Goal: Communication & Community: Answer question/provide support

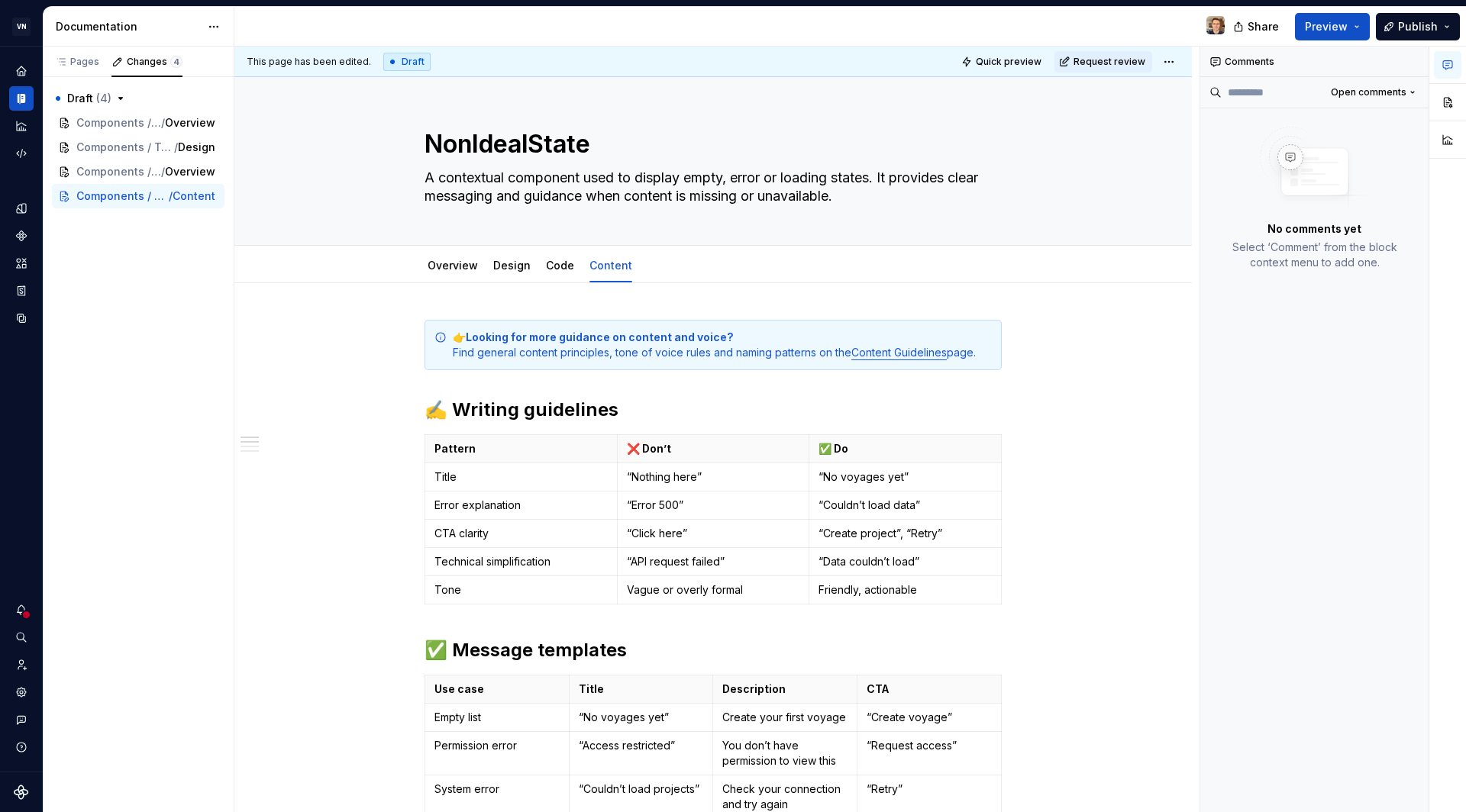
click at [537, 16] on div at bounding box center [736, 27] width 1003 height 40
click at [124, 127] on span "Components / Button" at bounding box center [107, 122] width 63 height 15
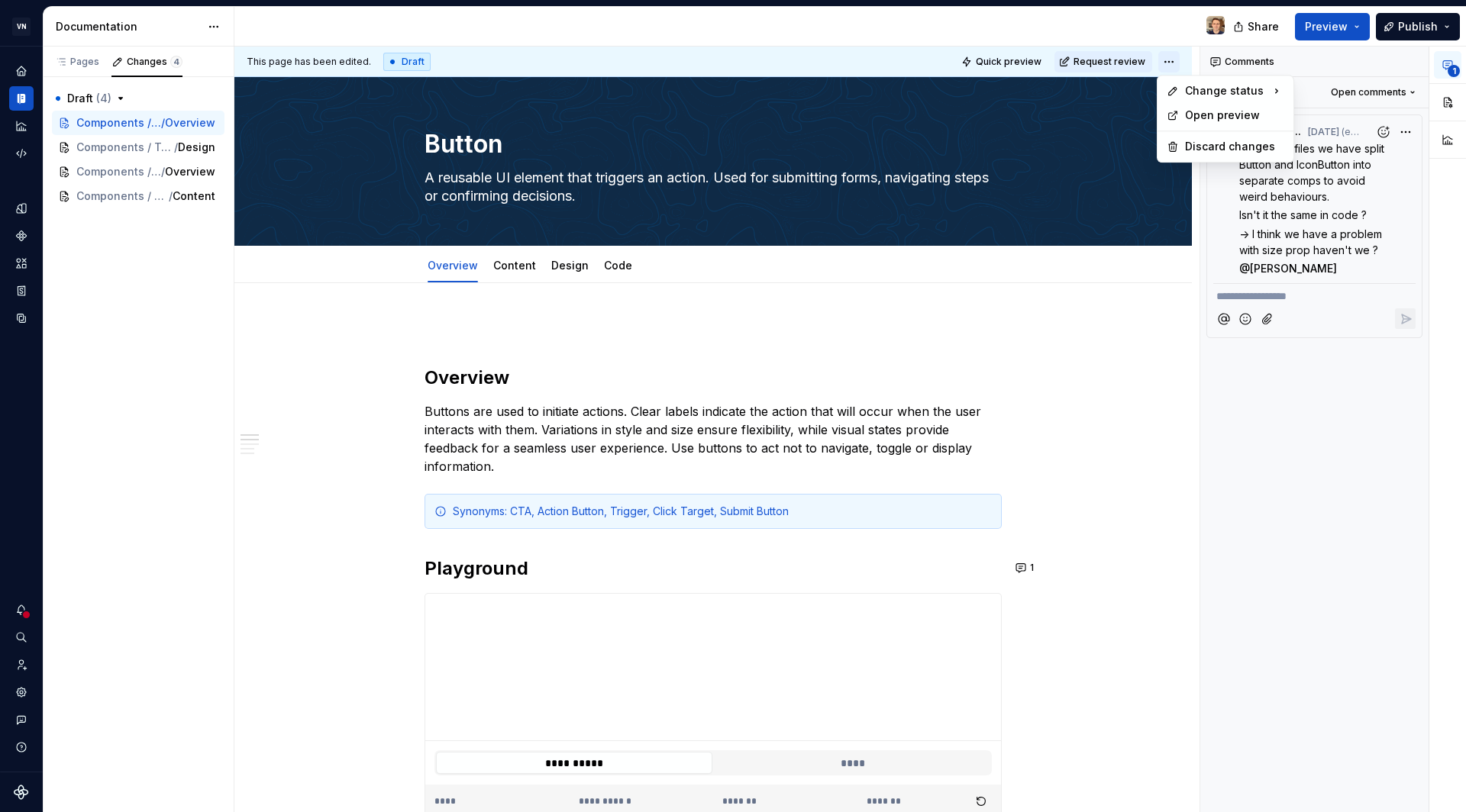
click at [1178, 59] on html "VN Compass Design system data Documentation Share Preview Publish Pages Changes…" at bounding box center [733, 406] width 1466 height 812
click at [1032, 221] on html "VN Compass Design system data Documentation Share Preview Publish Pages Changes…" at bounding box center [733, 406] width 1466 height 812
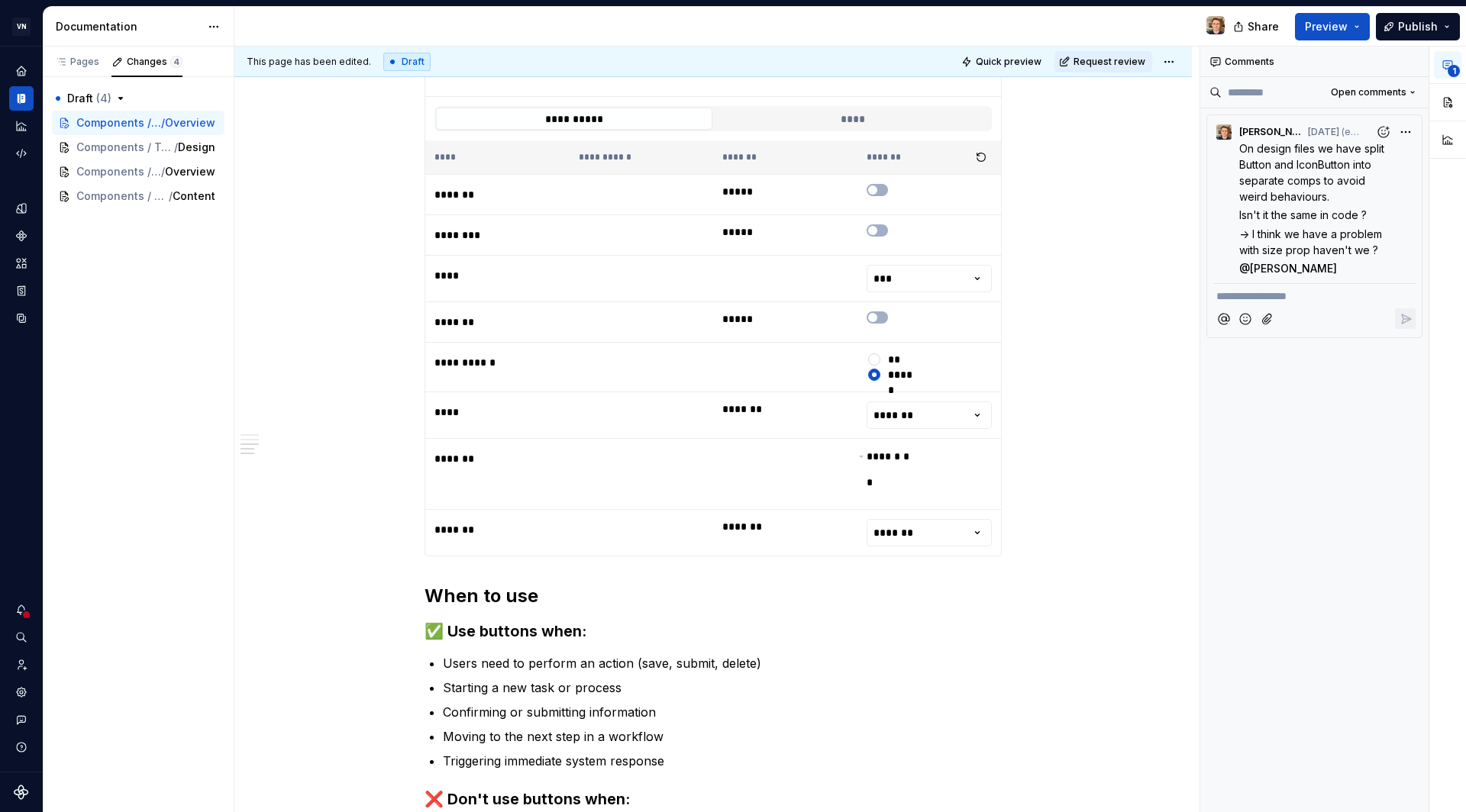
scroll to position [550, 0]
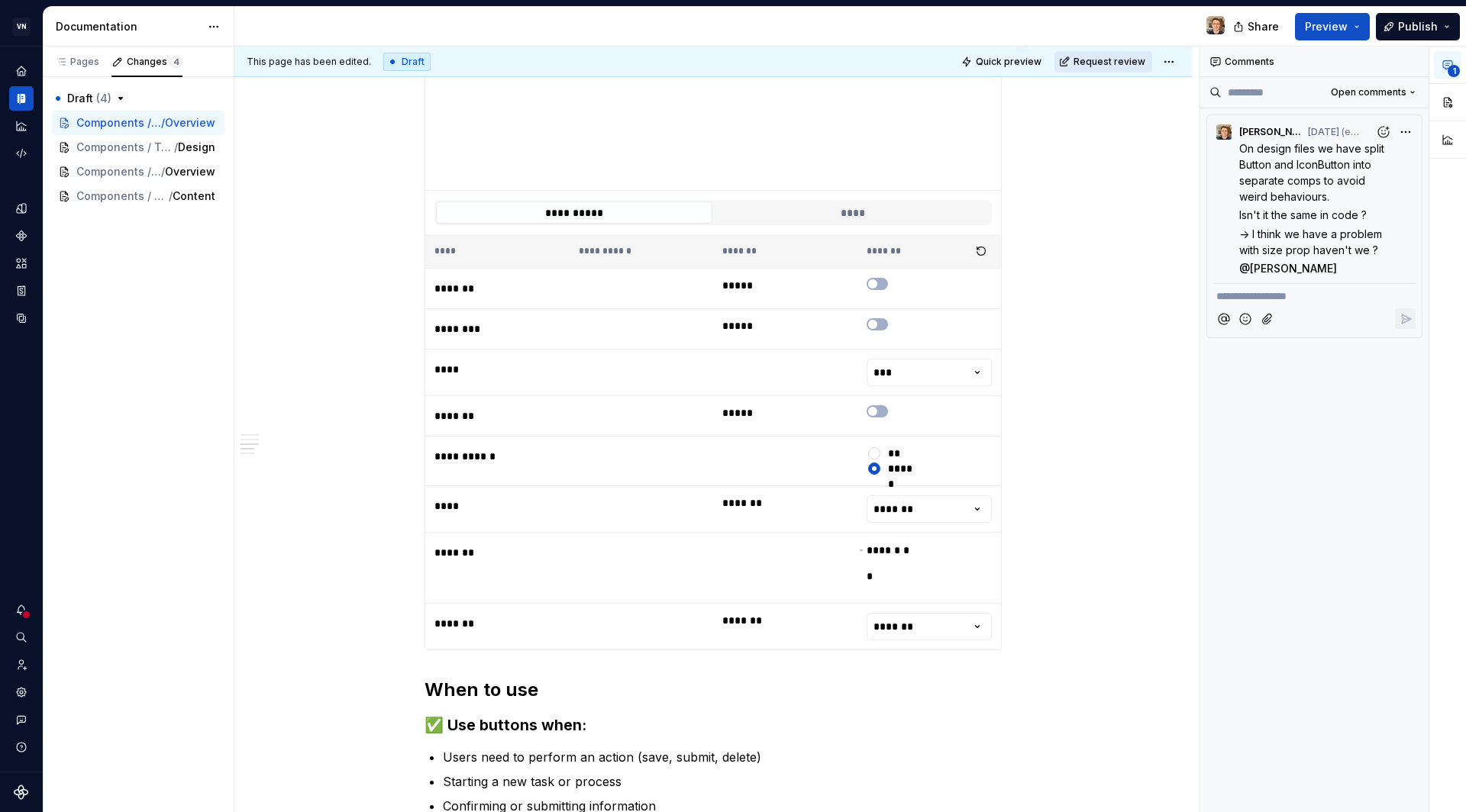
click at [1137, 53] on button "Request review" at bounding box center [1103, 62] width 98 height 21
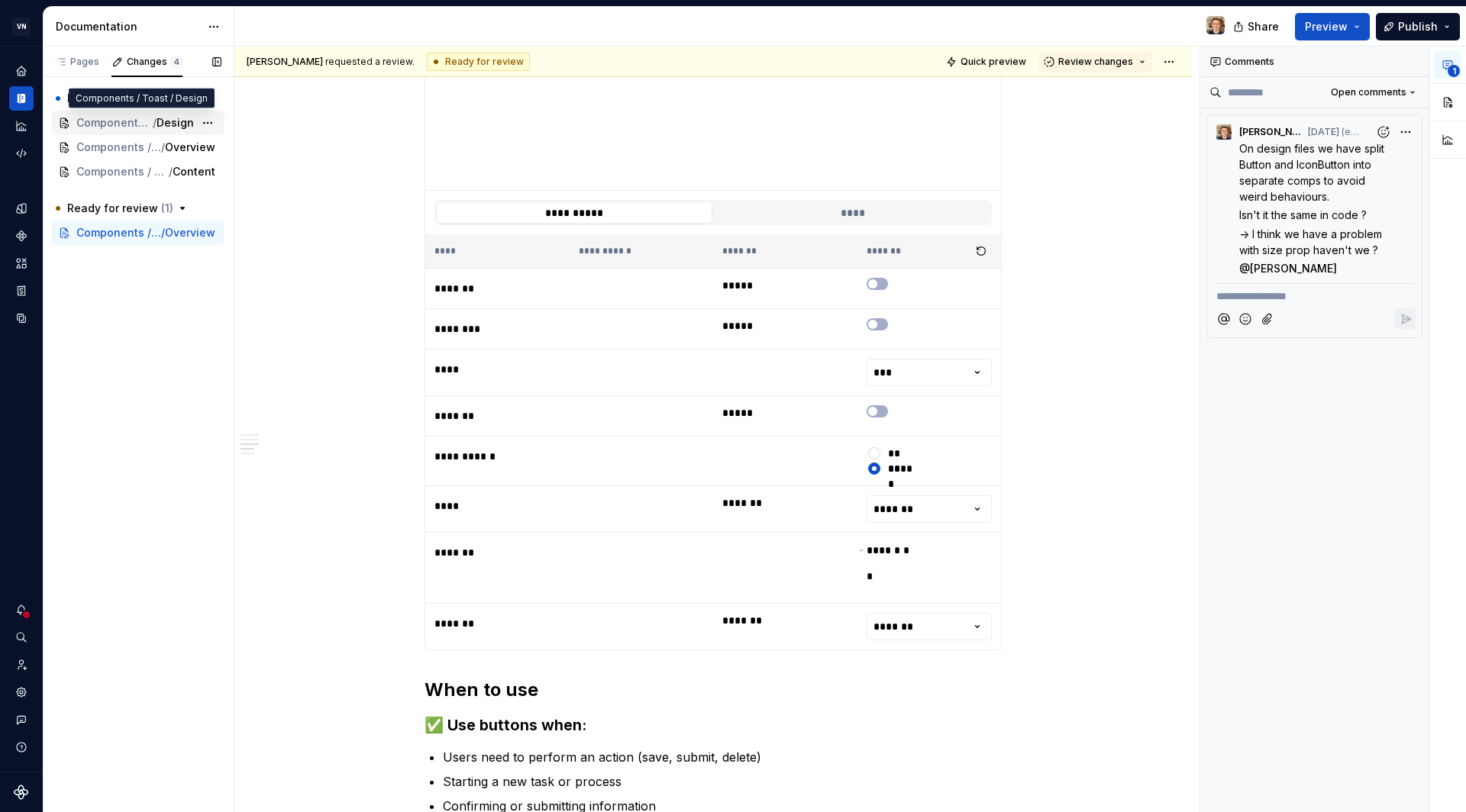
click at [122, 124] on span "Components / Toast" at bounding box center [114, 122] width 76 height 15
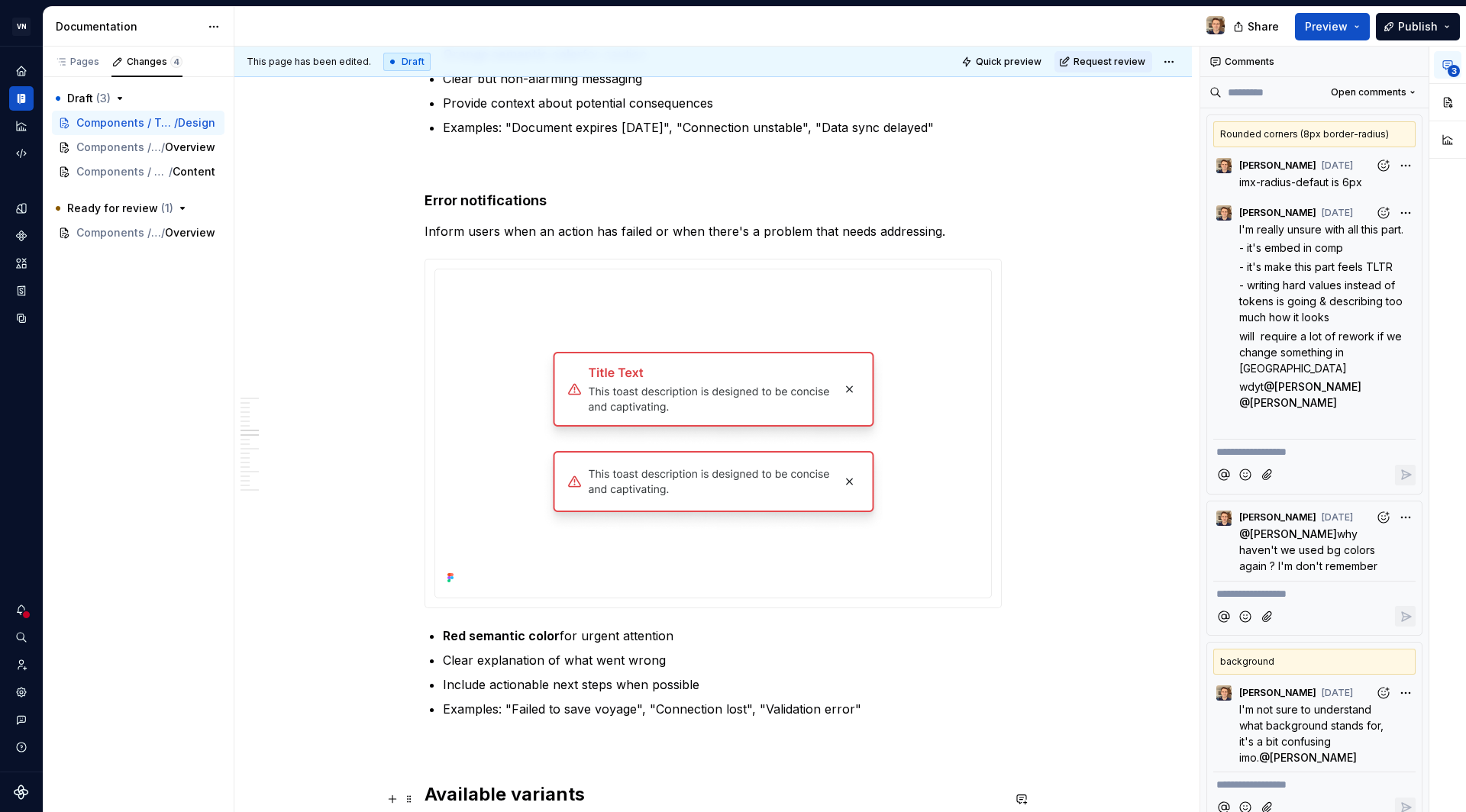
scroll to position [3583, 0]
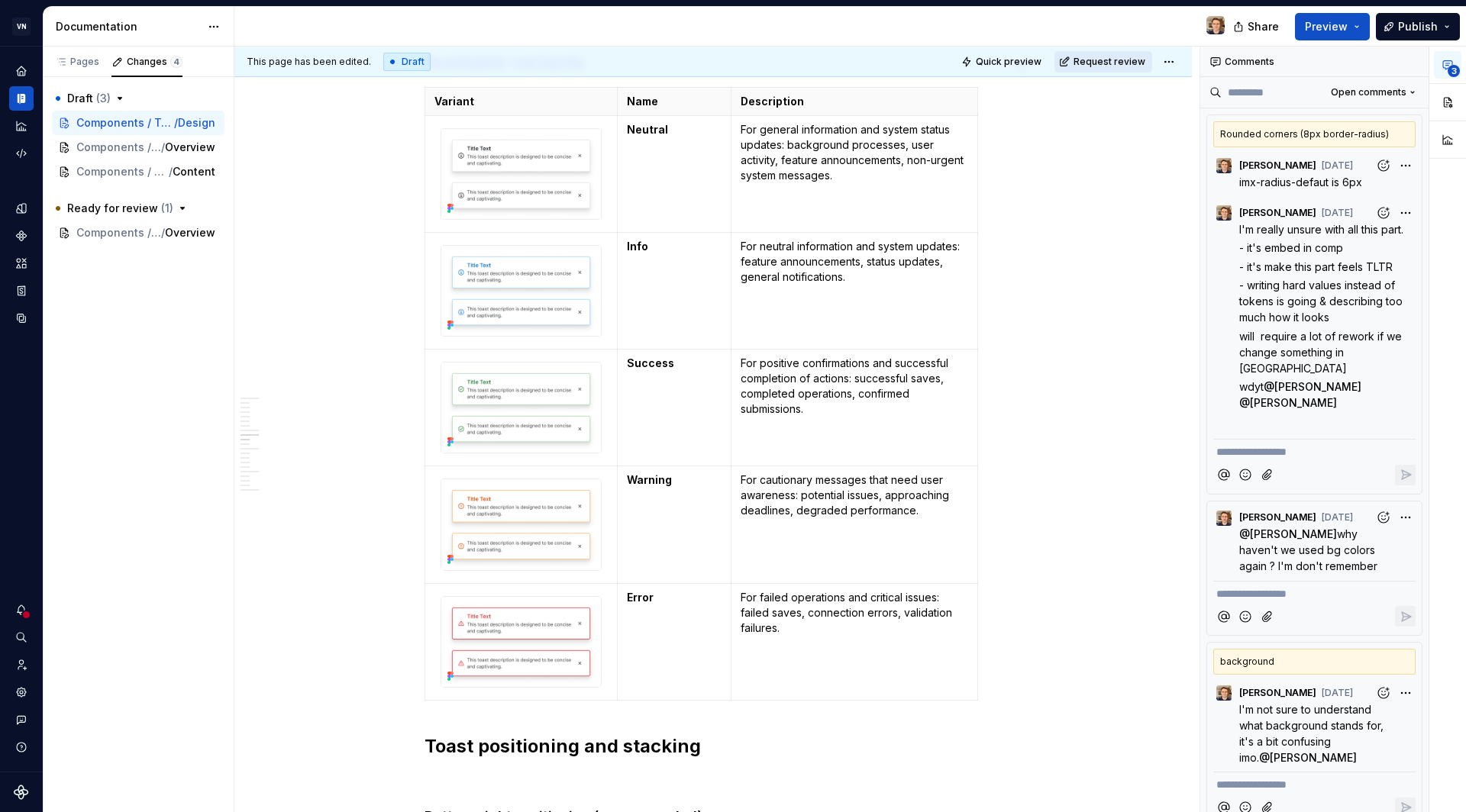
click at [1092, 63] on span "Request review" at bounding box center [1109, 62] width 72 height 12
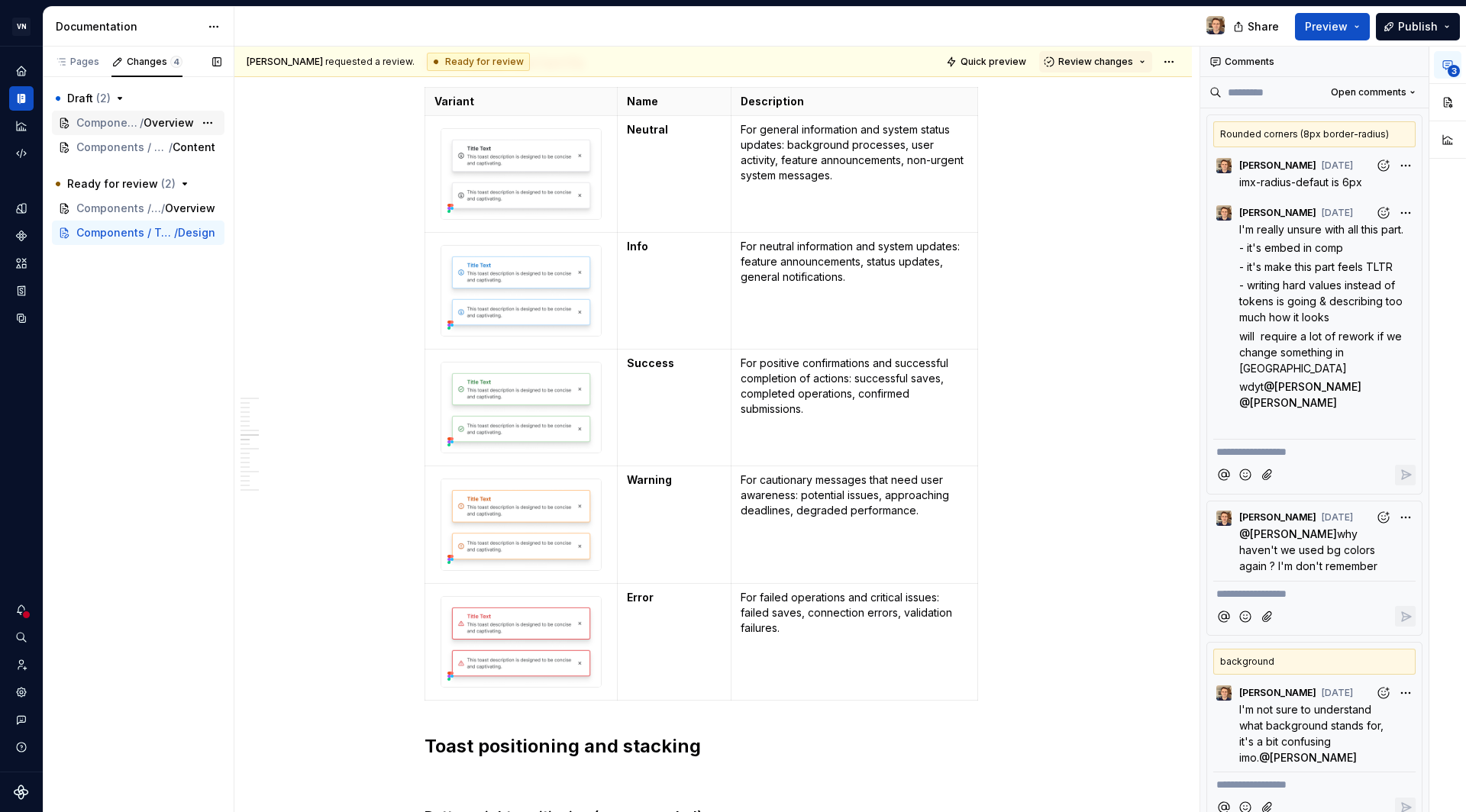
click at [147, 117] on span "Overview" at bounding box center [169, 122] width 51 height 15
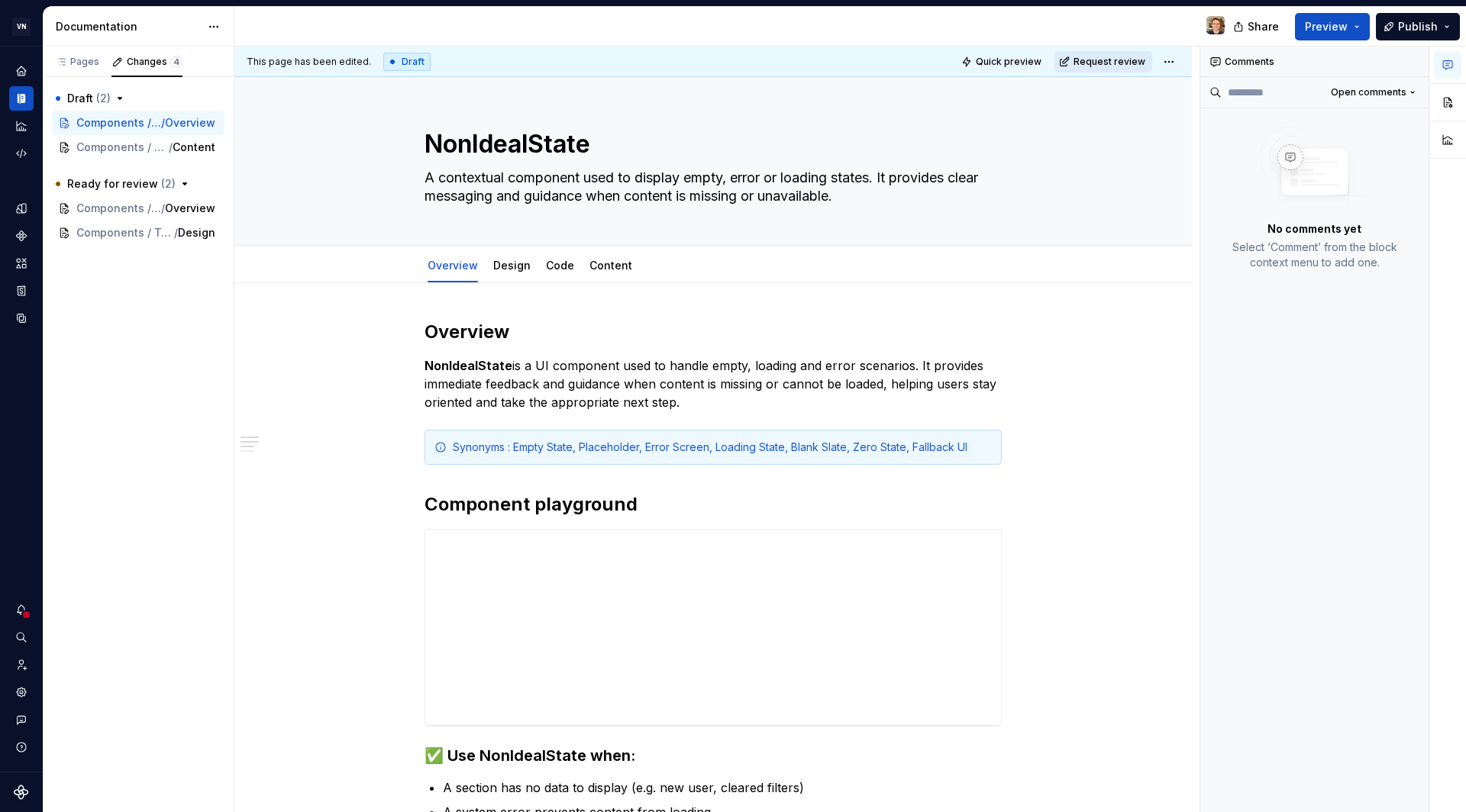
click at [1109, 65] on span "Request review" at bounding box center [1109, 62] width 72 height 12
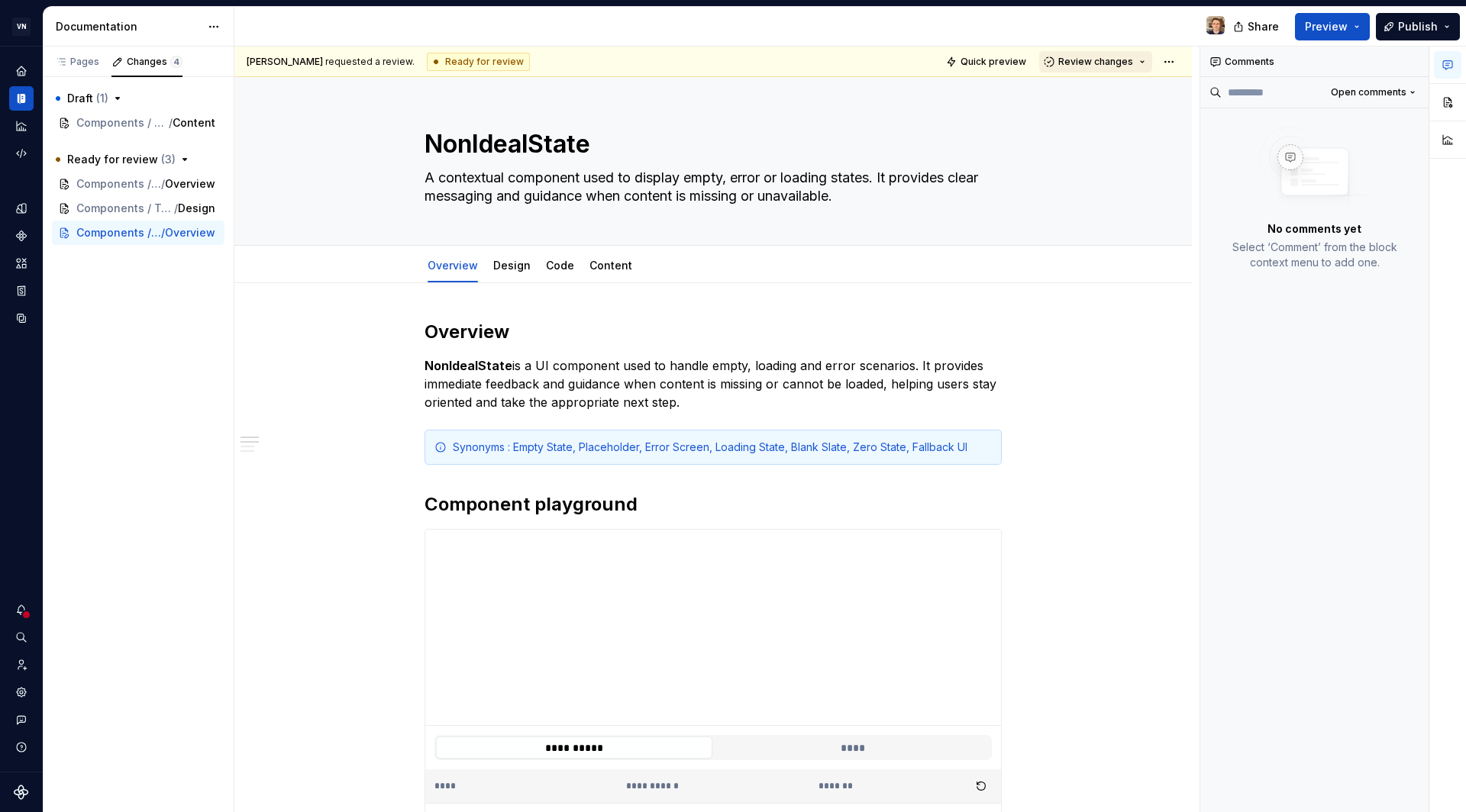
click at [1140, 58] on button "Review changes" at bounding box center [1095, 62] width 113 height 21
click at [1166, 148] on div "Submit feedback to be addressed." at bounding box center [1149, 145] width 159 height 12
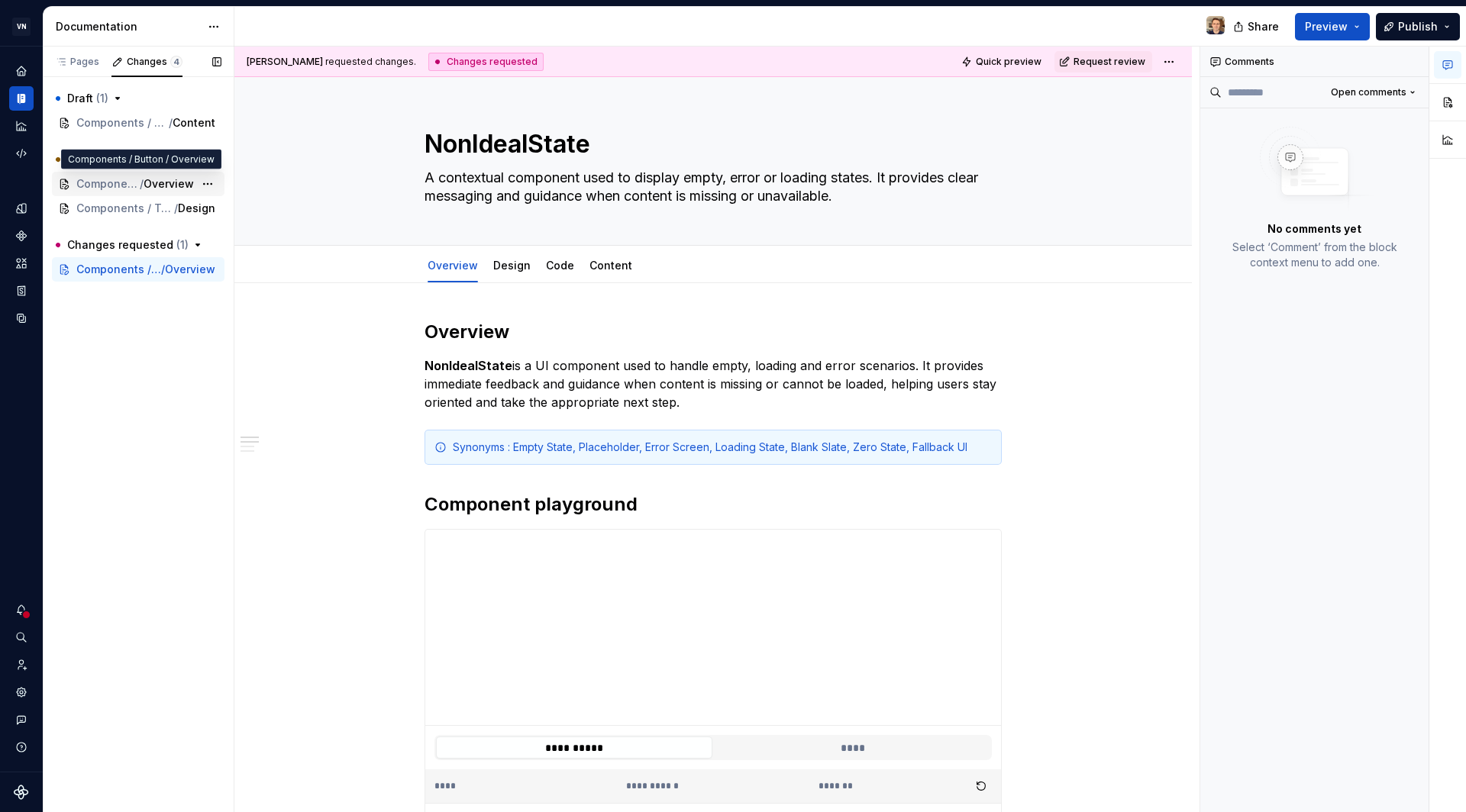
click at [131, 185] on span "Components / Button" at bounding box center [107, 184] width 63 height 15
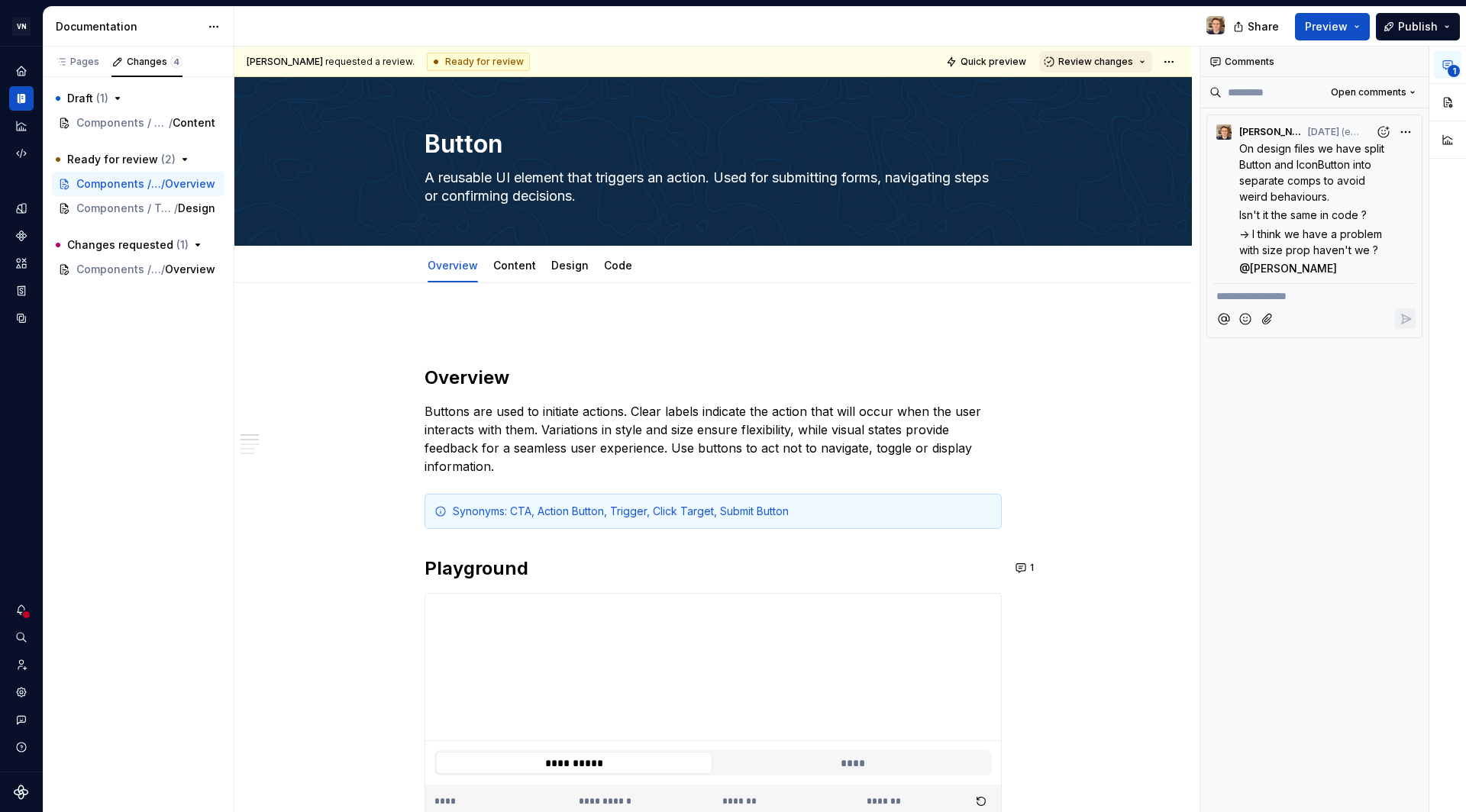
click at [1089, 63] on span "Review changes" at bounding box center [1095, 62] width 75 height 12
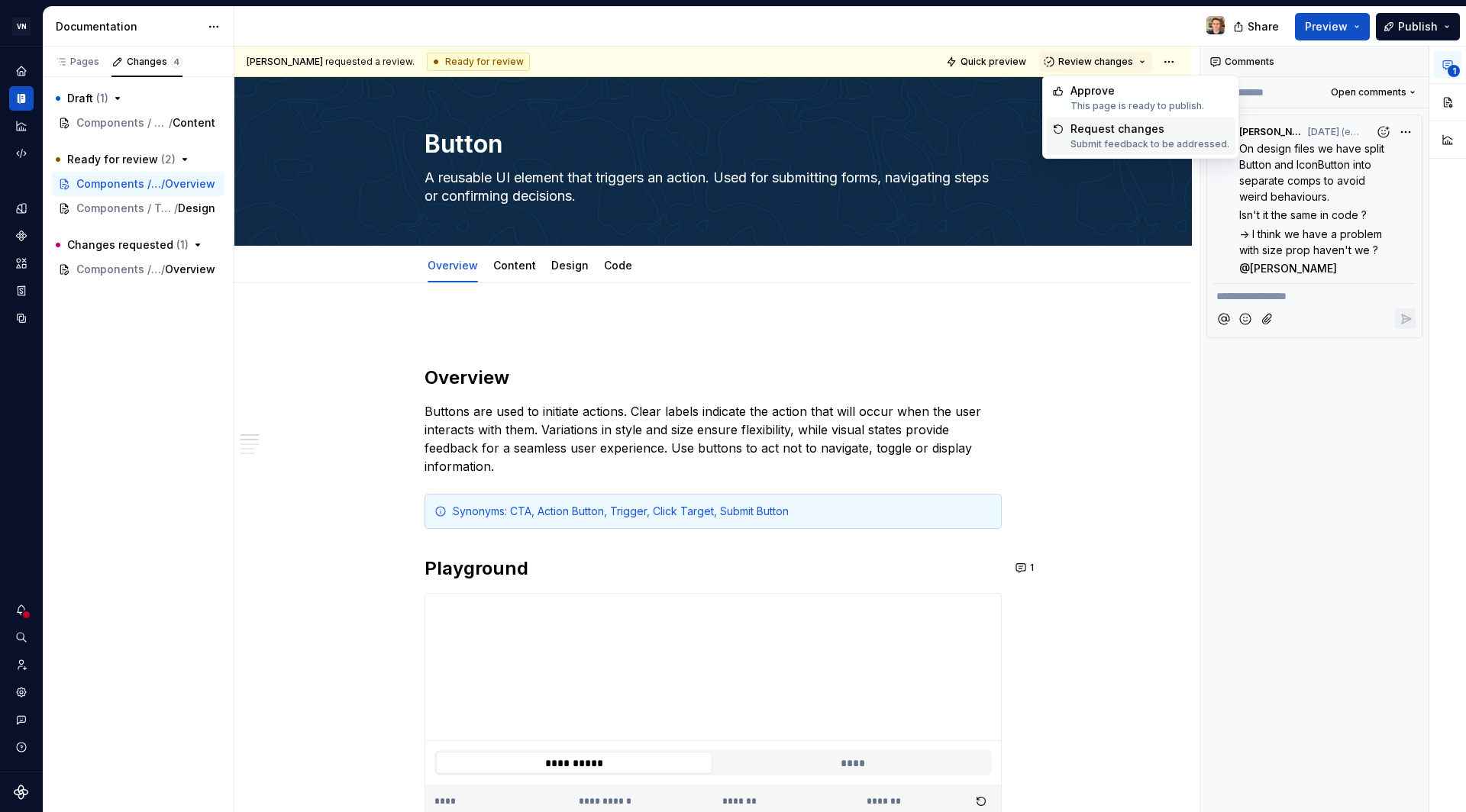
click at [1102, 129] on div "Request changes" at bounding box center [1149, 129] width 159 height 15
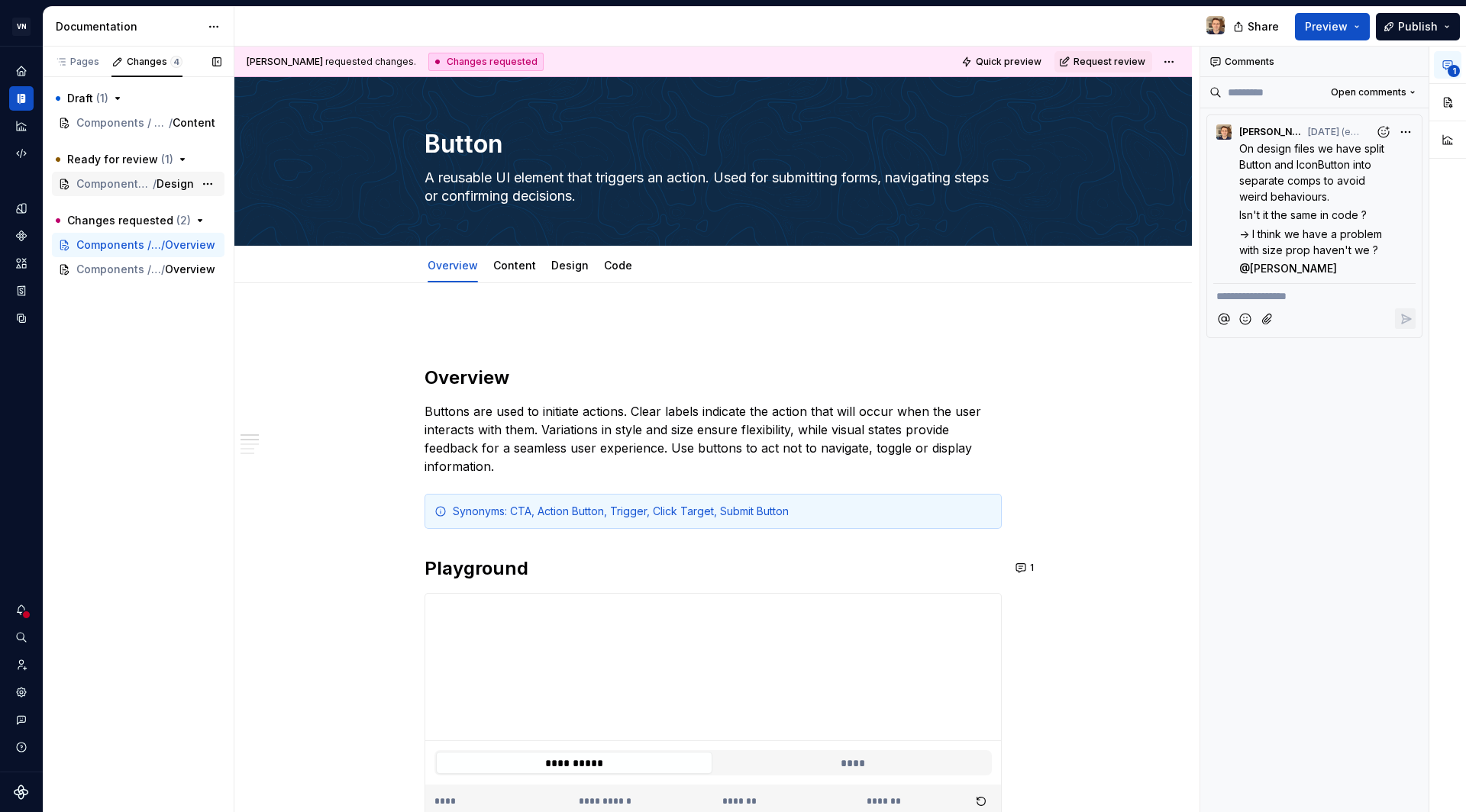
drag, startPoint x: 135, startPoint y: 180, endPoint x: 188, endPoint y: 183, distance: 53.1
click at [135, 180] on span "Components / Toast" at bounding box center [114, 184] width 76 height 15
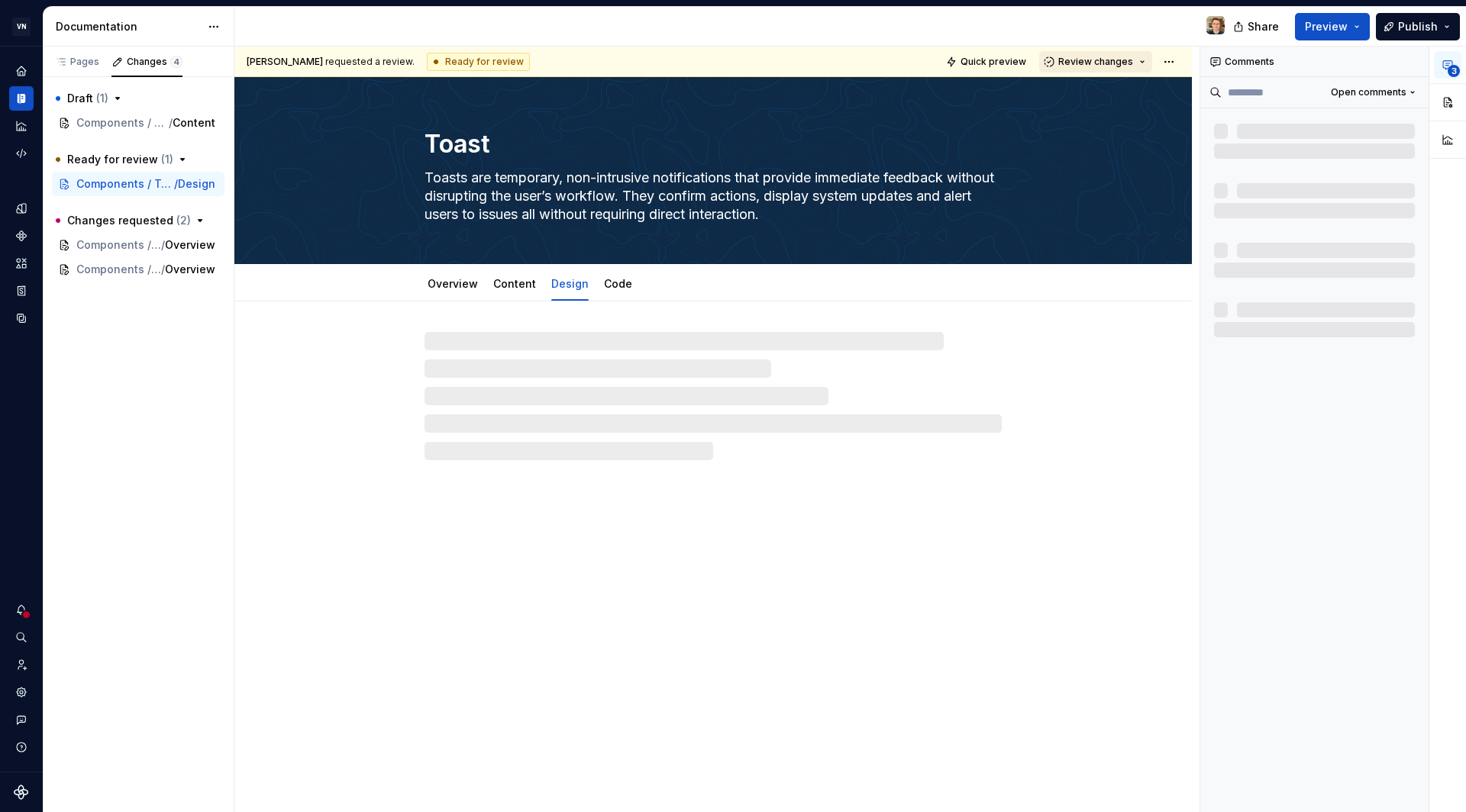
click at [1118, 67] on span "Review changes" at bounding box center [1095, 62] width 75 height 12
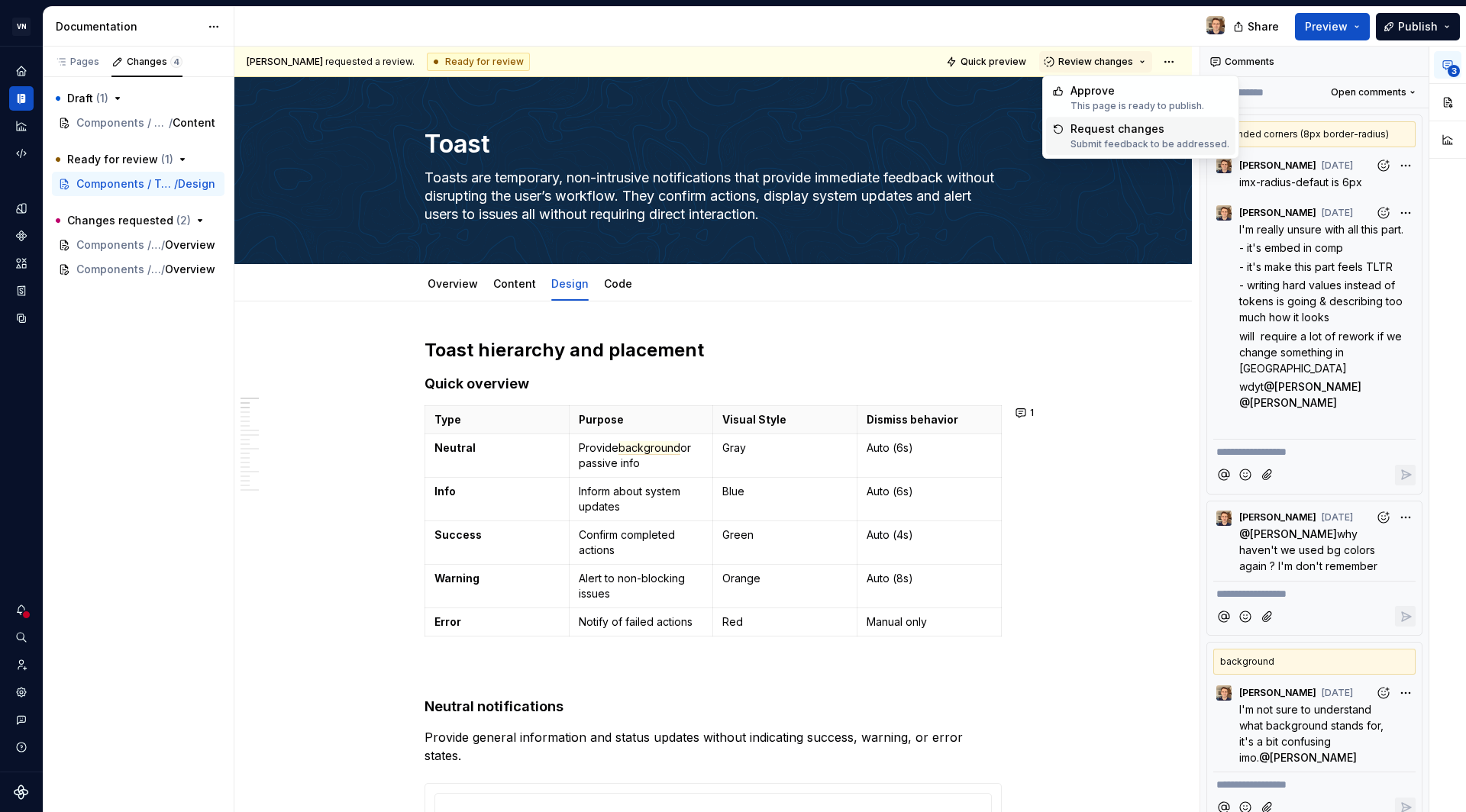
click at [1130, 146] on div "Submit feedback to be addressed." at bounding box center [1149, 145] width 159 height 12
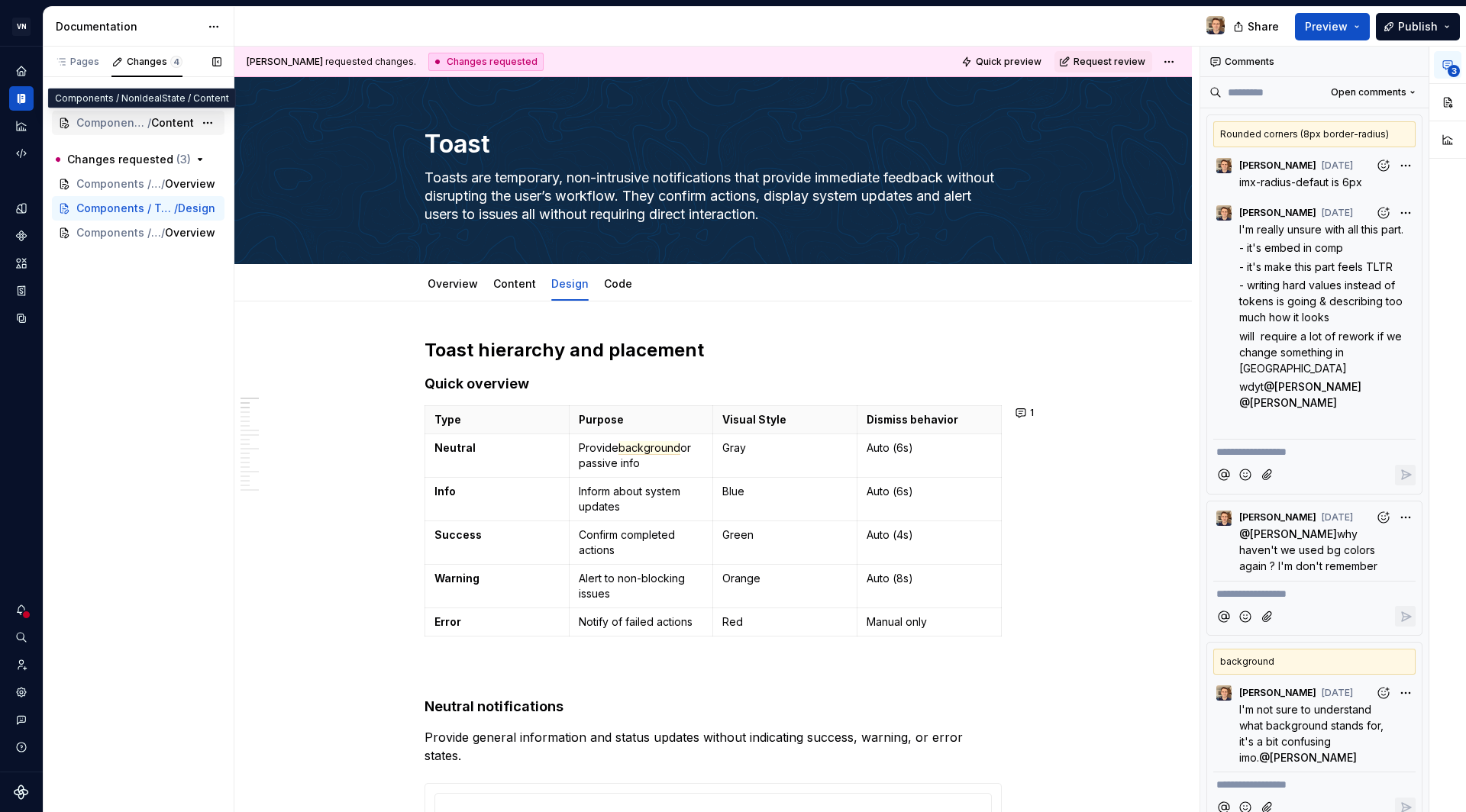
click at [159, 124] on span "Content" at bounding box center [172, 122] width 43 height 15
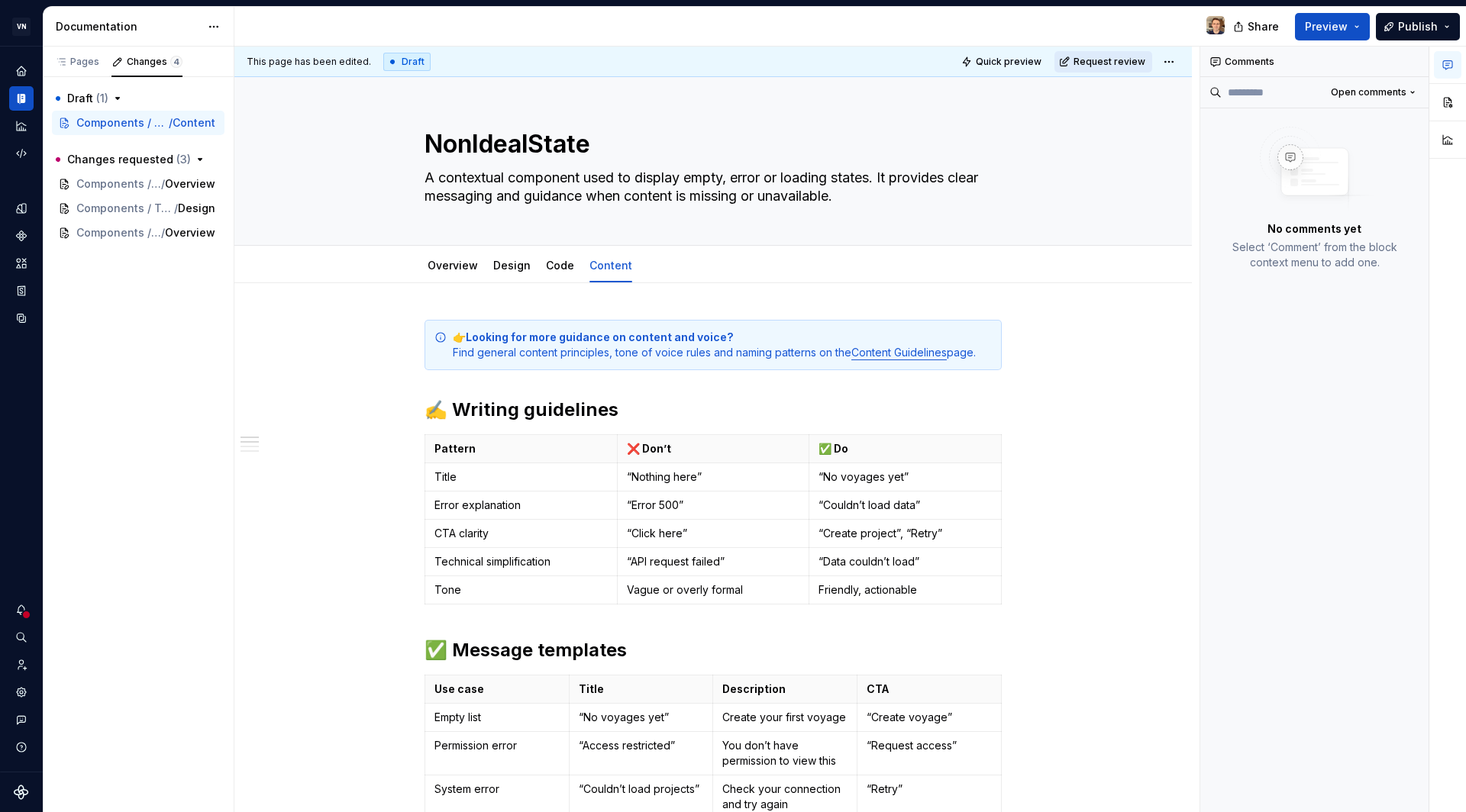
click at [1144, 63] on button "Request review" at bounding box center [1103, 62] width 98 height 21
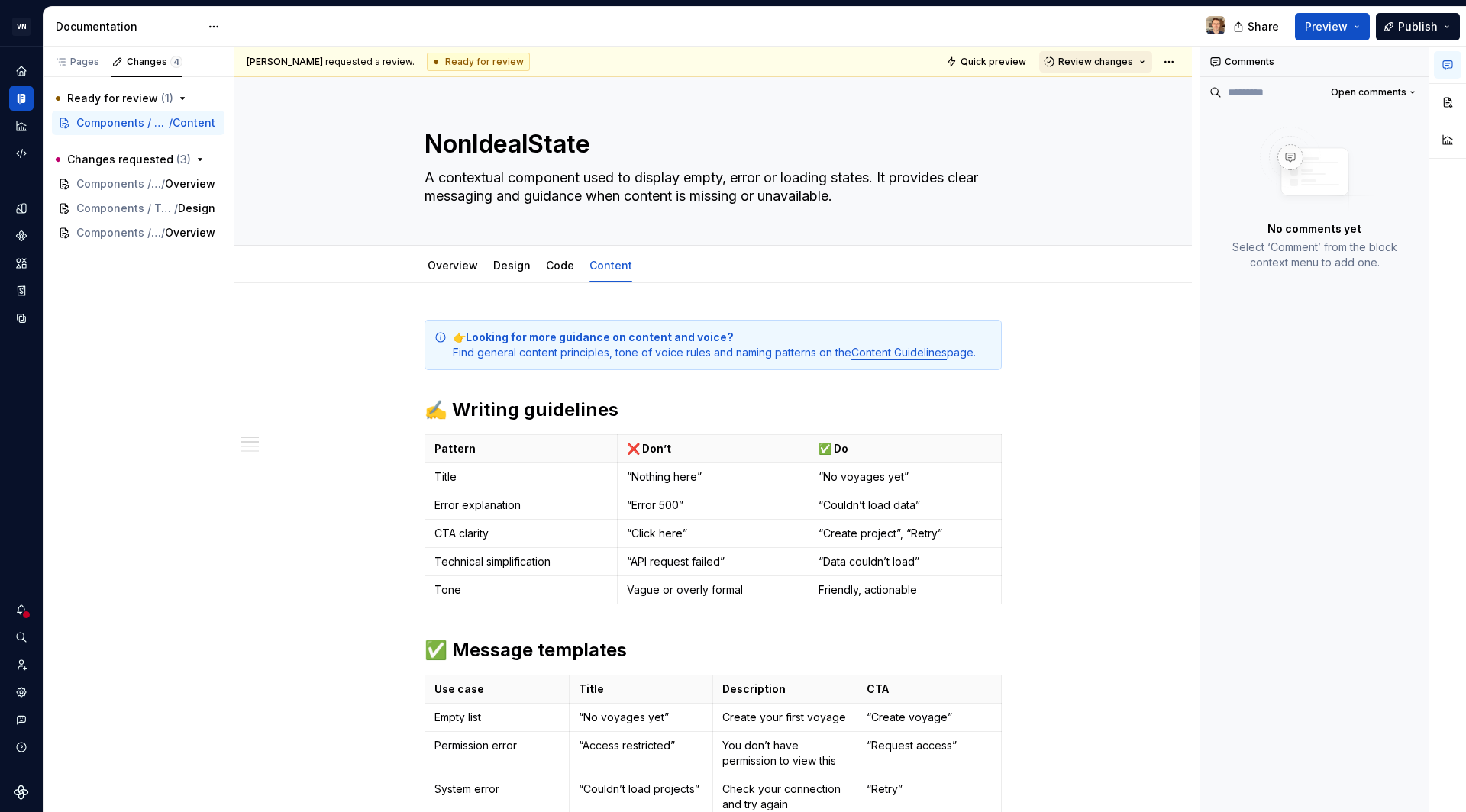
click at [1142, 67] on button "Review changes" at bounding box center [1095, 62] width 113 height 21
click at [1135, 129] on div "Request changes" at bounding box center [1149, 129] width 159 height 15
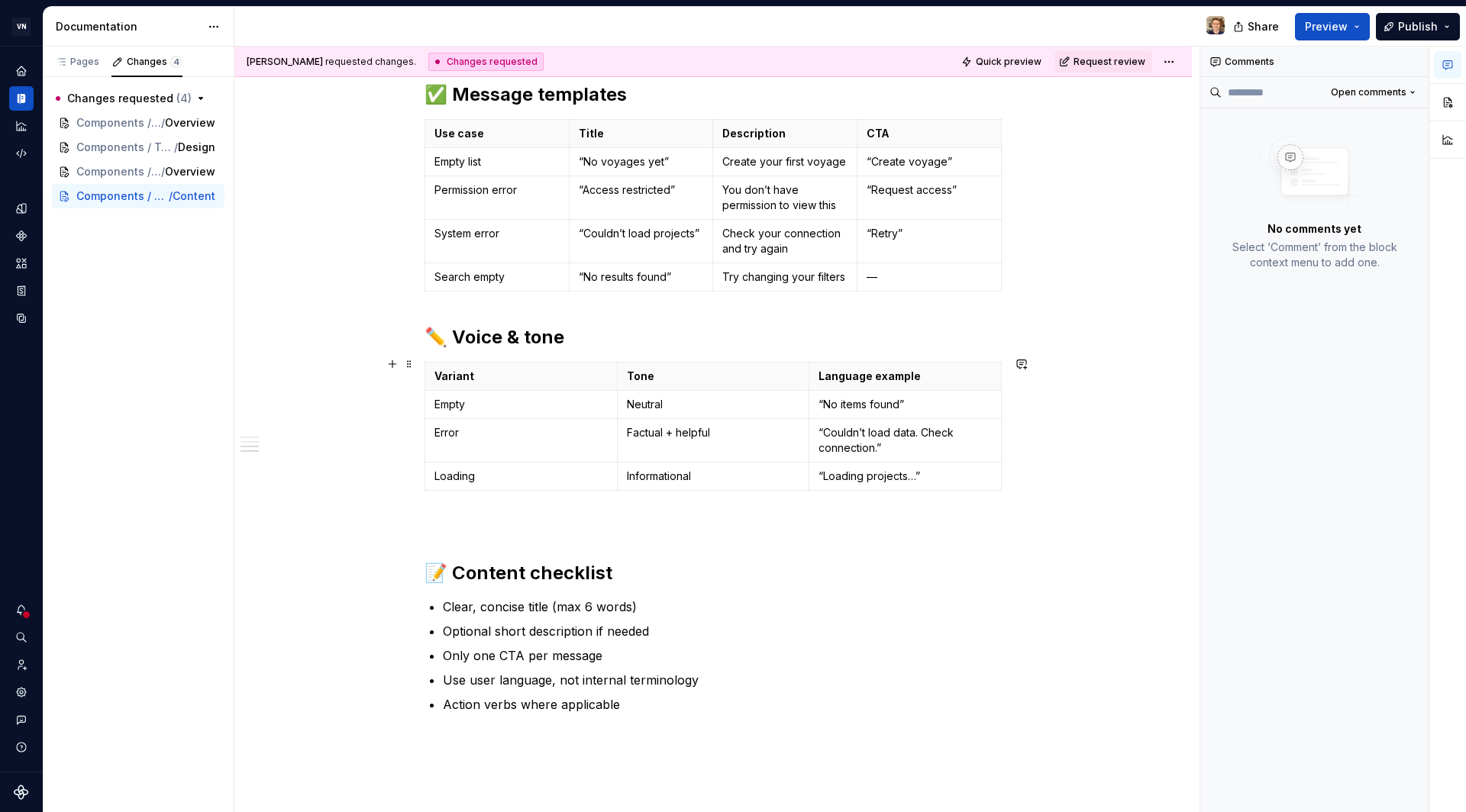
scroll to position [710, 0]
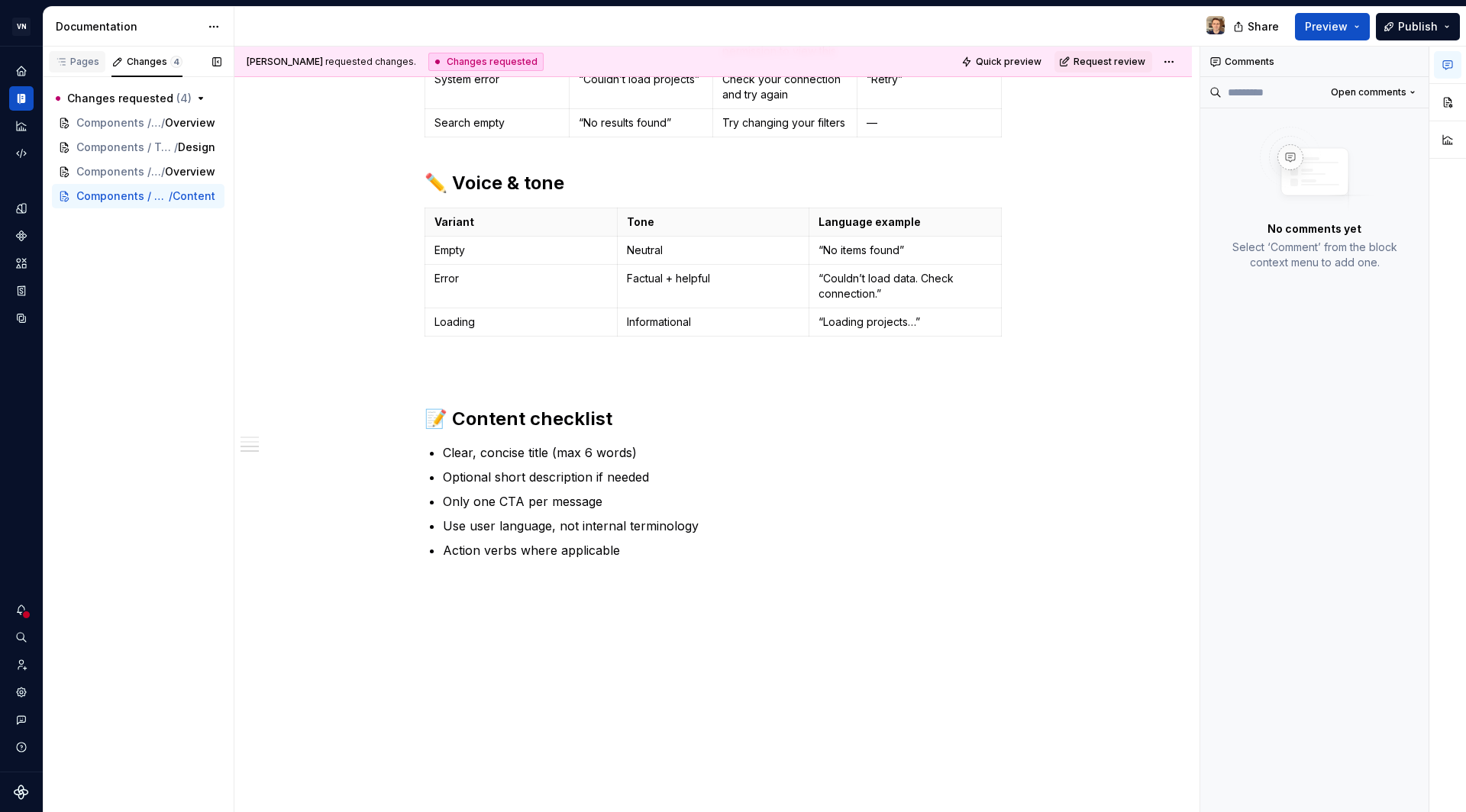
click at [72, 73] on div "Pages" at bounding box center [77, 64] width 57 height 26
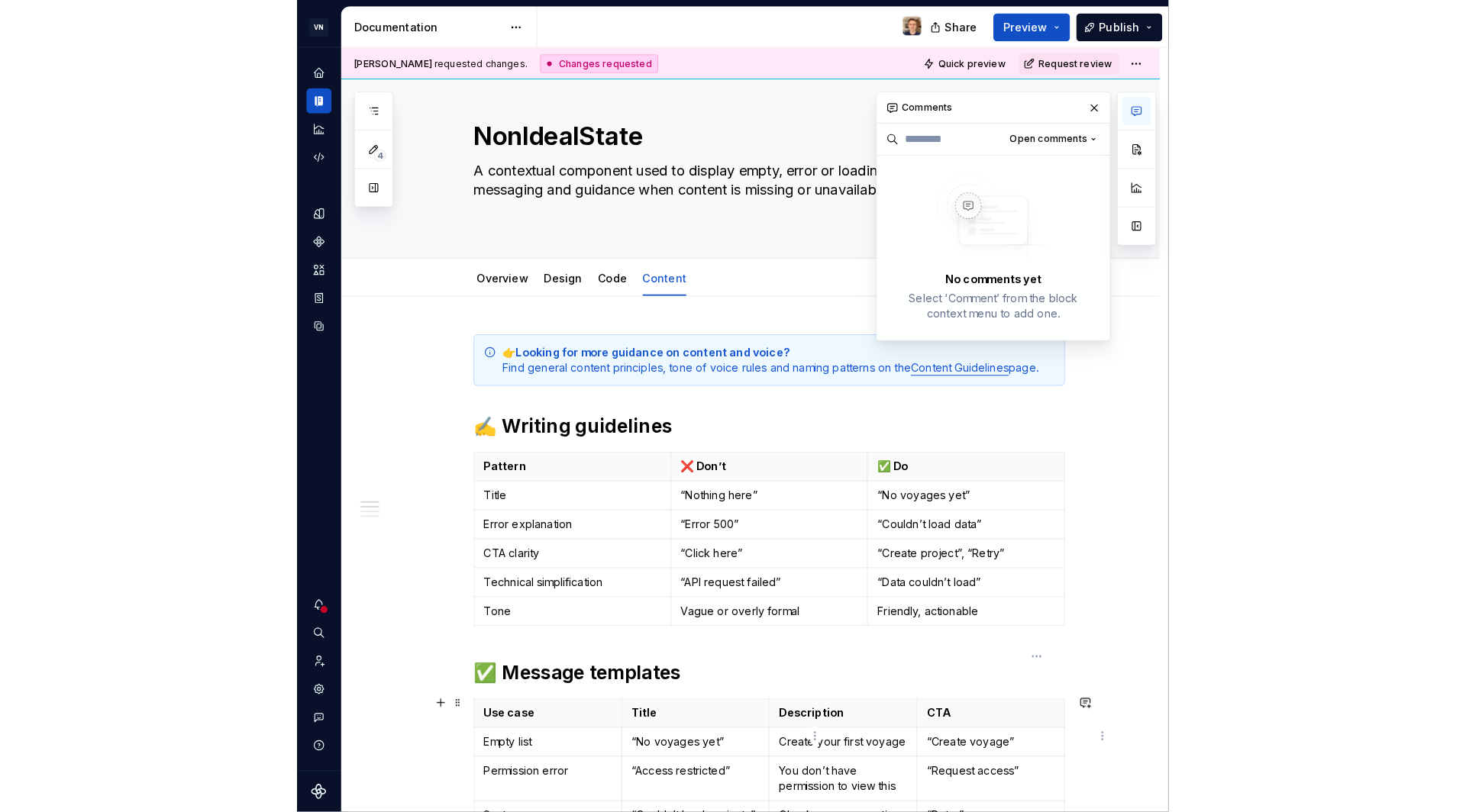
scroll to position [48, 0]
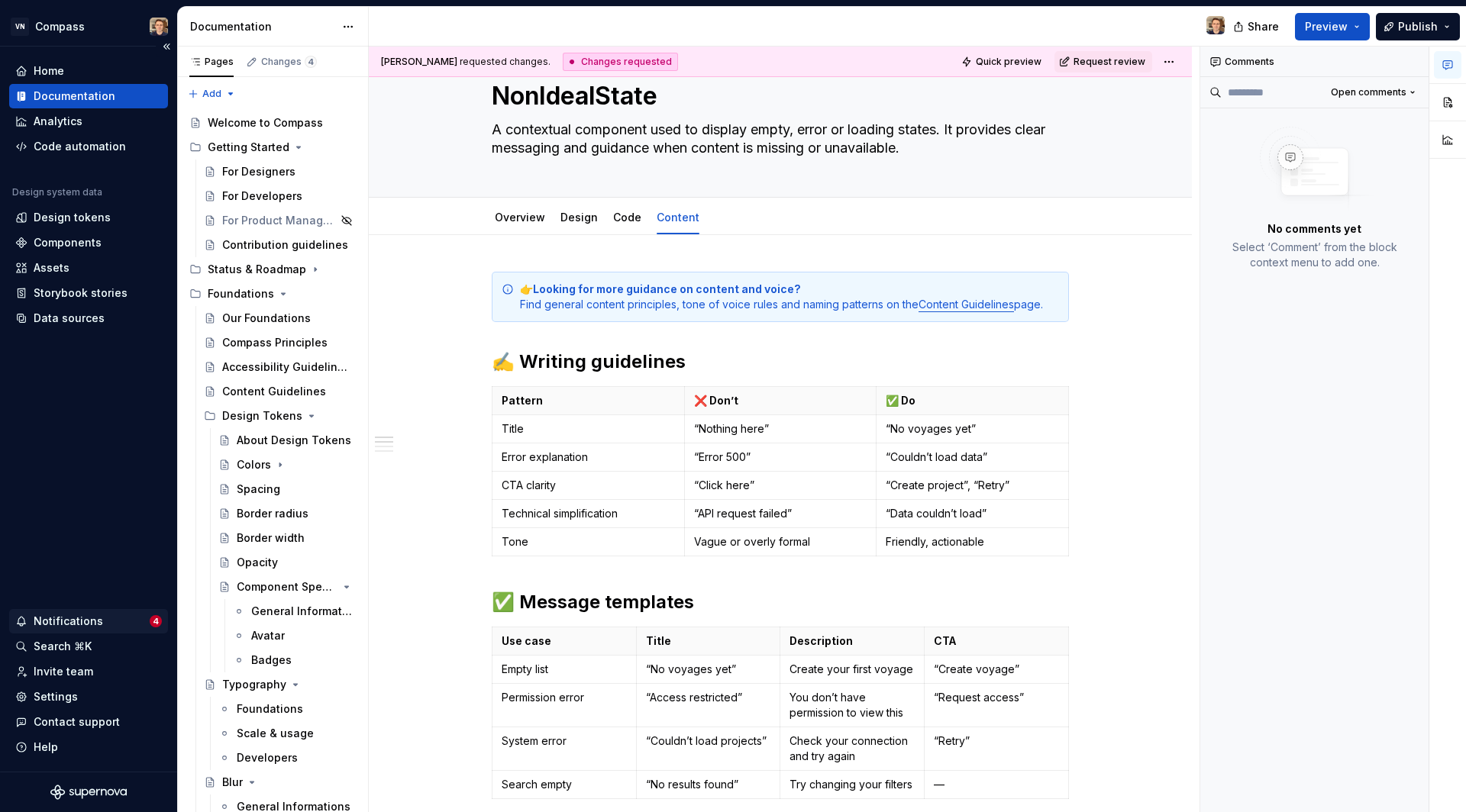
click at [101, 617] on div "Notifications" at bounding box center [82, 621] width 134 height 15
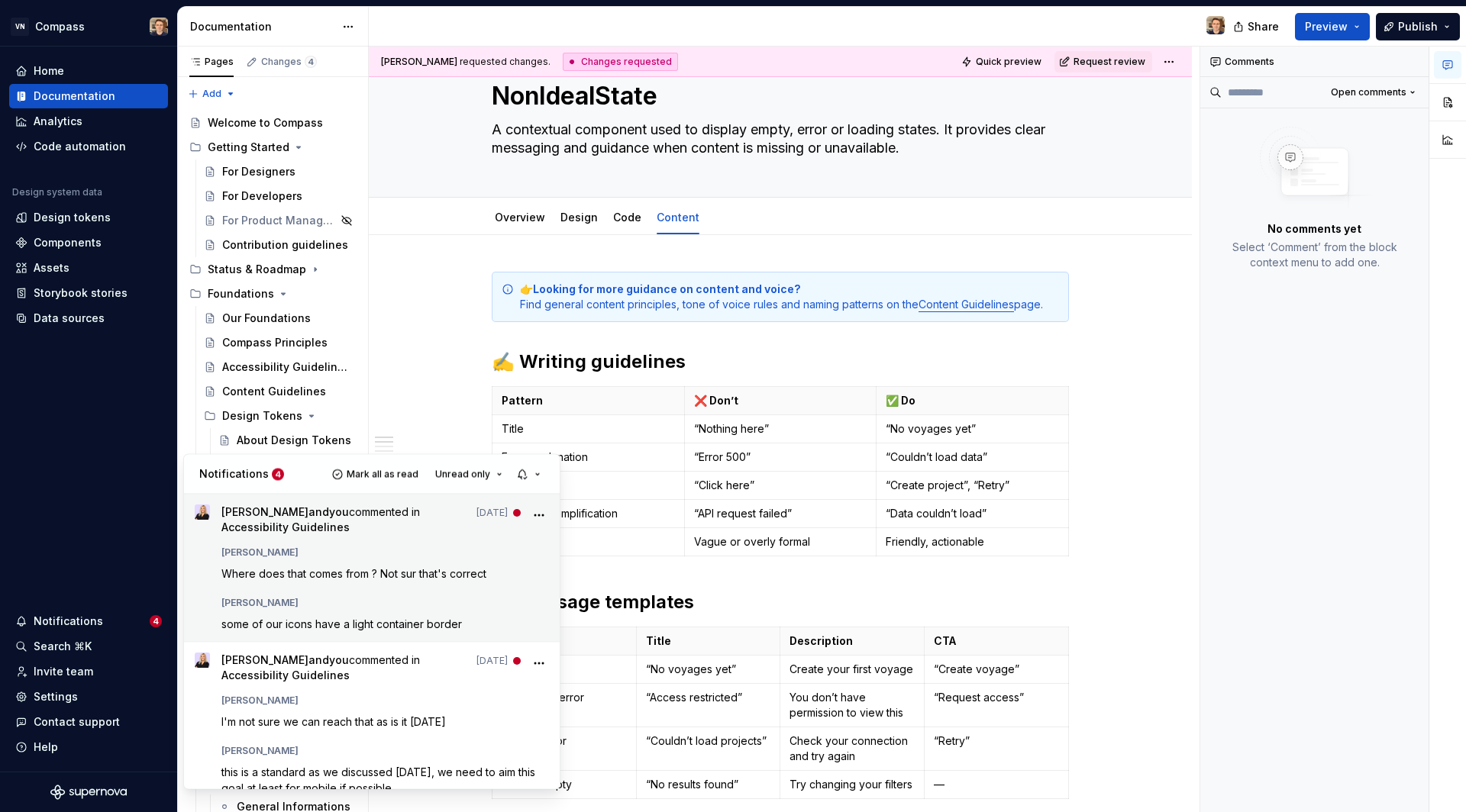
click at [369, 519] on span "[PERSON_NAME] and you commented in Accessibility Guidelines" at bounding box center [344, 520] width 248 height 30
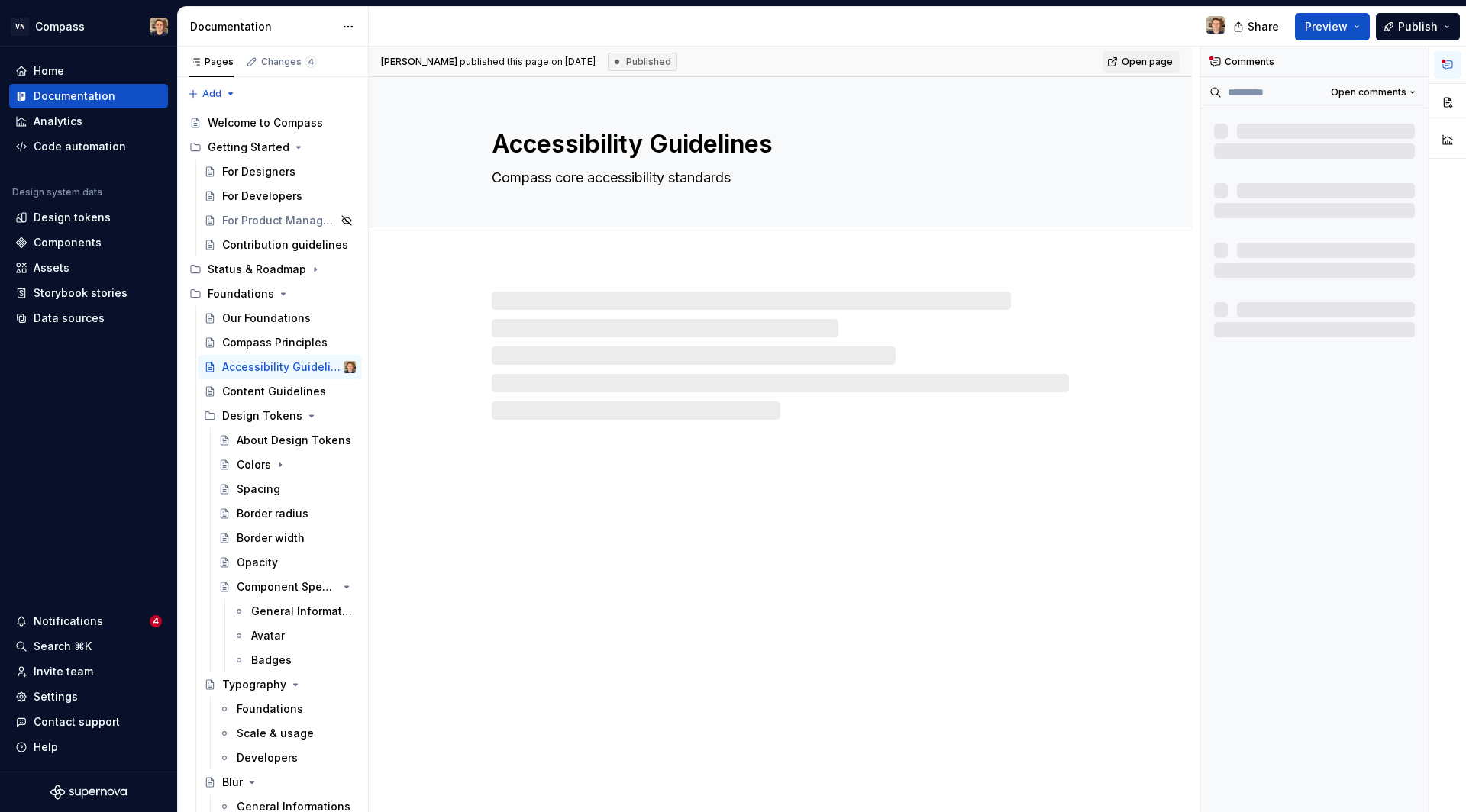
type textarea "*"
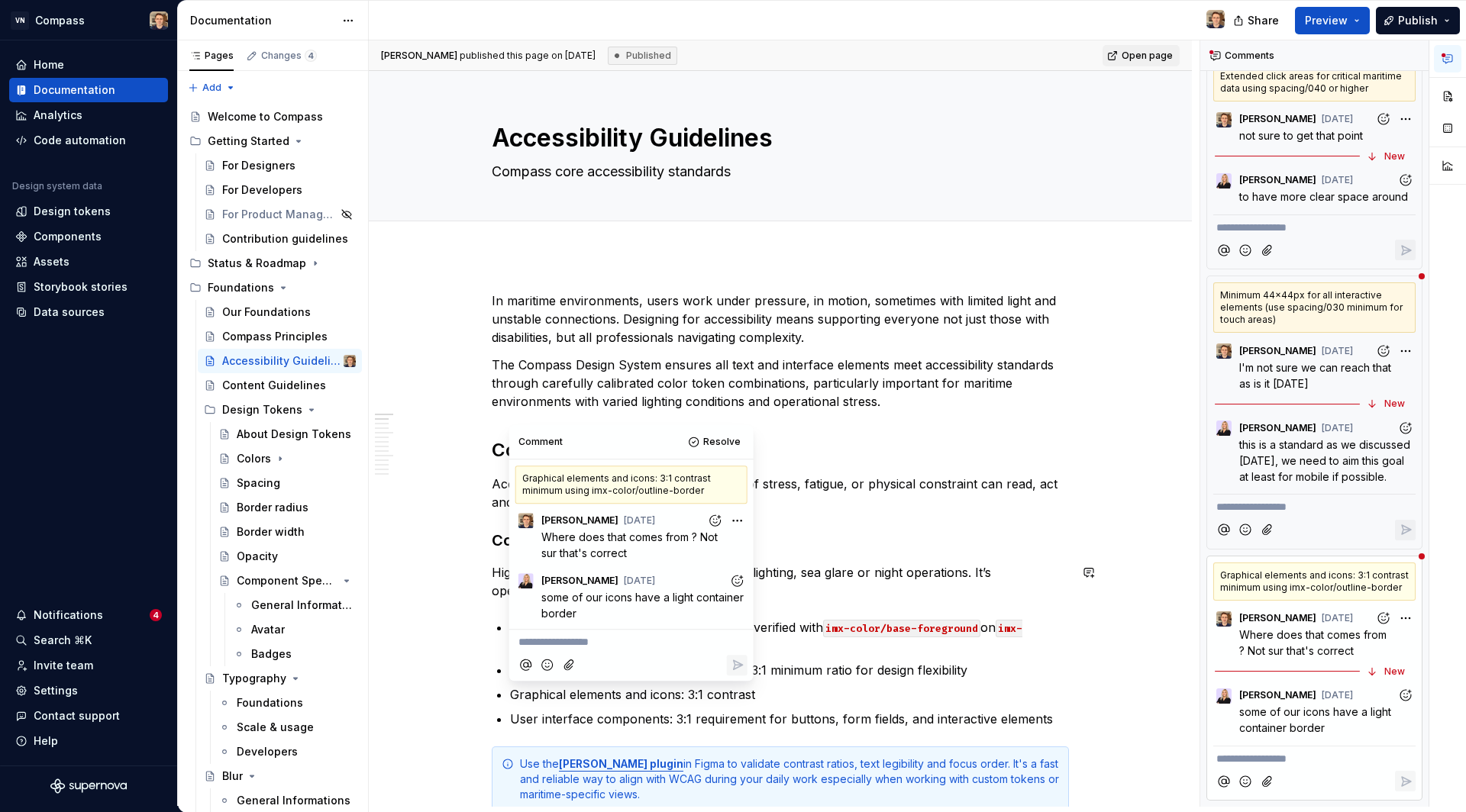
scroll to position [722, 0]
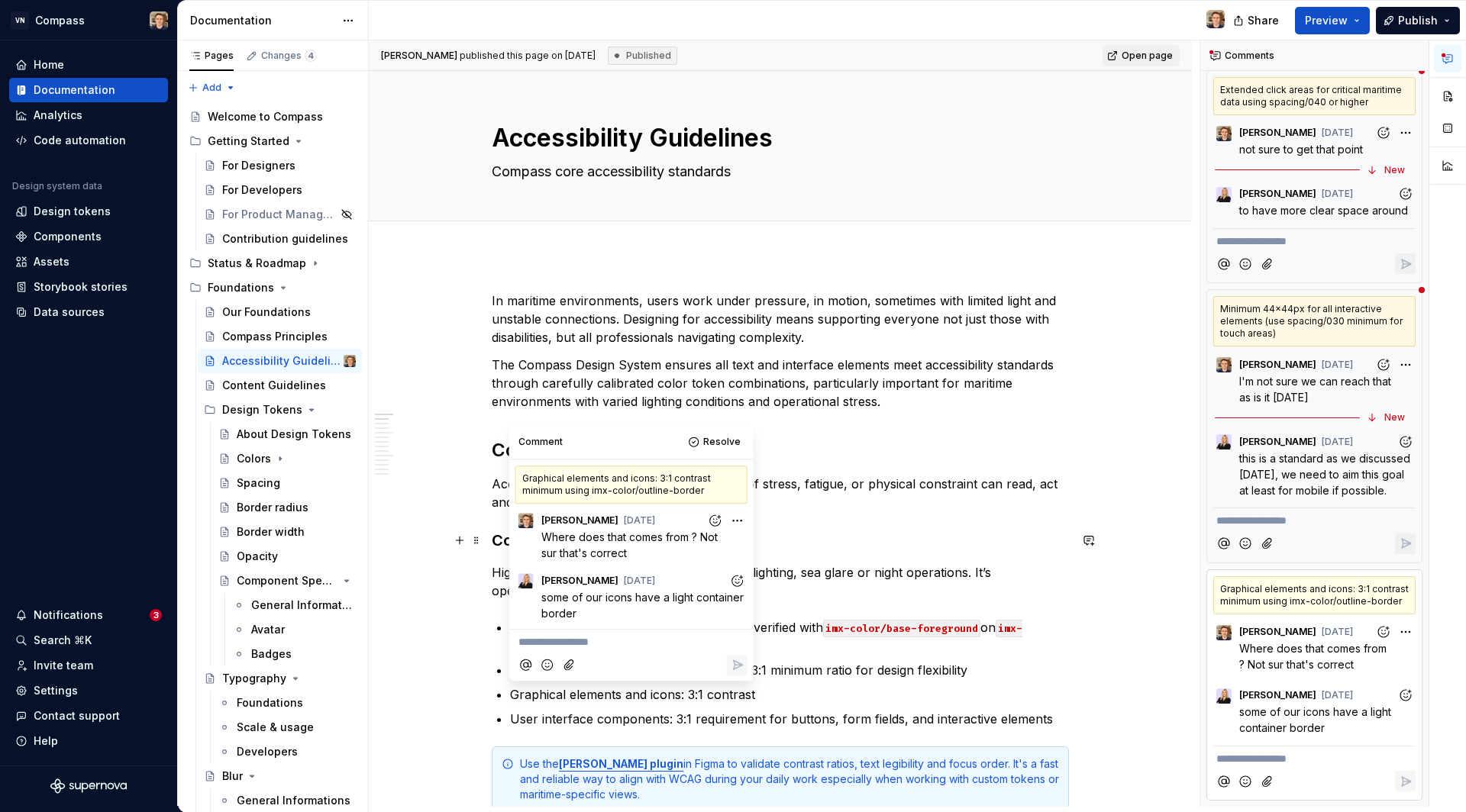
click at [609, 541] on span "Where does that comes from ? Not sur that's correct" at bounding box center [631, 545] width 179 height 29
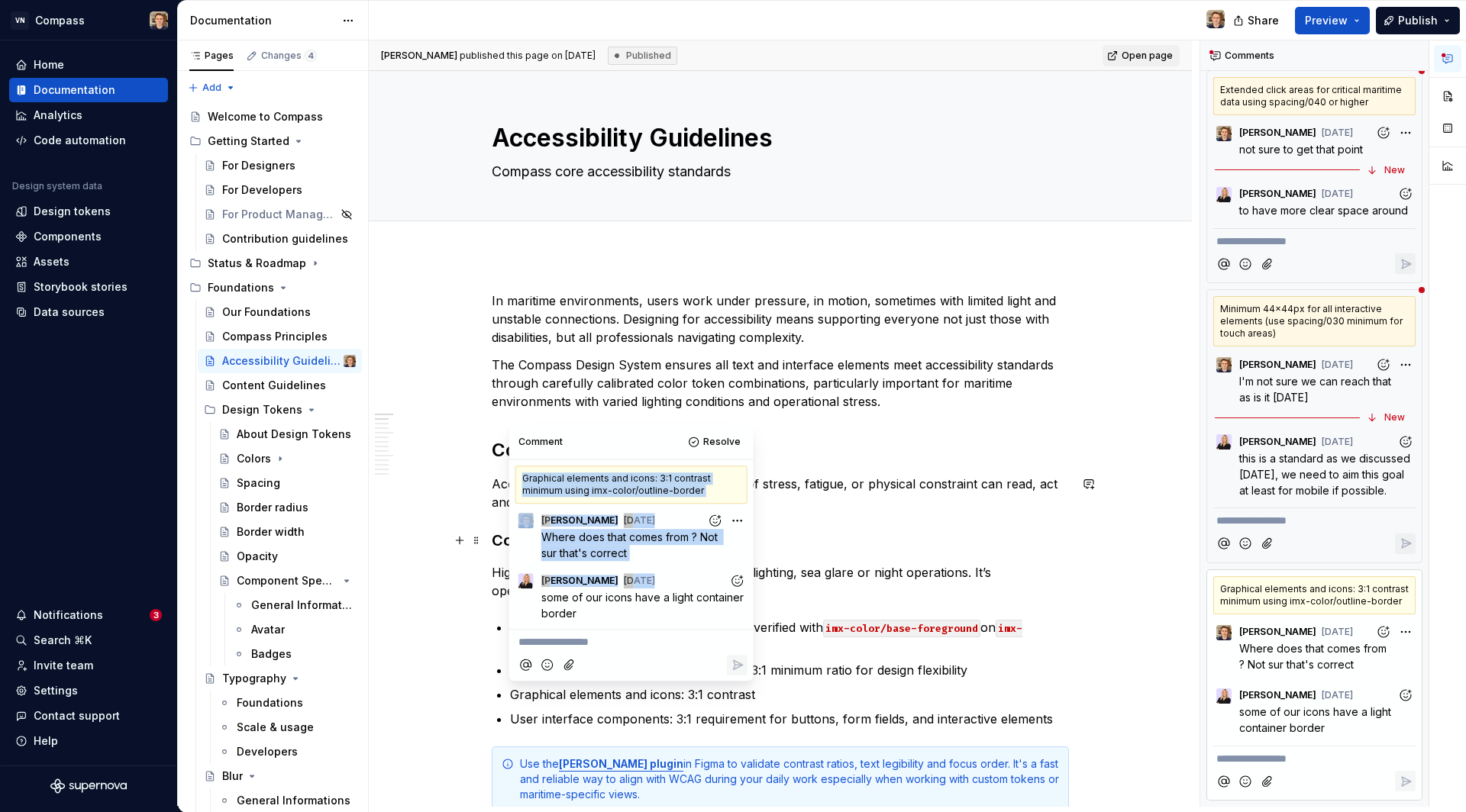
drag, startPoint x: 648, startPoint y: 438, endPoint x: 530, endPoint y: 595, distance: 196.4
click at [530, 595] on div "**********" at bounding box center [631, 553] width 244 height 256
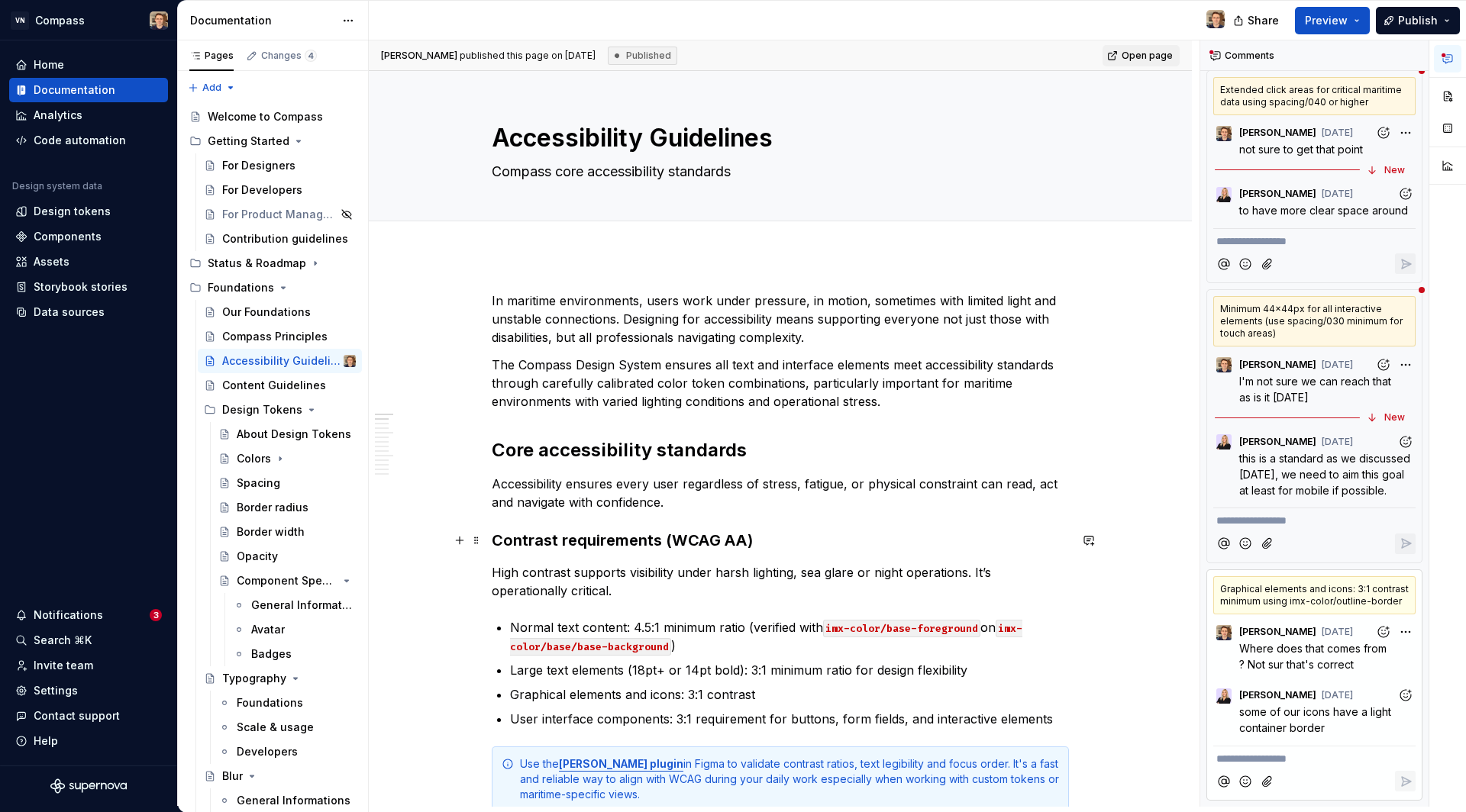
click at [879, 544] on h3 "Contrast requirements (WCAG AA)" at bounding box center [780, 540] width 577 height 21
click at [1311, 593] on div "Graphical elements and icons: 3:1 contrast minimum using imx-color/outline-bord…" at bounding box center [1314, 595] width 202 height 38
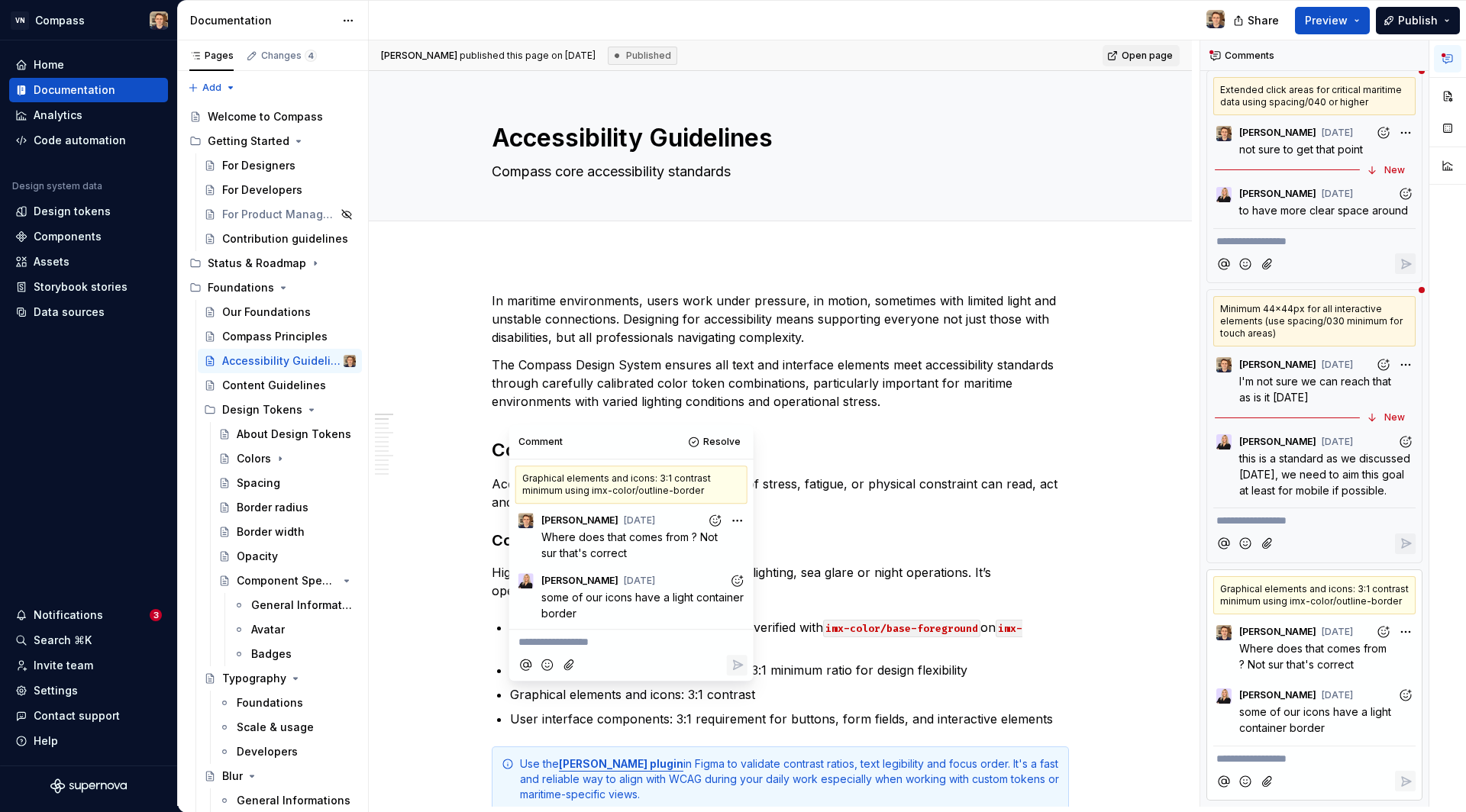
click at [1312, 595] on div "Graphical elements and icons: 3:1 contrast minimum using imx-color/outline-bord…" at bounding box center [1314, 595] width 202 height 38
click at [1312, 597] on div "Graphical elements and icons: 3:1 contrast minimum using imx-color/outline-bord…" at bounding box center [1314, 595] width 202 height 38
click at [1310, 595] on div "Graphical elements and icons: 3:1 contrast minimum using imx-color/outline-bord…" at bounding box center [1314, 595] width 202 height 38
click at [1311, 595] on div "Graphical elements and icons: 3:1 contrast minimum using imx-color/outline-bord…" at bounding box center [1314, 595] width 202 height 38
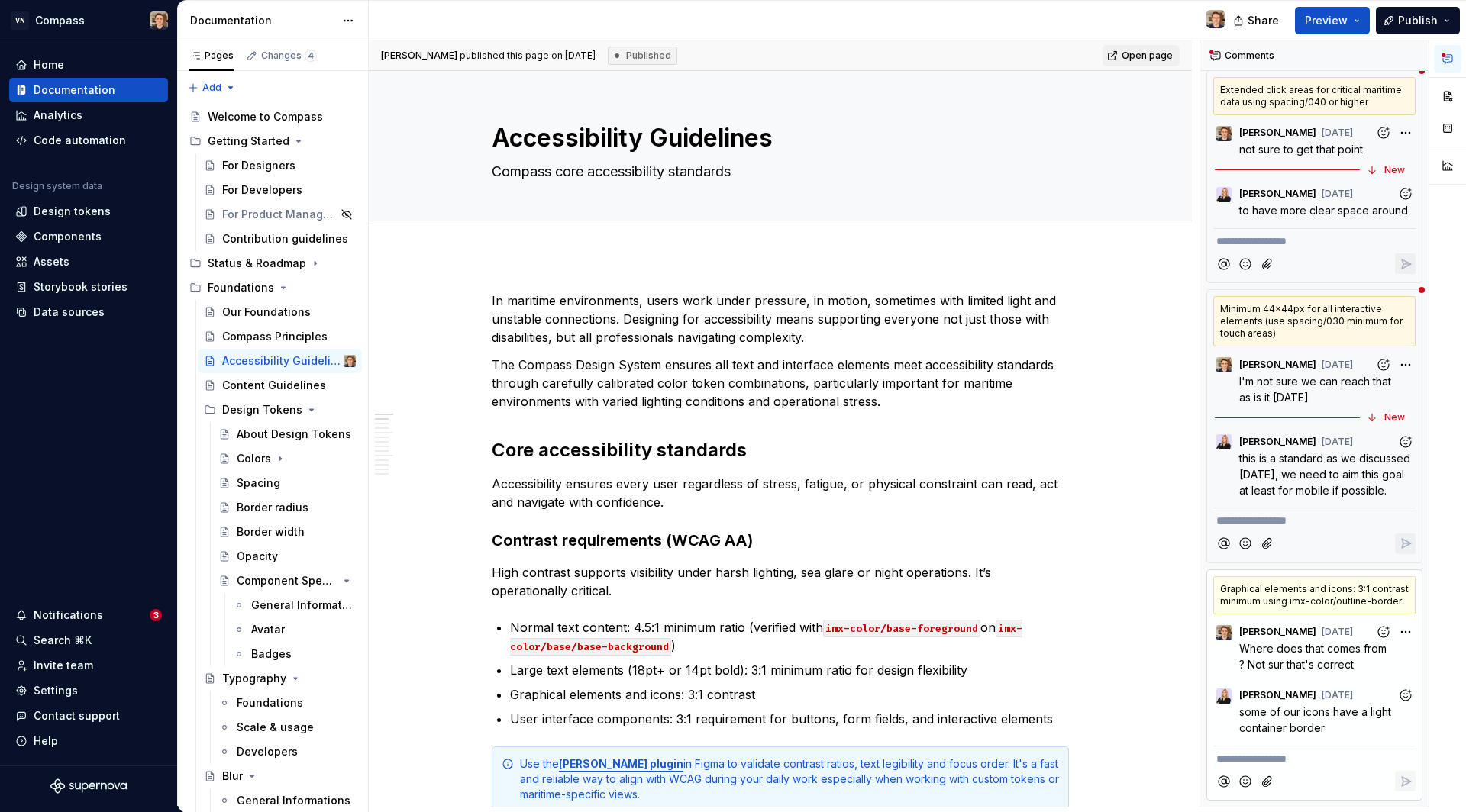
click at [1337, 606] on div "Graphical elements and icons: 3:1 contrast minimum using imx-color/outline-bord…" at bounding box center [1314, 595] width 202 height 38
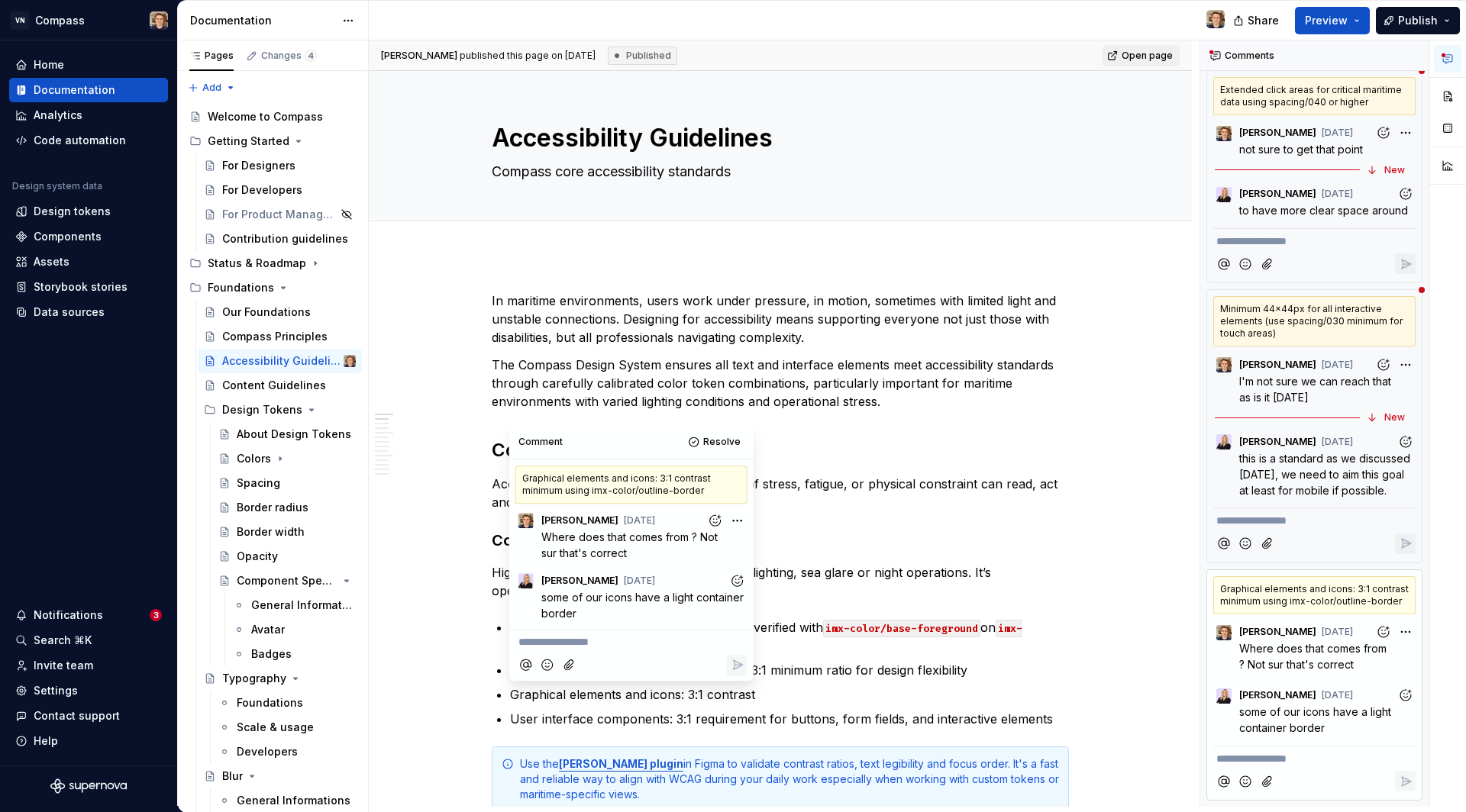
click at [1337, 606] on div "Graphical elements and icons: 3:1 contrast minimum using imx-color/outline-bord…" at bounding box center [1314, 595] width 202 height 38
click at [1272, 758] on p "**********" at bounding box center [1313, 759] width 196 height 16
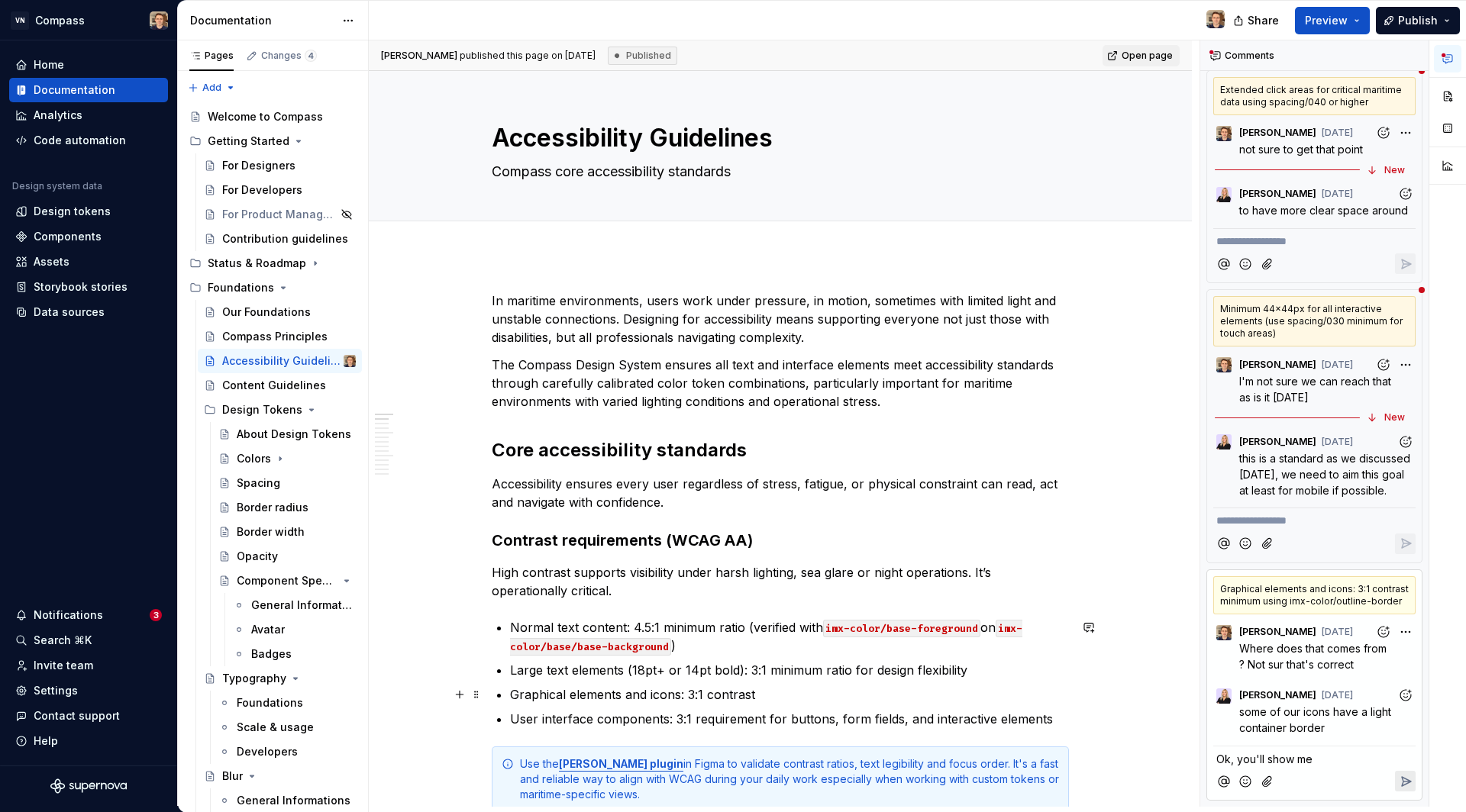
type textarea "*"
drag, startPoint x: 1229, startPoint y: 762, endPoint x: 1328, endPoint y: 768, distance: 99.2
click at [1328, 768] on div "Ok, you'll show me" at bounding box center [1314, 771] width 202 height 51
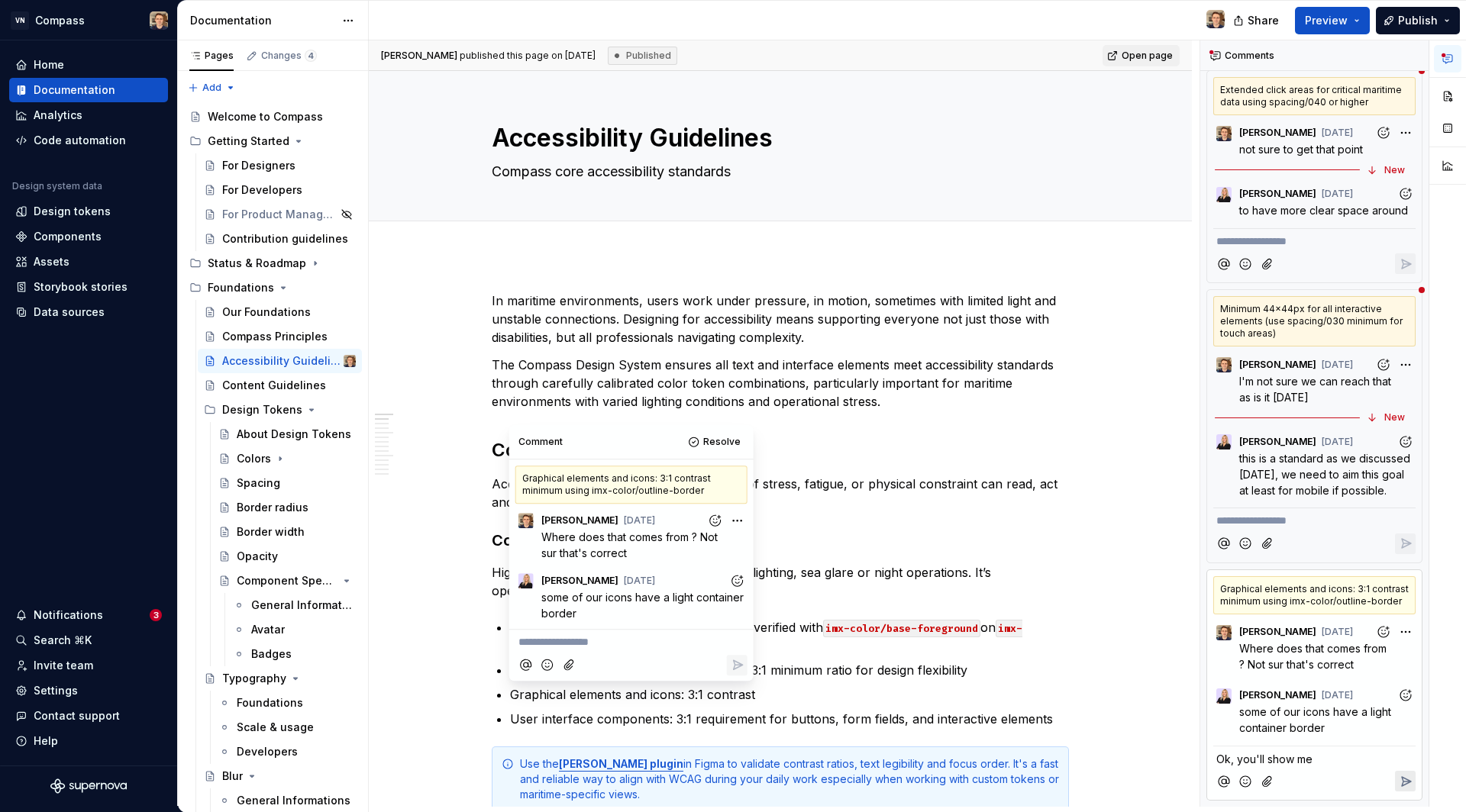
click at [1325, 755] on p "Ok, you'll show me" at bounding box center [1313, 759] width 196 height 16
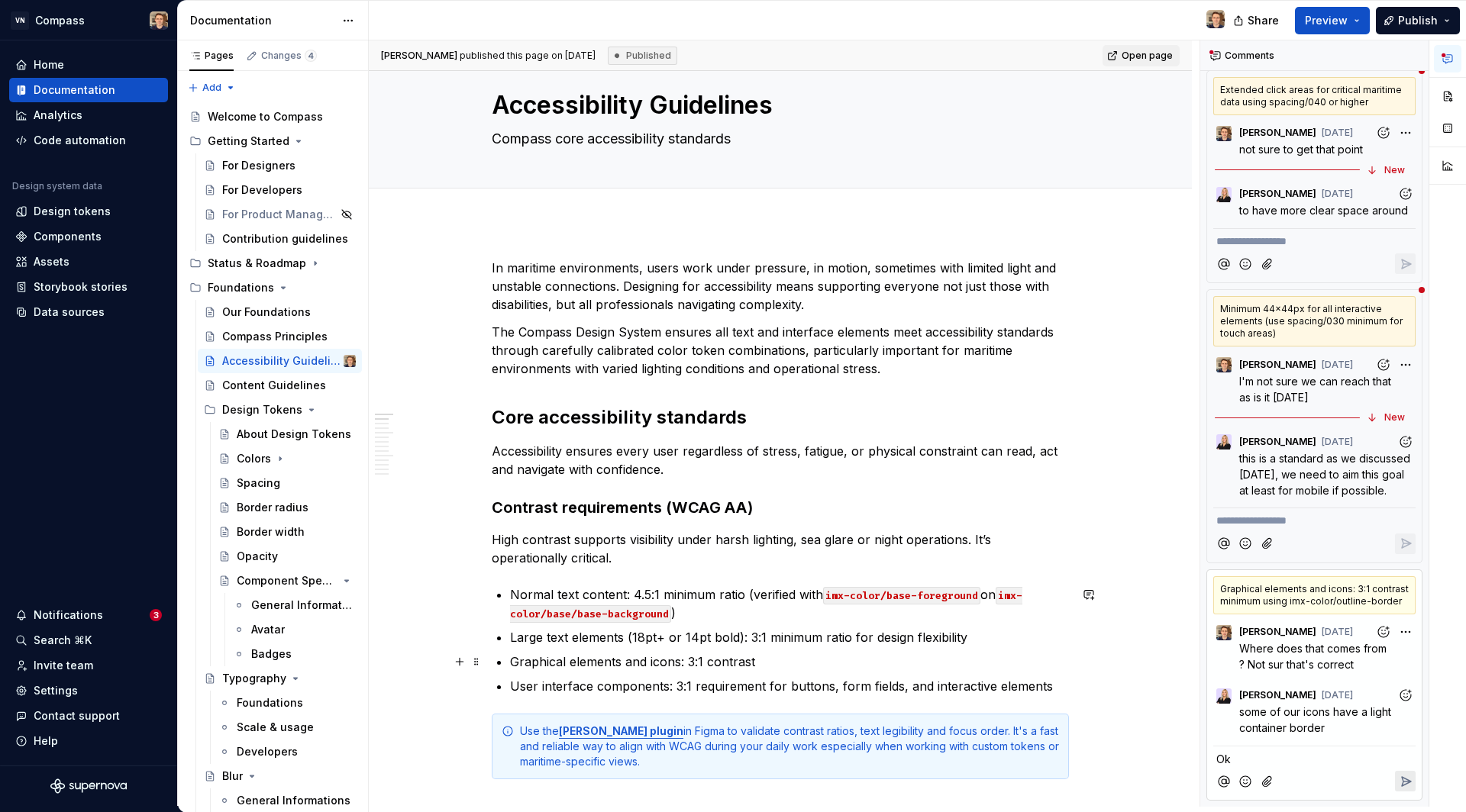
scroll to position [55, 0]
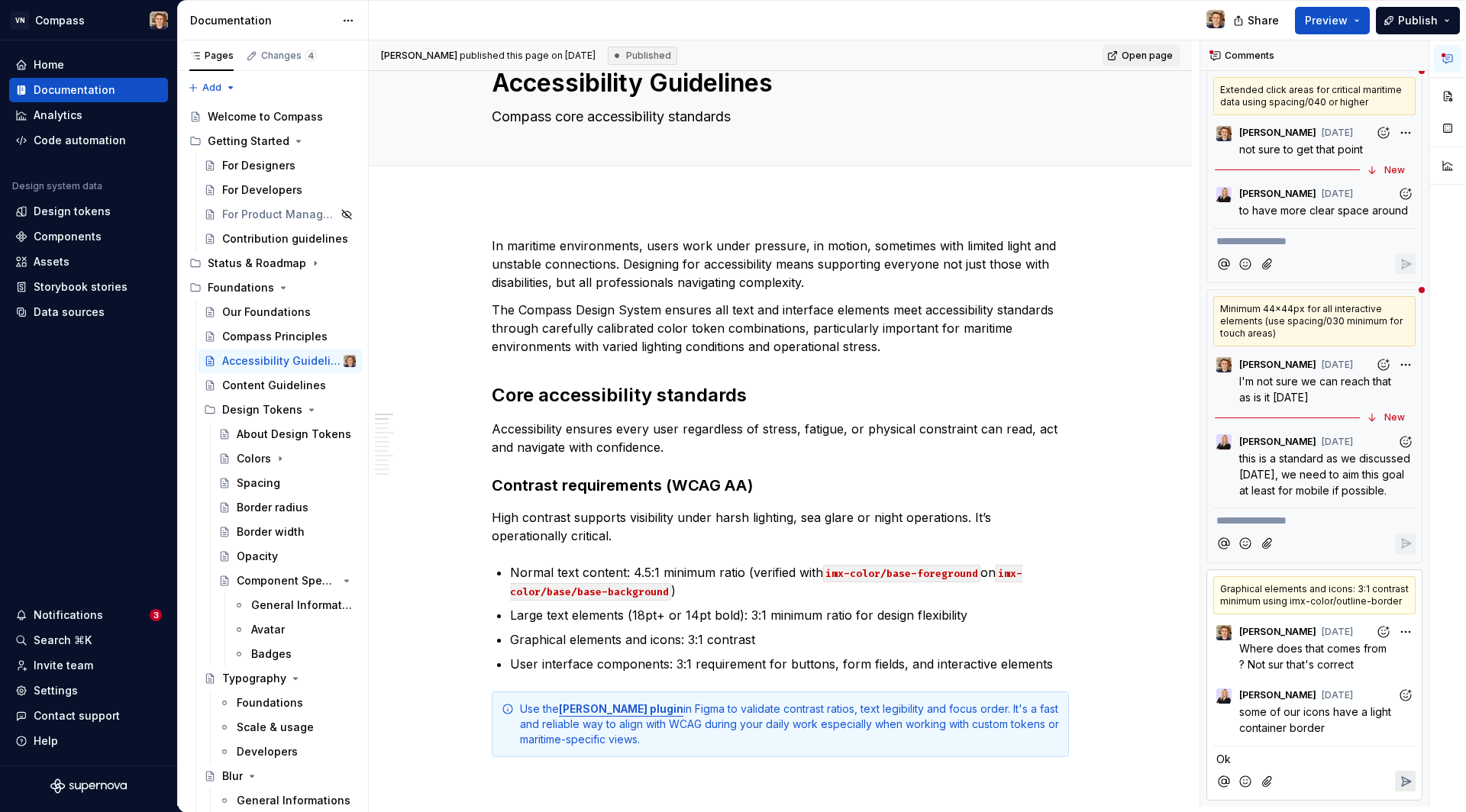
click at [1401, 777] on icon "Reply" at bounding box center [1406, 782] width 9 height 9
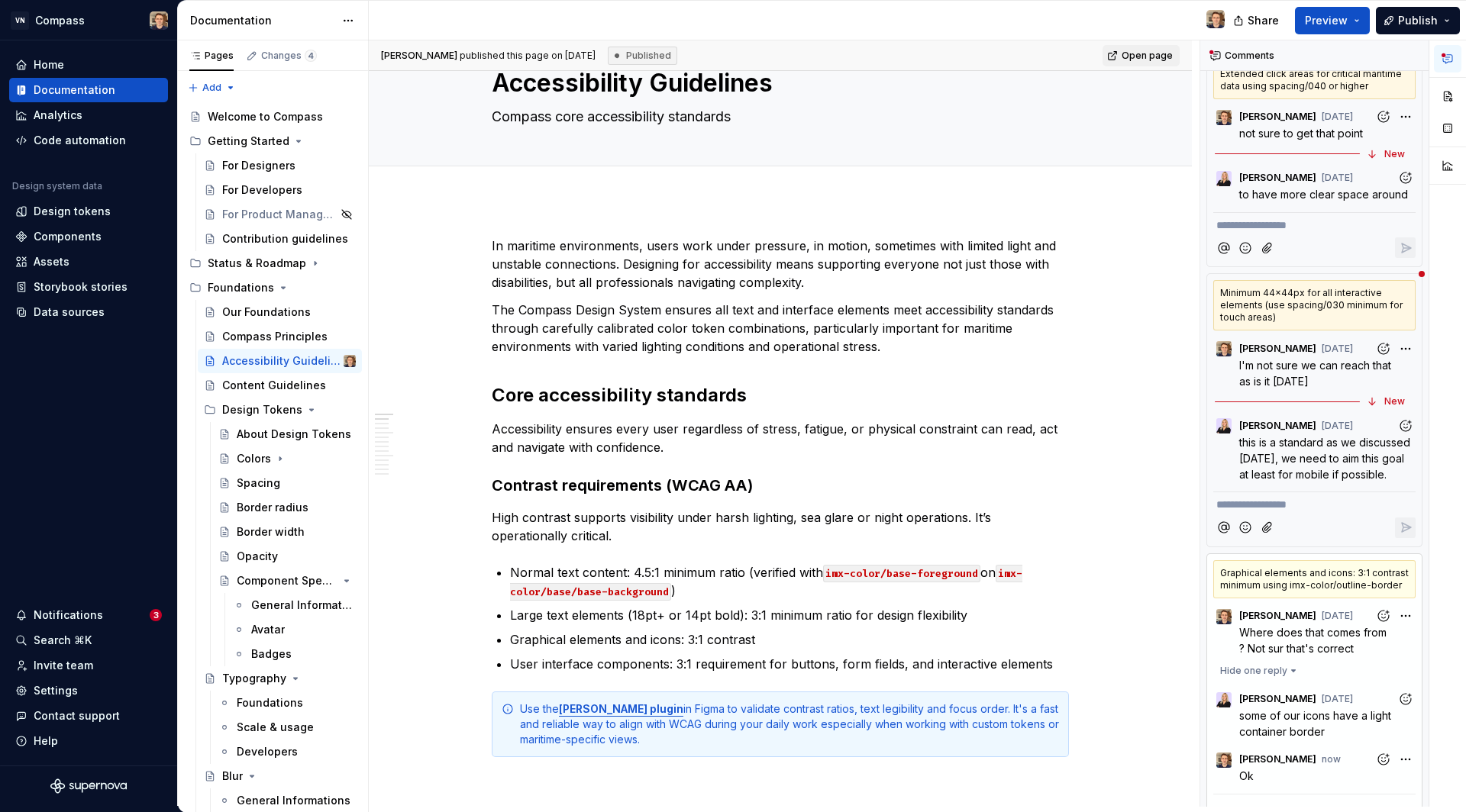
scroll to position [786, 0]
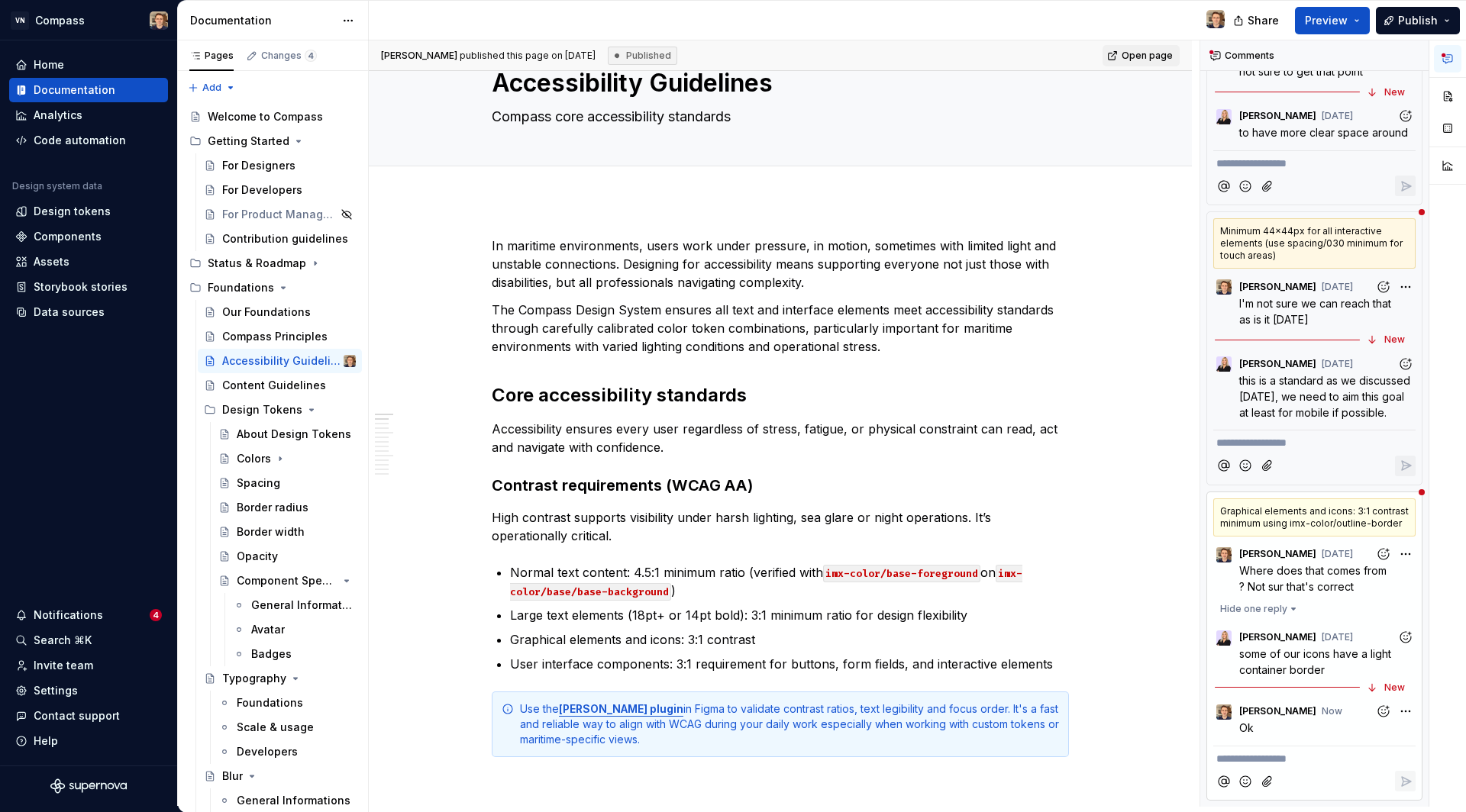
click at [1296, 404] on span "this is a standard as we discussed [DATE], we need to aim this goal at least fo…" at bounding box center [1326, 397] width 174 height 45
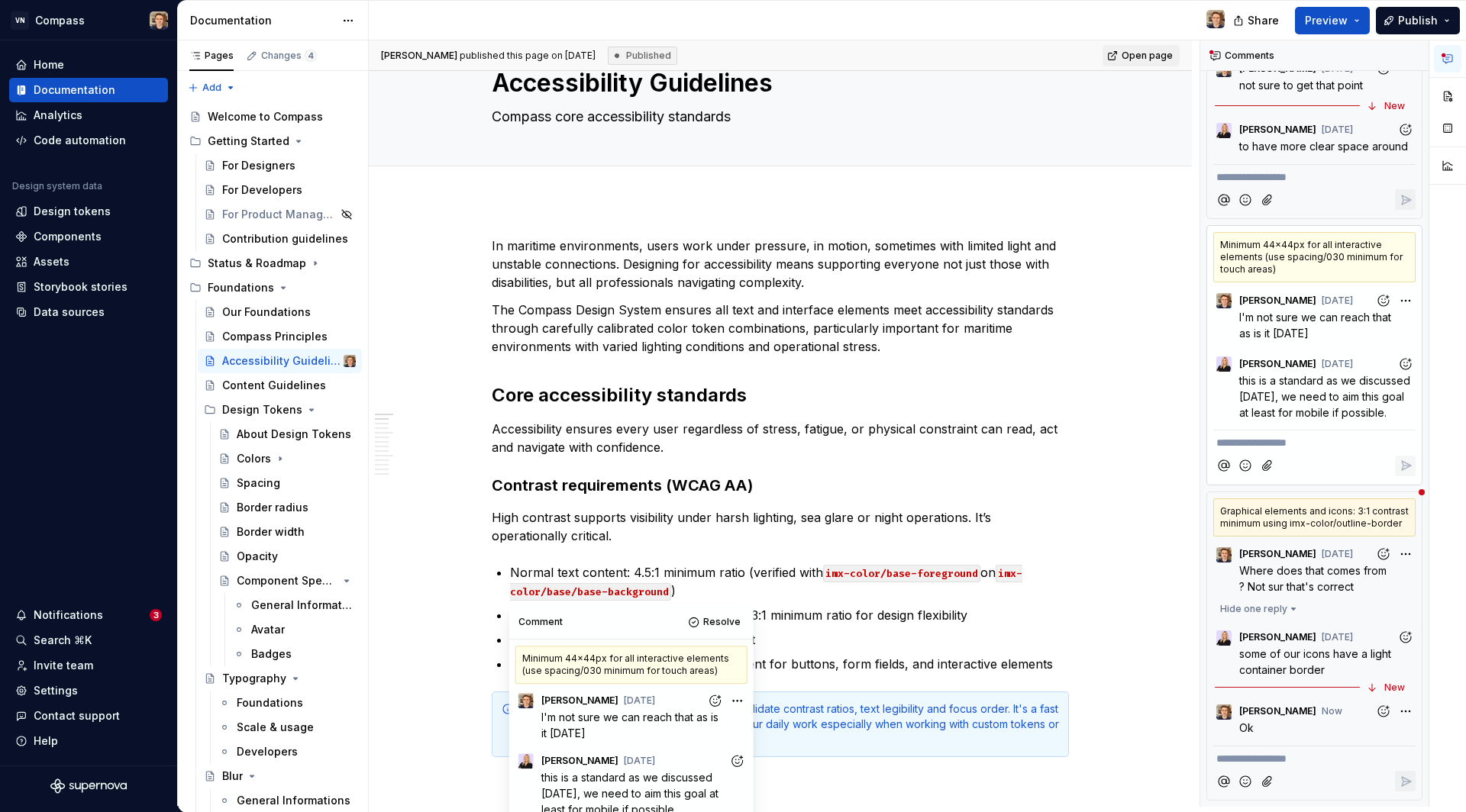
click at [1281, 233] on div "Minimum 44×44px for all interactive elements (use spacing/030 minimum for touch…" at bounding box center [1314, 257] width 202 height 51
click at [1243, 435] on p "**********" at bounding box center [1313, 443] width 196 height 16
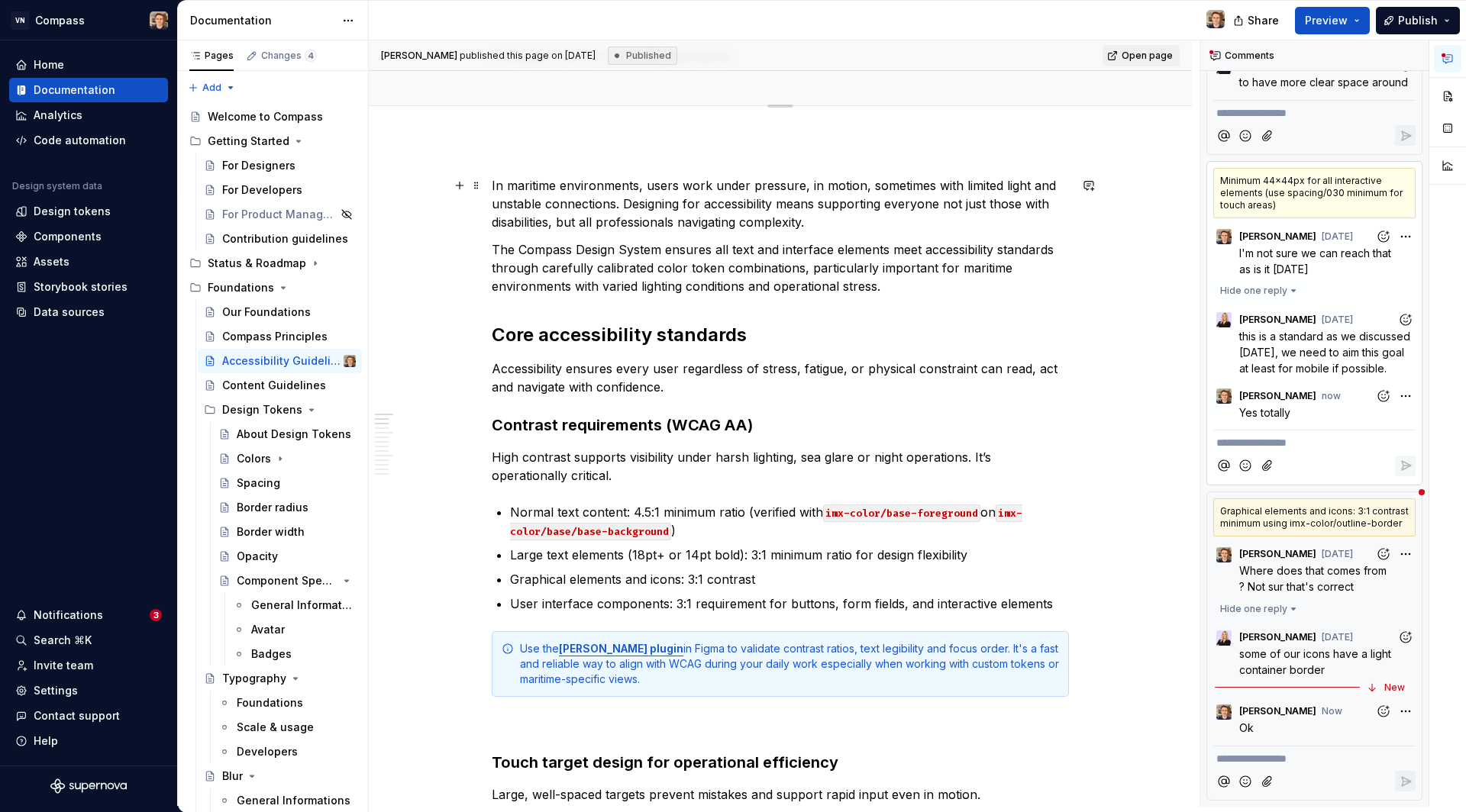
scroll to position [0, 0]
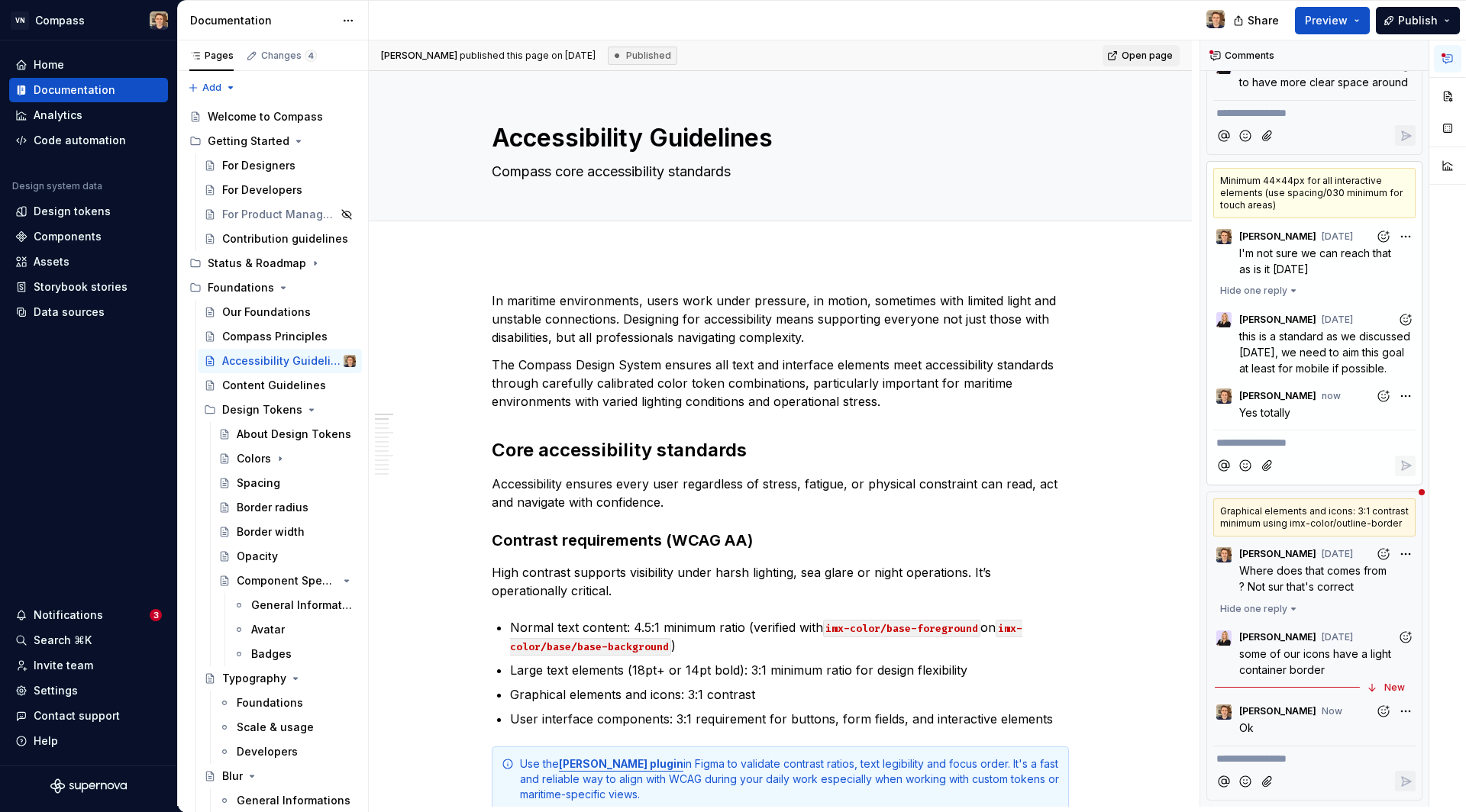
type textarea "*"
click at [1218, 53] on icon at bounding box center [1216, 56] width 12 height 12
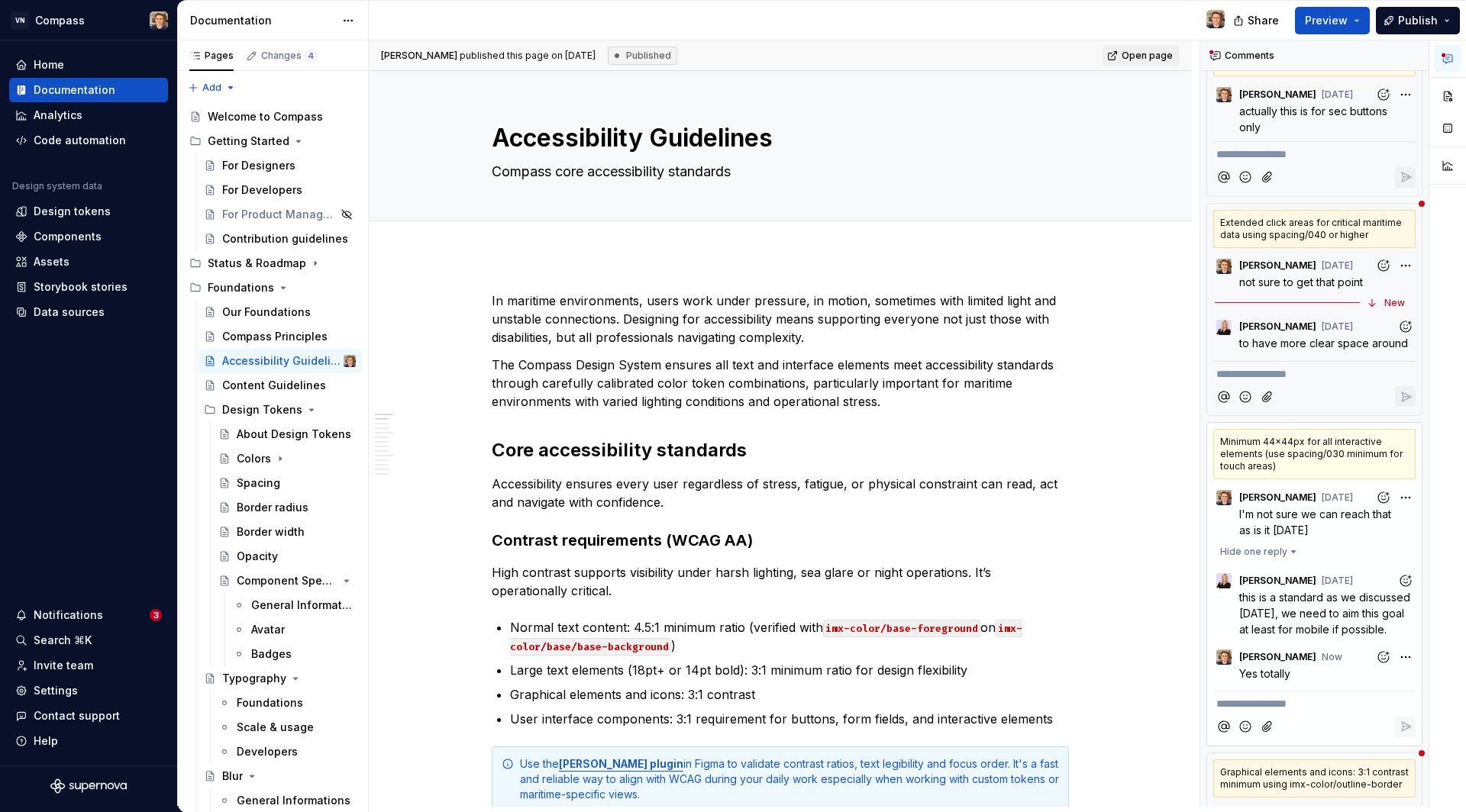
scroll to position [478, 0]
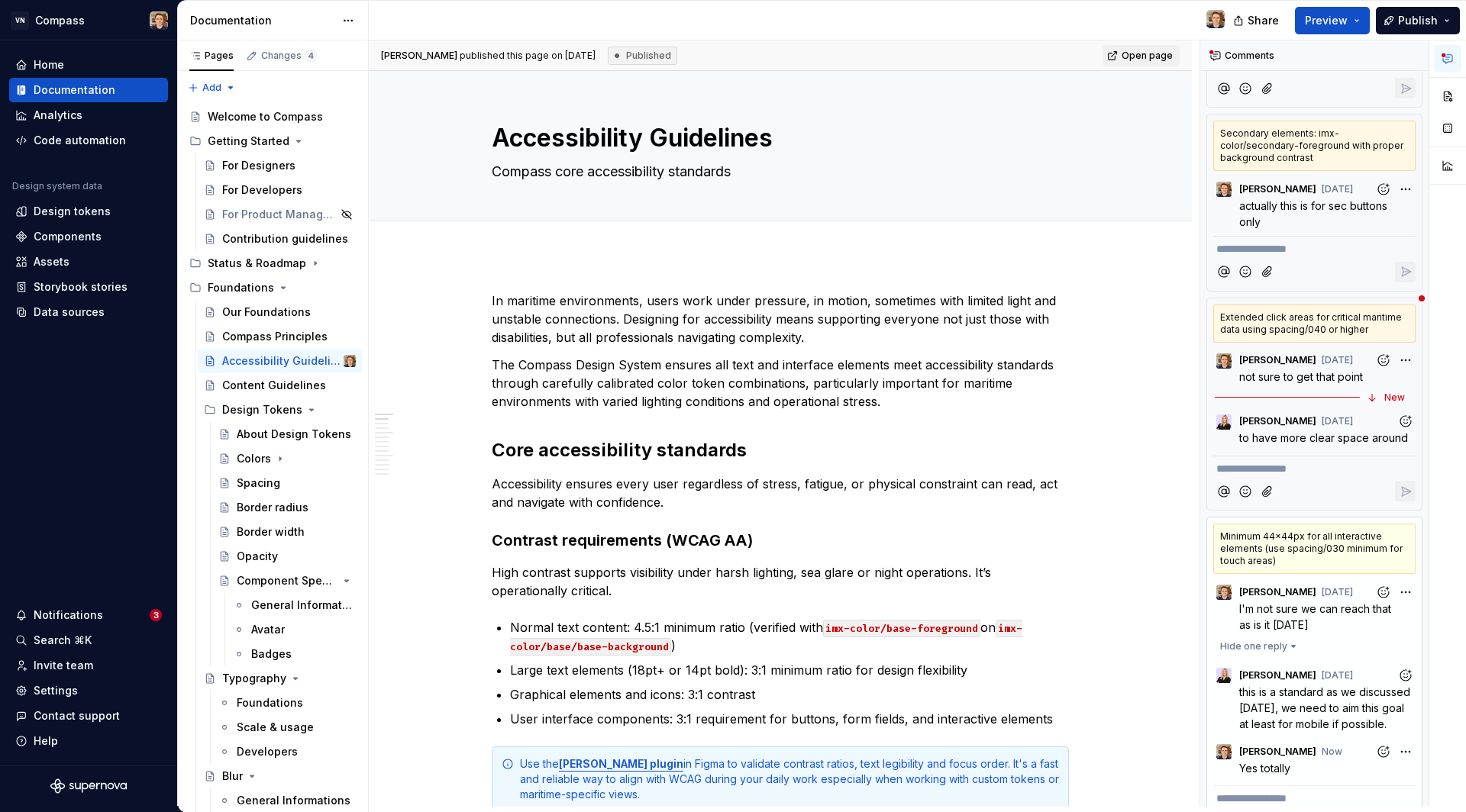
click at [1263, 476] on div at bounding box center [1314, 491] width 202 height 31
click at [1259, 461] on p "**********" at bounding box center [1313, 469] width 196 height 16
drag, startPoint x: 1321, startPoint y: 319, endPoint x: 1268, endPoint y: 322, distance: 53.1
click at [1268, 322] on div "Extended click areas for critical maritime data using spacing/040 or higher" at bounding box center [1314, 323] width 202 height 38
click at [1312, 461] on p "**********" at bounding box center [1313, 469] width 196 height 16
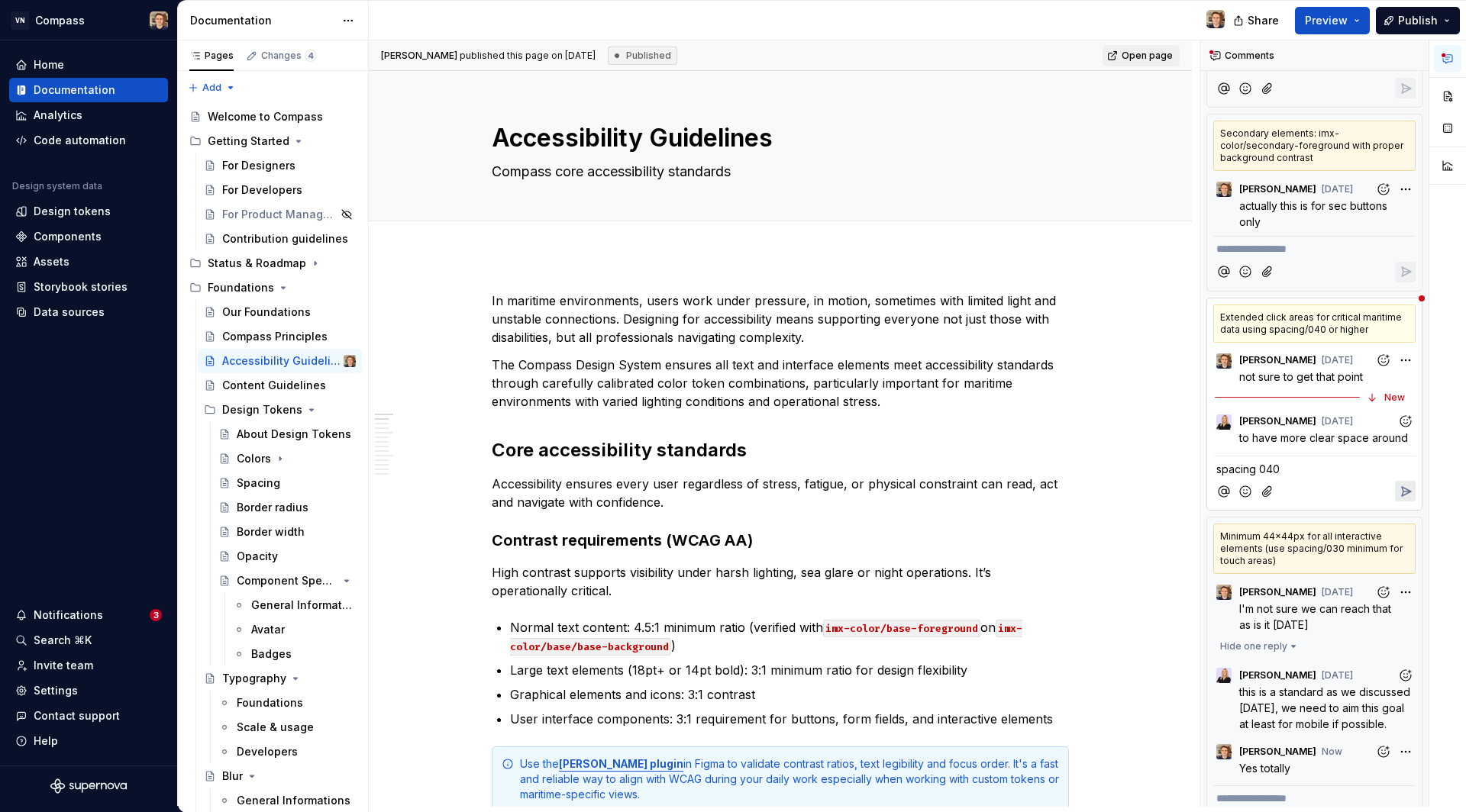
click at [1259, 462] on span "spacing 040" at bounding box center [1247, 469] width 63 height 13
click at [1319, 461] on p "spacing-040" at bounding box center [1313, 469] width 196 height 16
click at [1322, 321] on div "Extended click areas for critical maritime data using spacing/040 or higher" at bounding box center [1314, 323] width 202 height 38
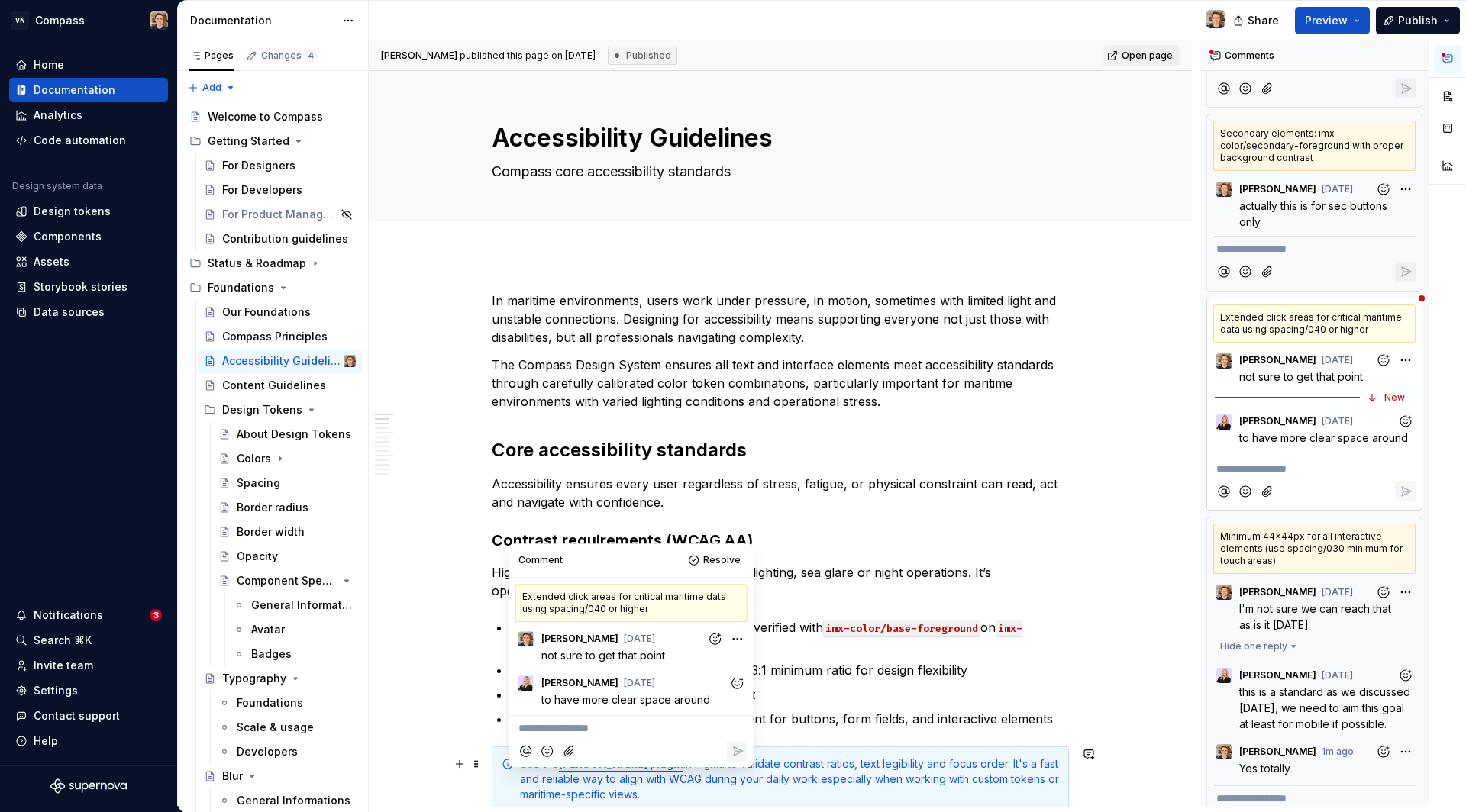
scroll to position [326, 0]
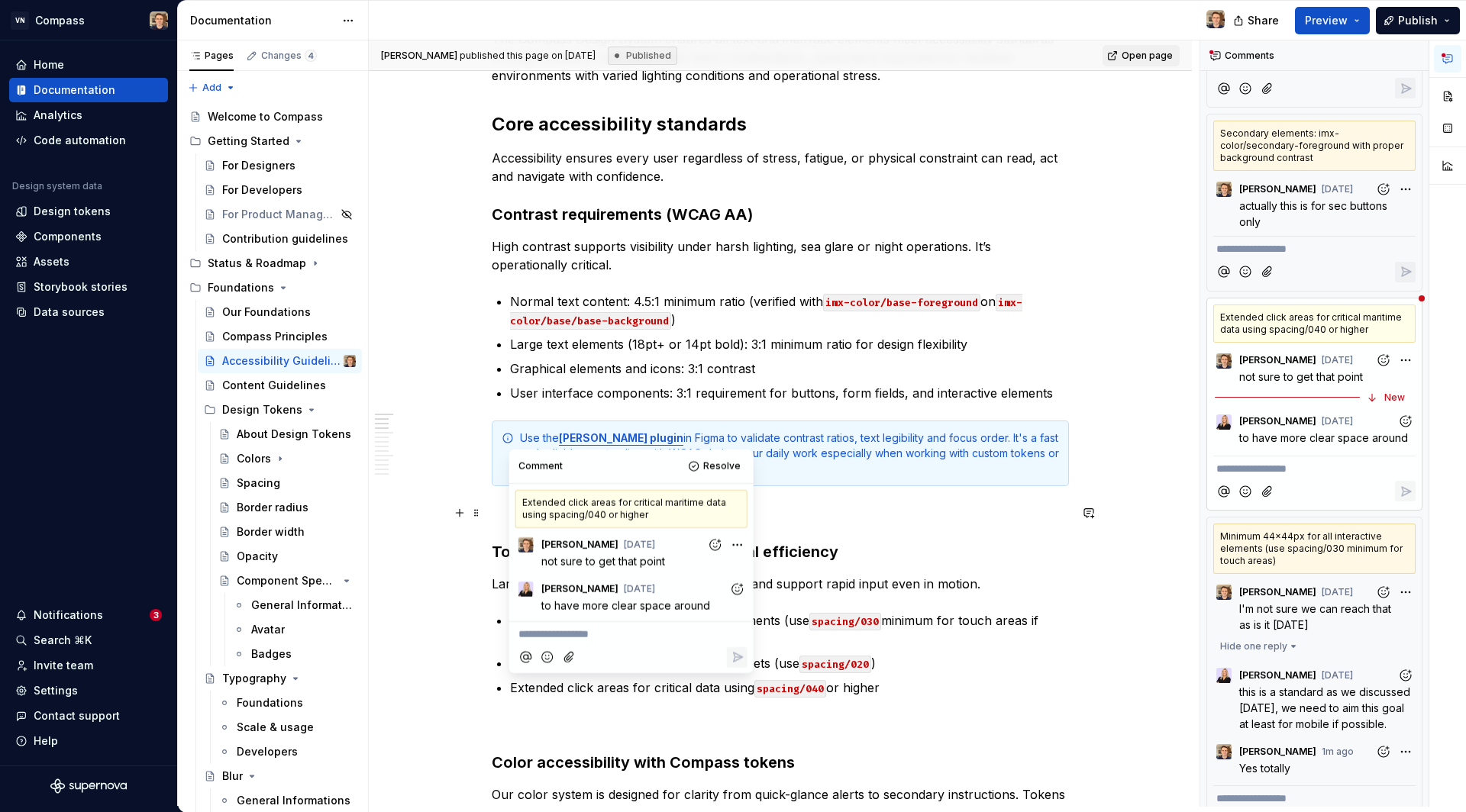
click at [852, 515] on p at bounding box center [780, 514] width 577 height 19
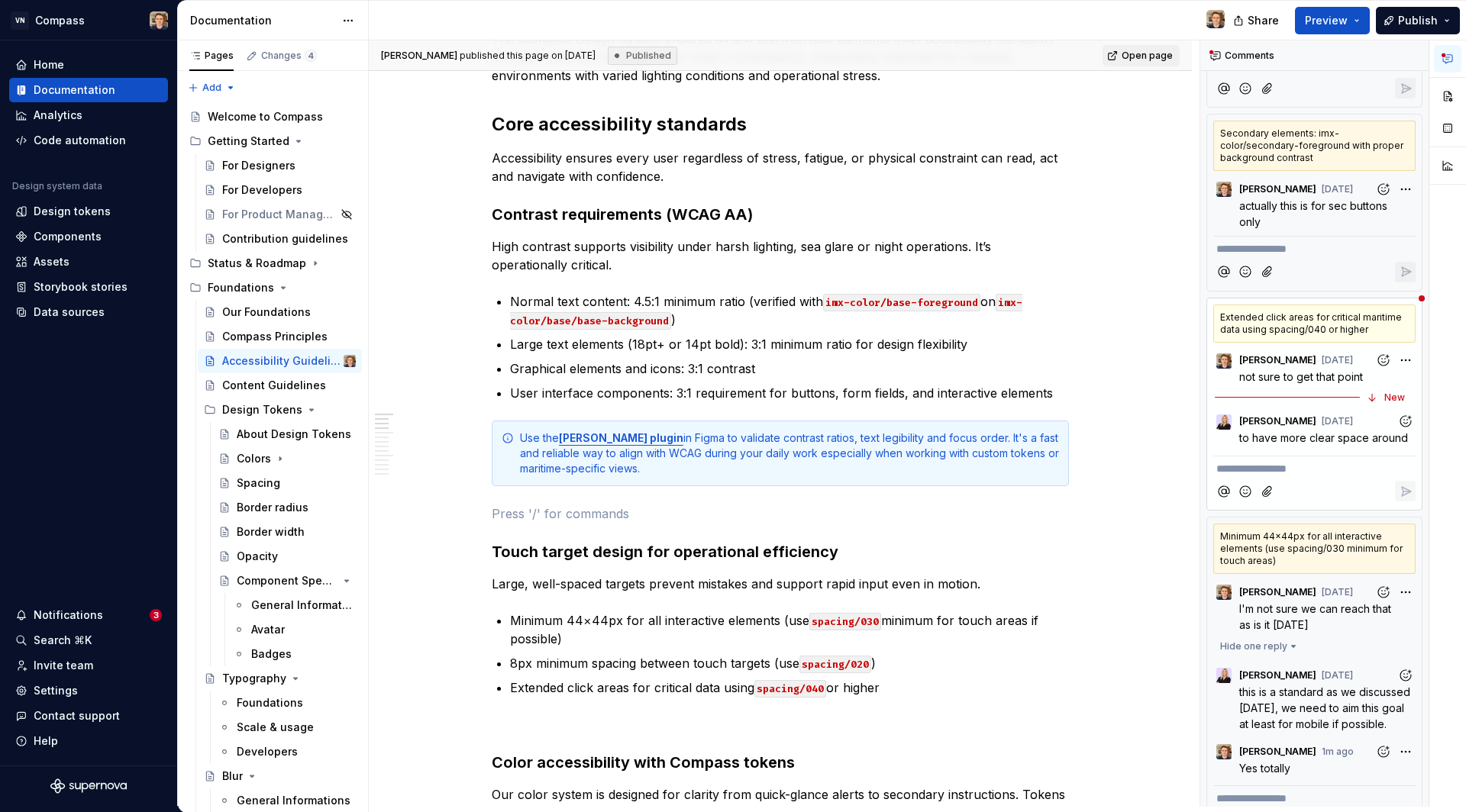
click at [1336, 330] on div "Extended click areas for critical maritime data using spacing/040 or higher" at bounding box center [1314, 323] width 202 height 38
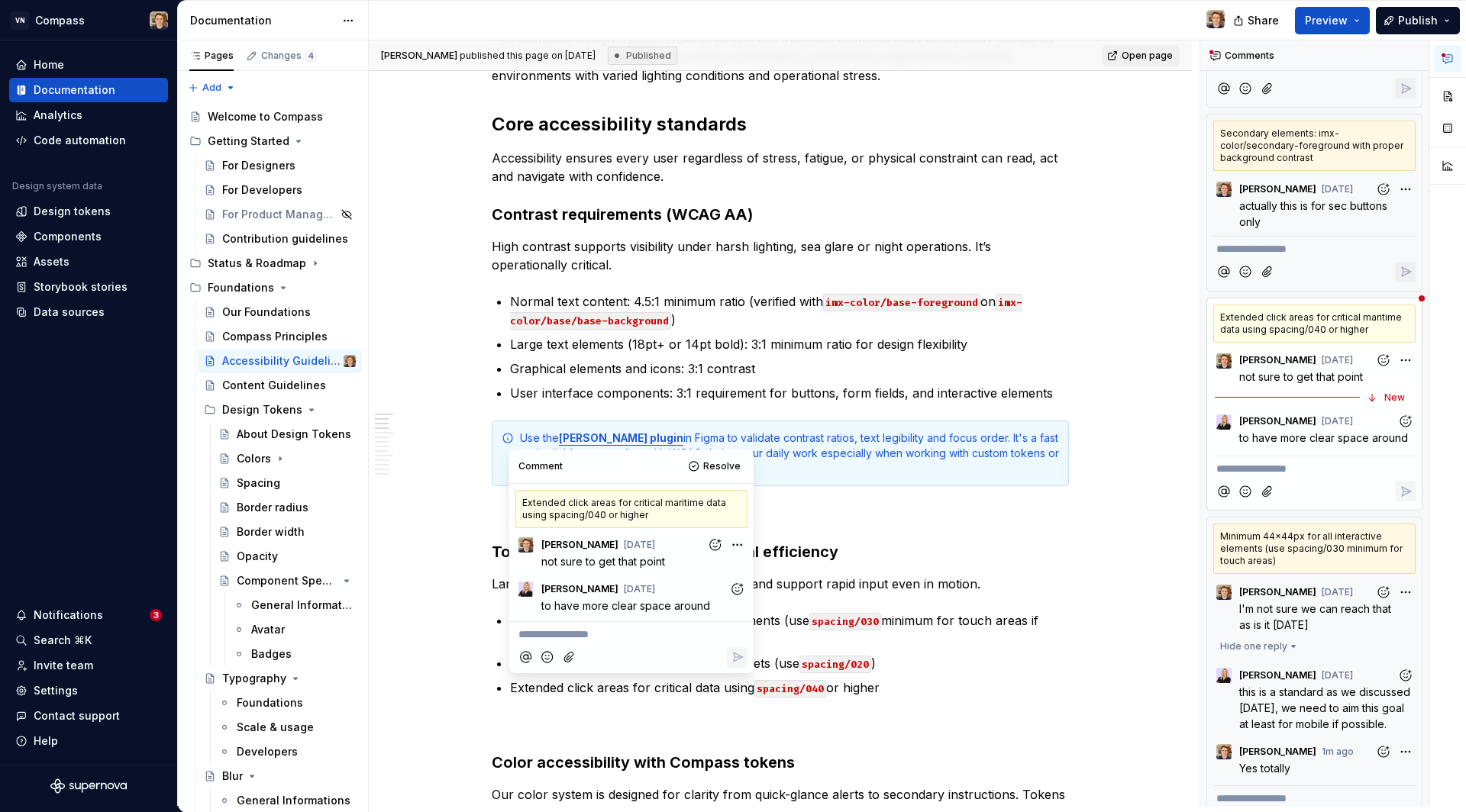
click at [1336, 330] on div "Extended click areas for critical maritime data using spacing/040 or higher" at bounding box center [1314, 323] width 202 height 38
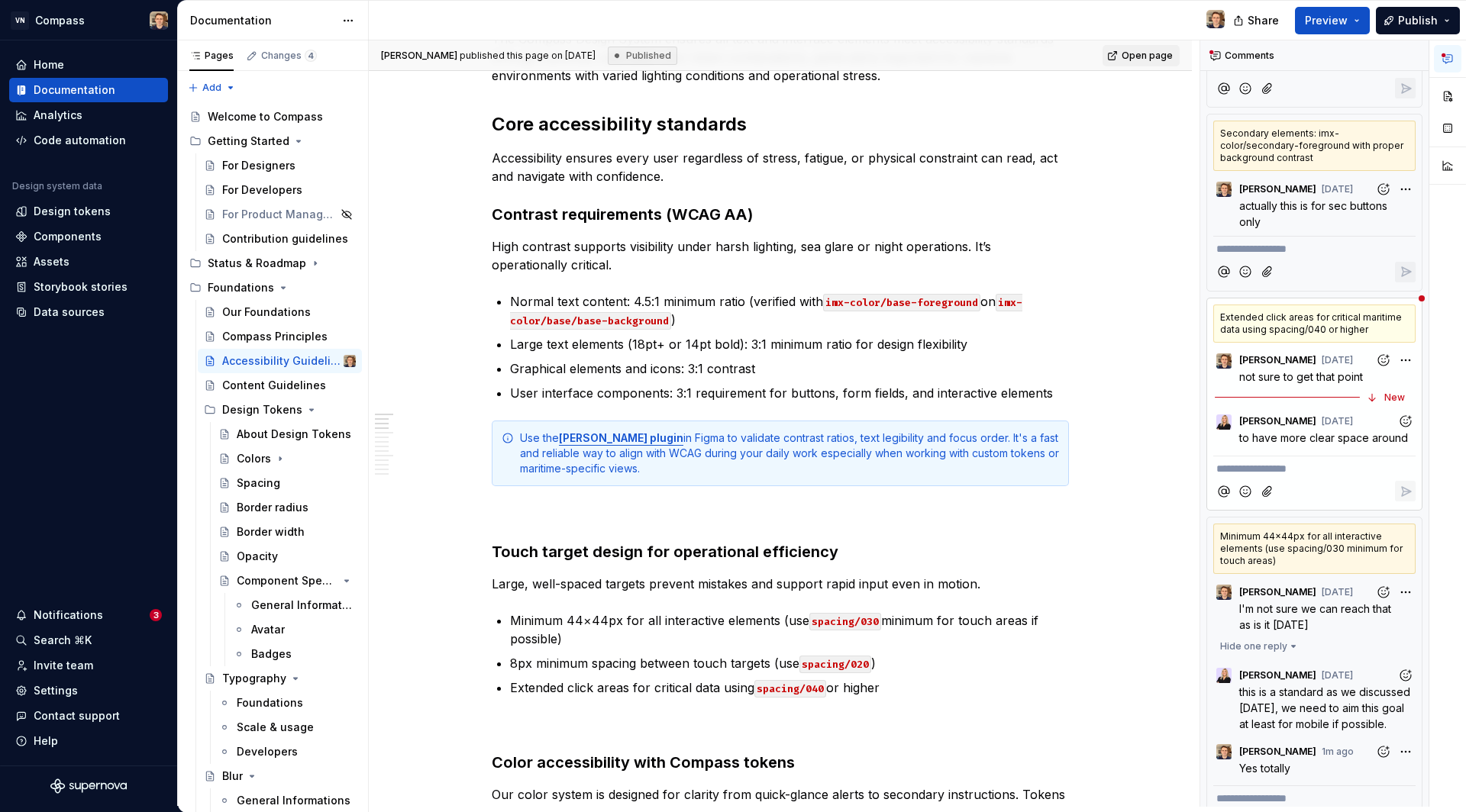
click at [1336, 330] on div "Extended click areas for critical maritime data using spacing/040 or higher" at bounding box center [1314, 323] width 202 height 38
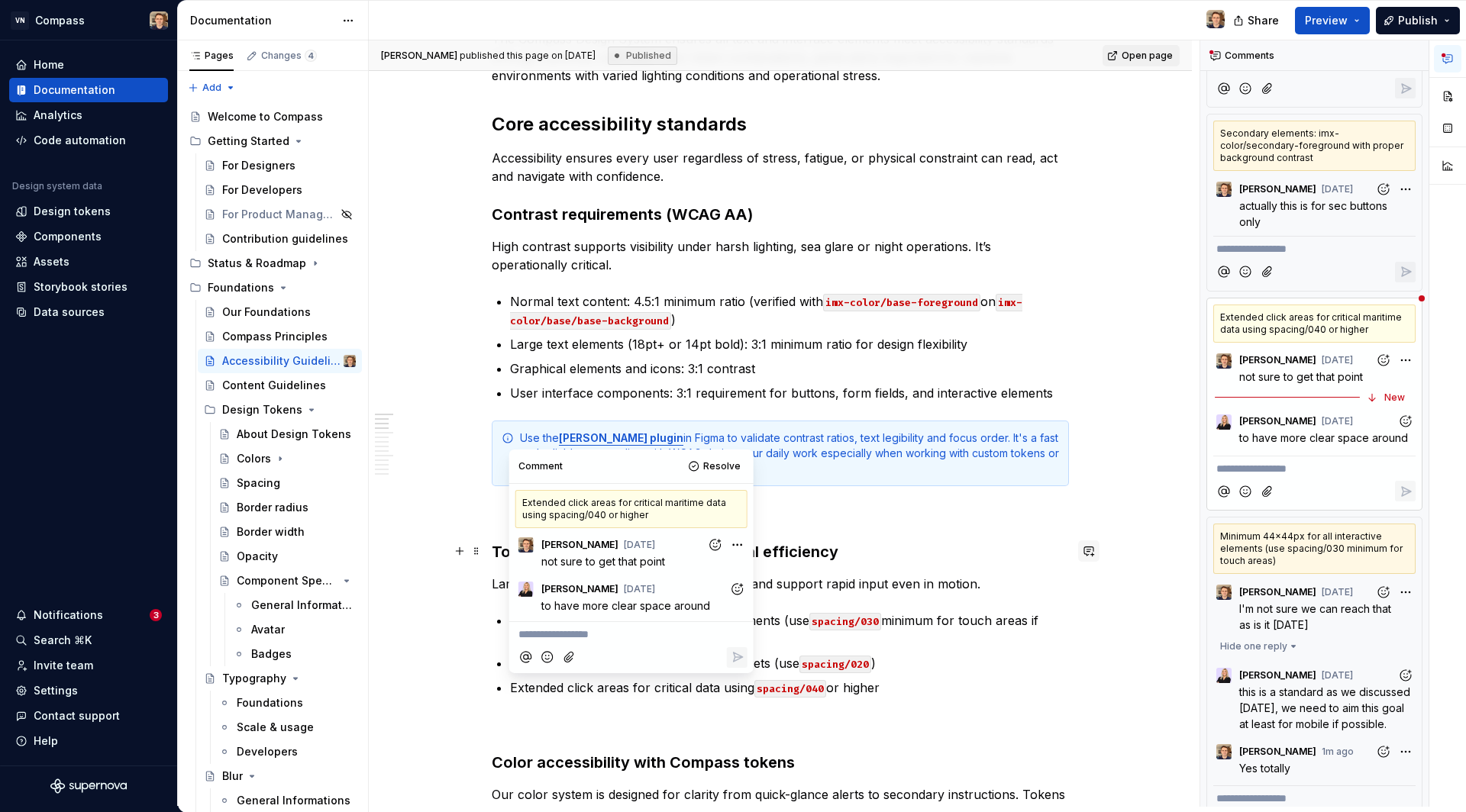
click at [1080, 548] on button "button" at bounding box center [1089, 551] width 21 height 21
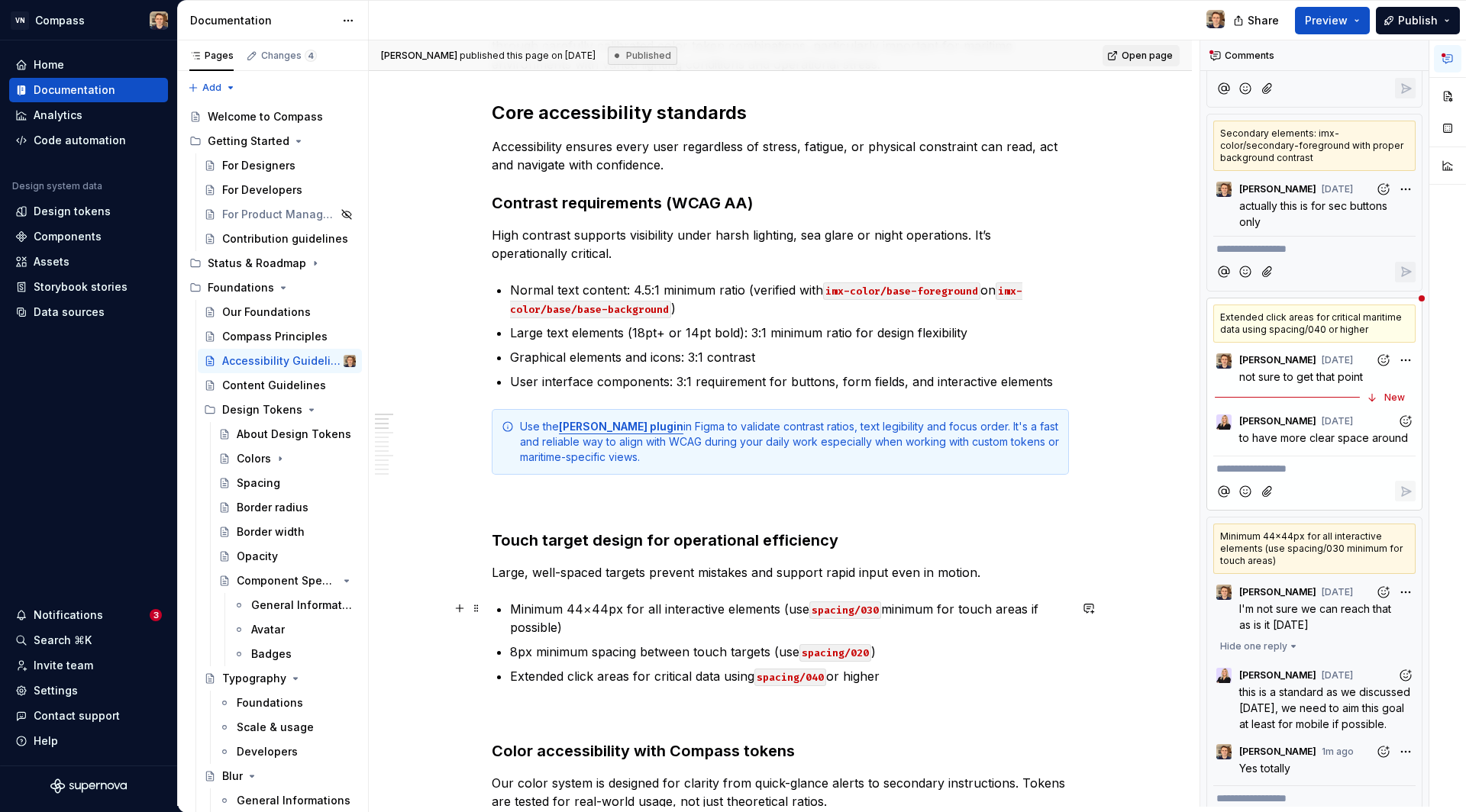
scroll to position [348, 0]
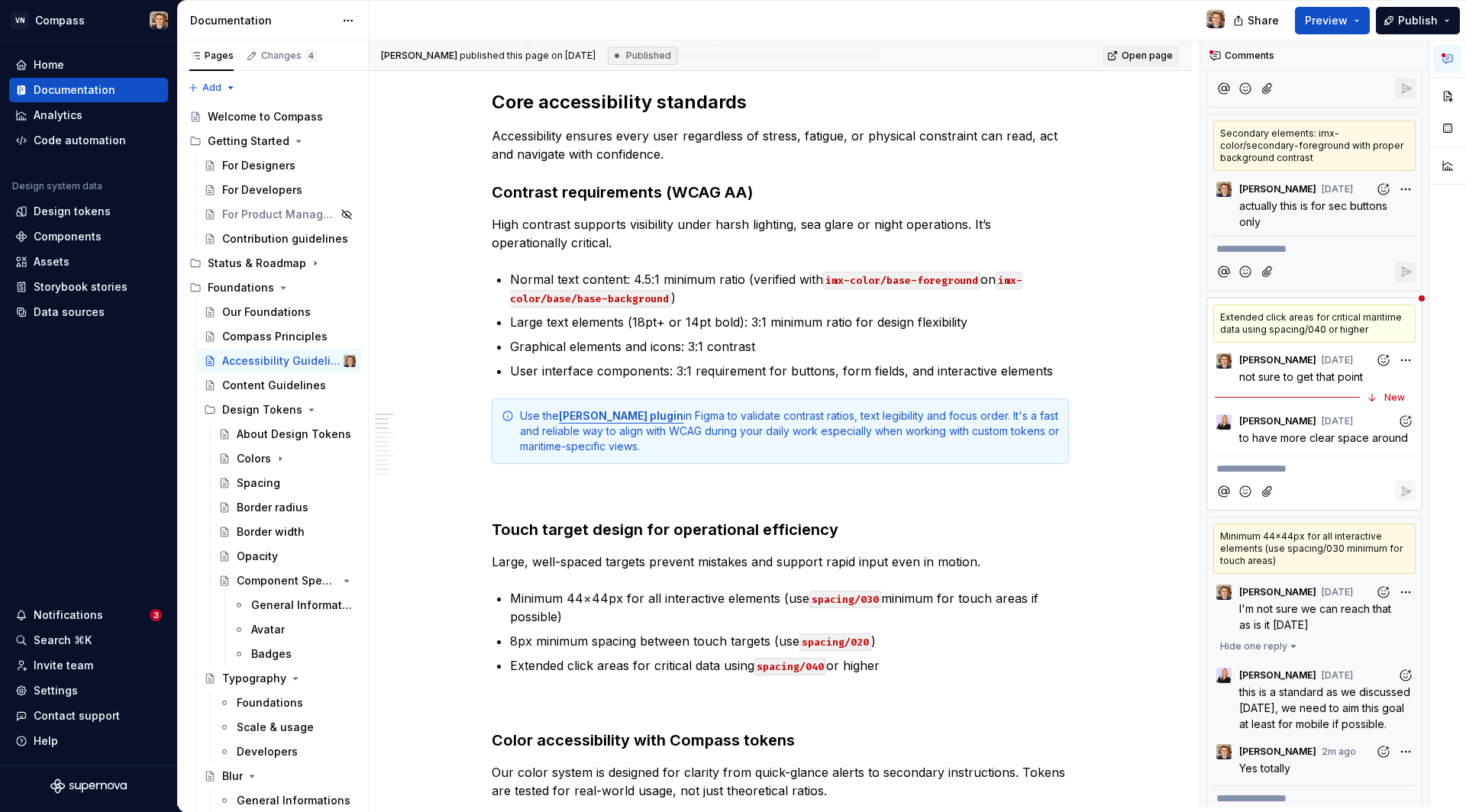
click at [1281, 465] on p "**********" at bounding box center [1313, 469] width 196 height 16
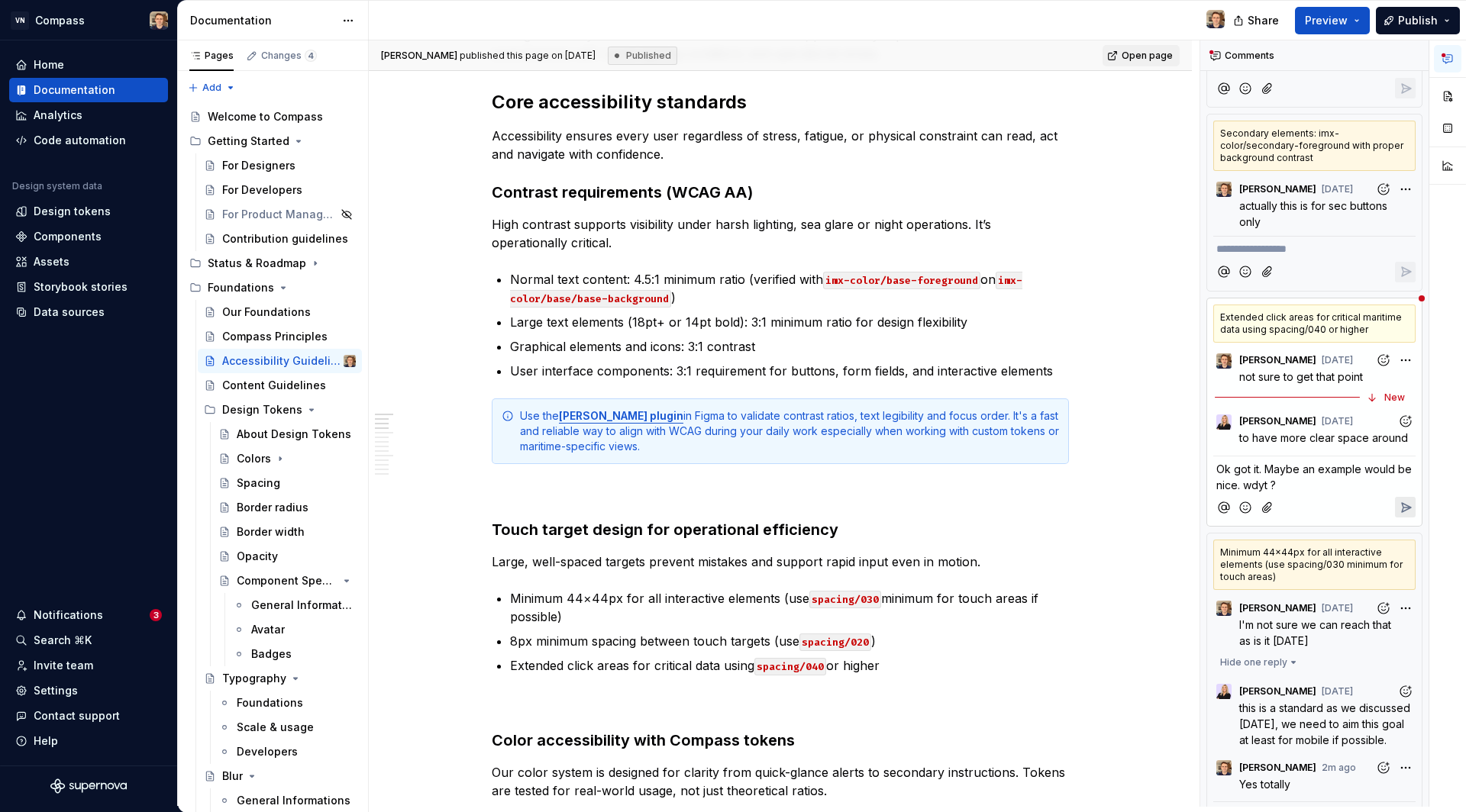
click at [1398, 500] on icon "Reply" at bounding box center [1405, 507] width 15 height 15
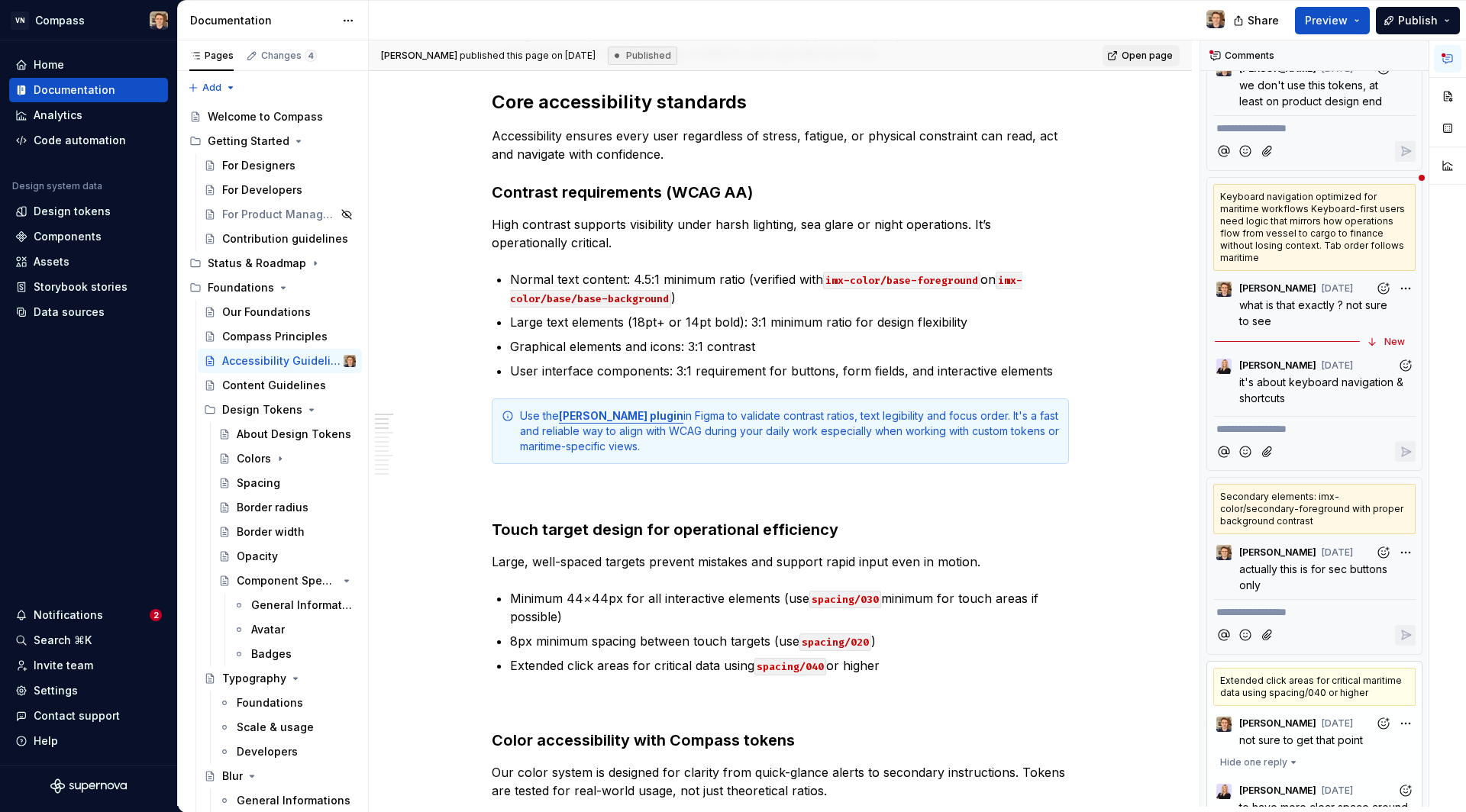
scroll to position [104, 0]
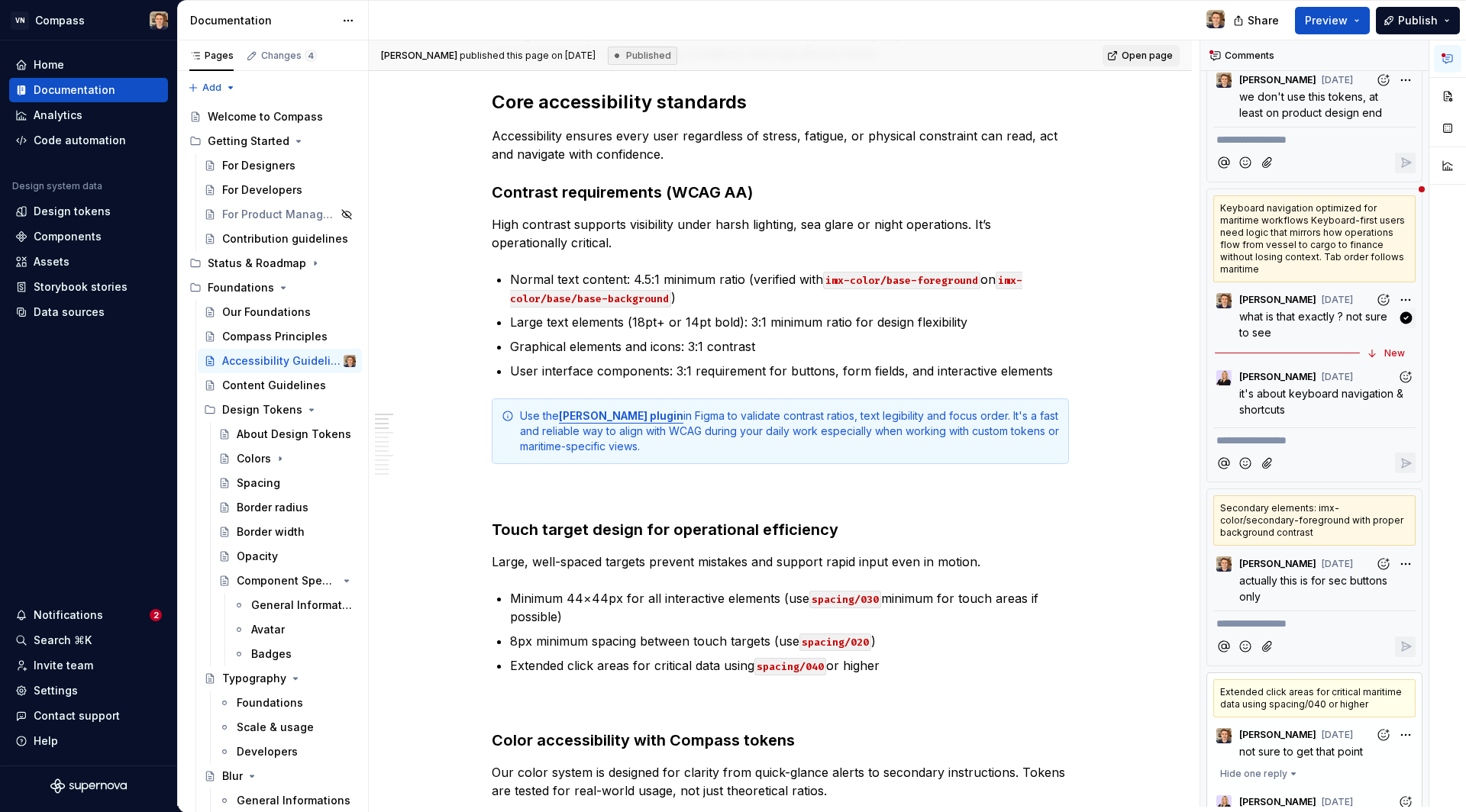
click at [1318, 317] on span "what is that exactly ? not sure to see" at bounding box center [1314, 324] width 151 height 29
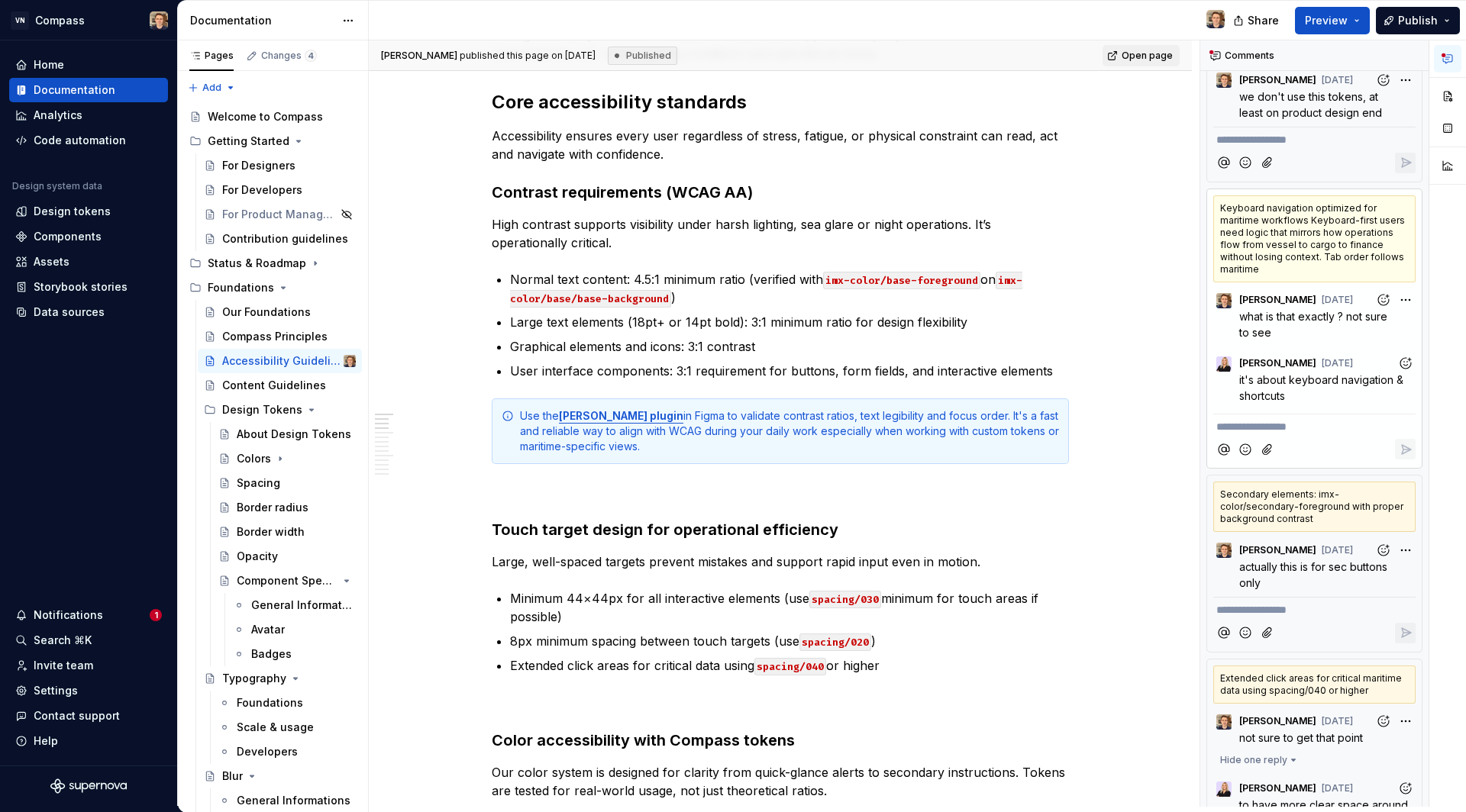
click at [1322, 256] on div "Keyboard navigation optimized for maritime workflows Keyboard-first users need …" at bounding box center [1314, 239] width 202 height 87
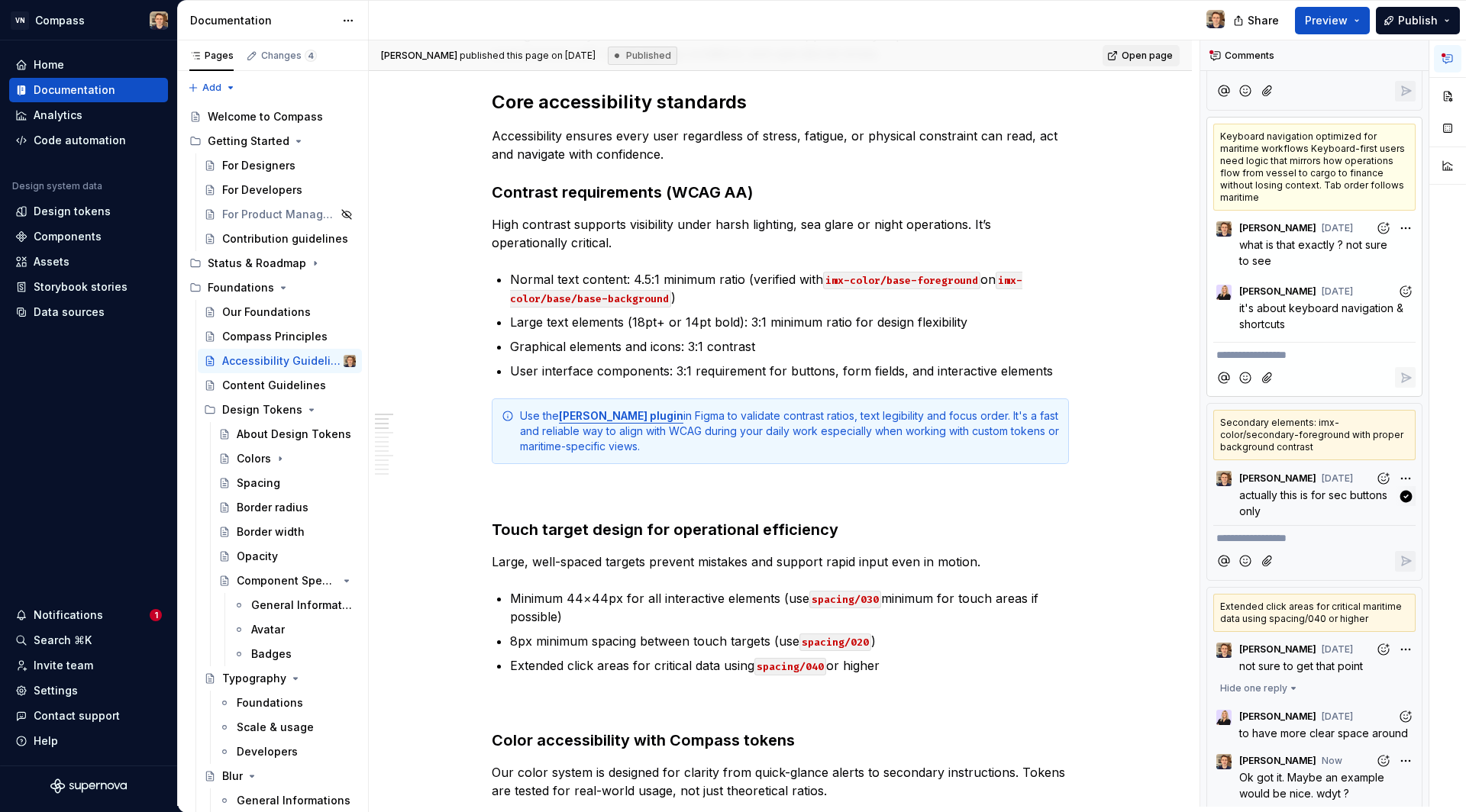
scroll to position [81, 0]
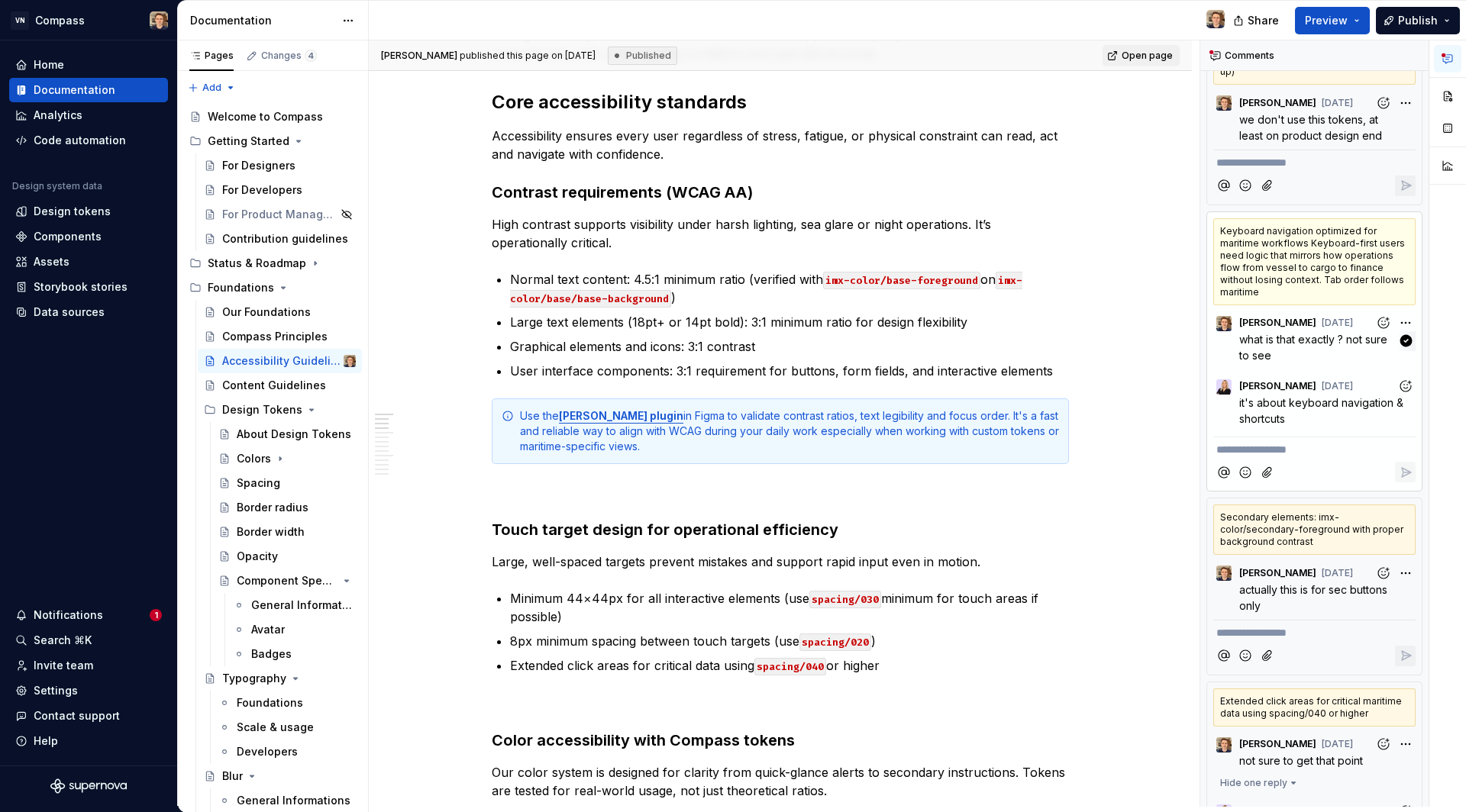
click at [1314, 335] on span "what is that exactly ? not sure to see" at bounding box center [1314, 347] width 151 height 29
click at [1300, 245] on div "Keyboard navigation optimized for maritime workflows Keyboard-first users need …" at bounding box center [1314, 262] width 202 height 87
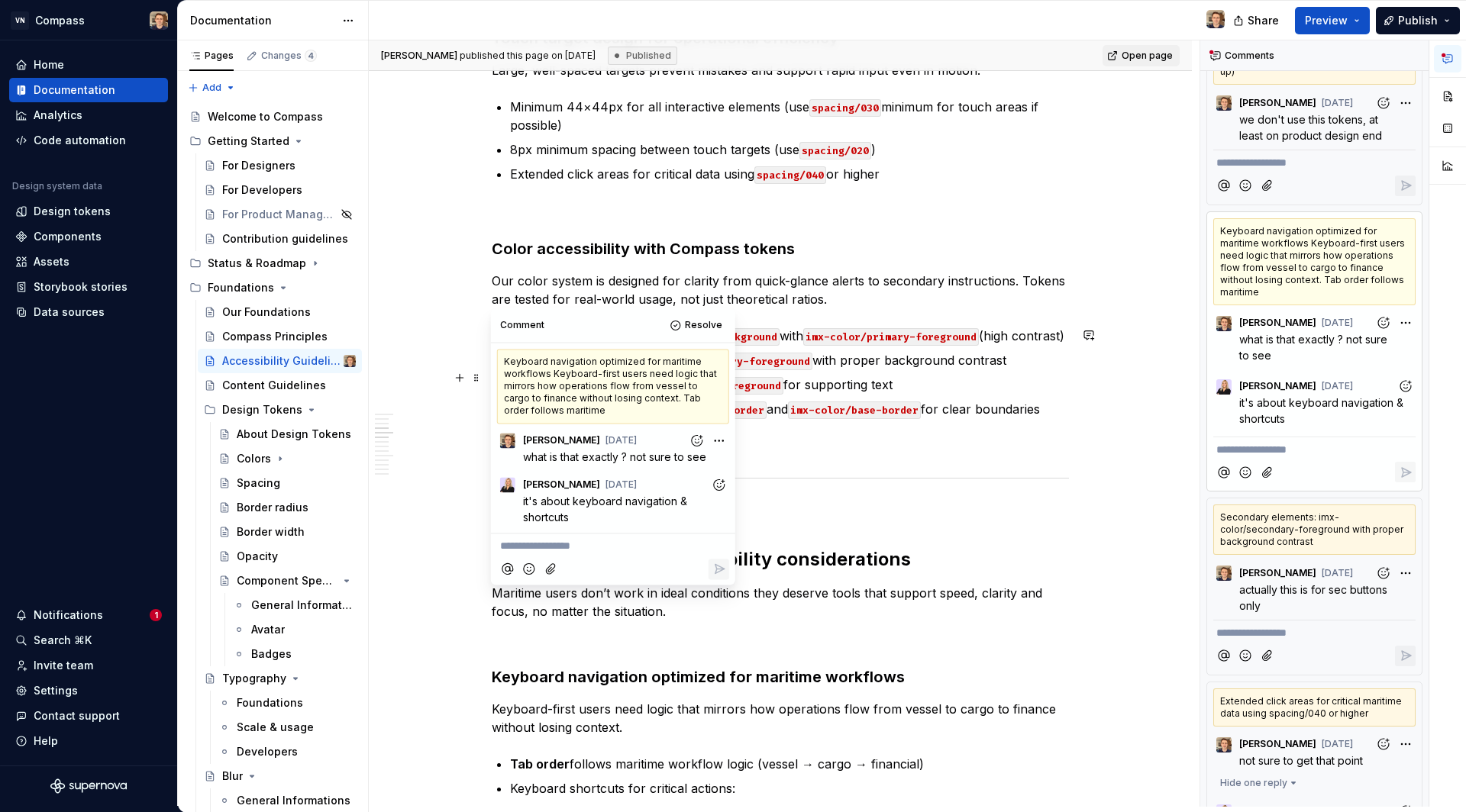
scroll to position [934, 0]
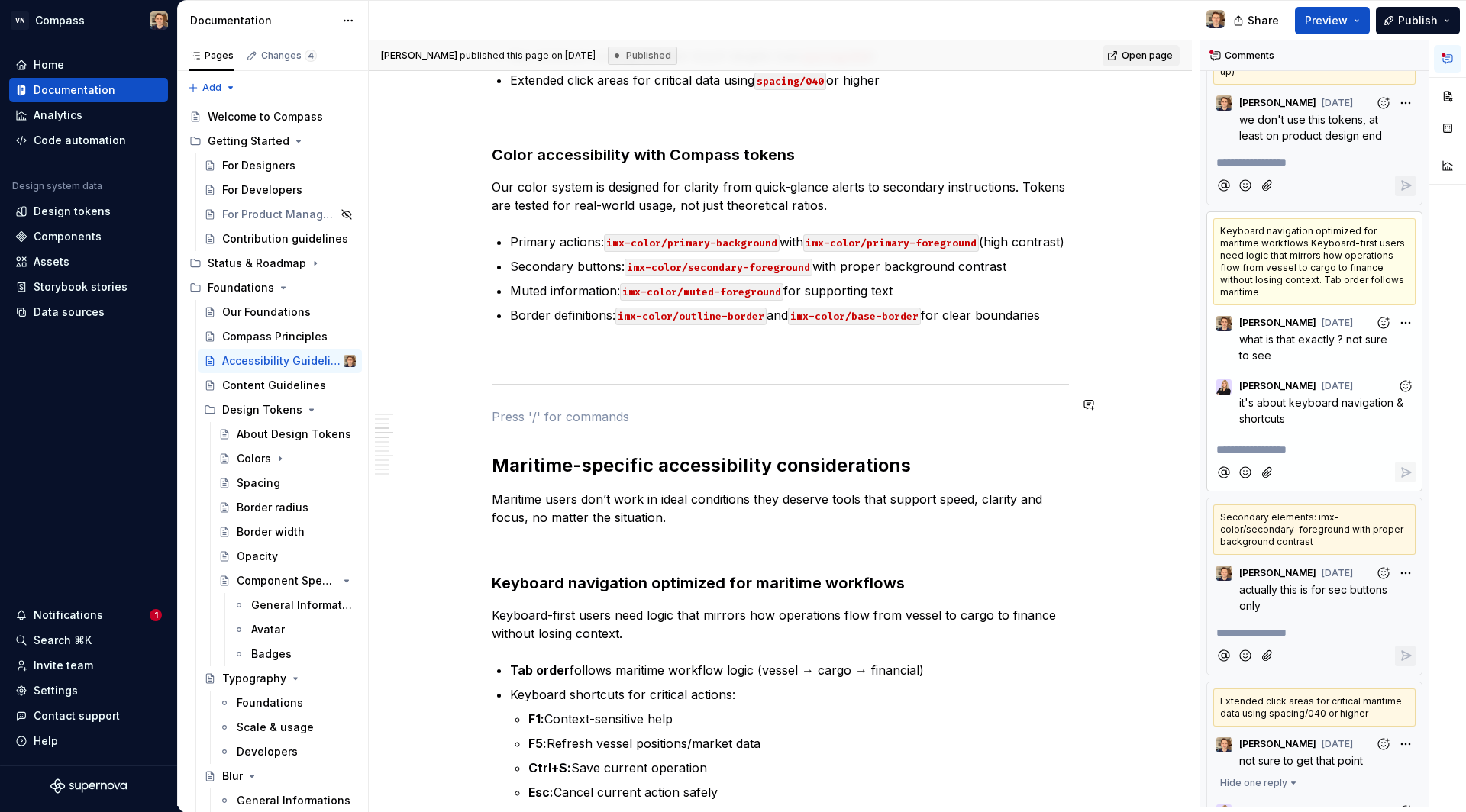
click at [1319, 255] on div "Keyboard navigation optimized for maritime workflows Keyboard-first users need …" at bounding box center [1314, 262] width 202 height 87
click at [1308, 272] on div "Keyboard navigation optimized for maritime workflows Keyboard-first users need …" at bounding box center [1314, 262] width 202 height 87
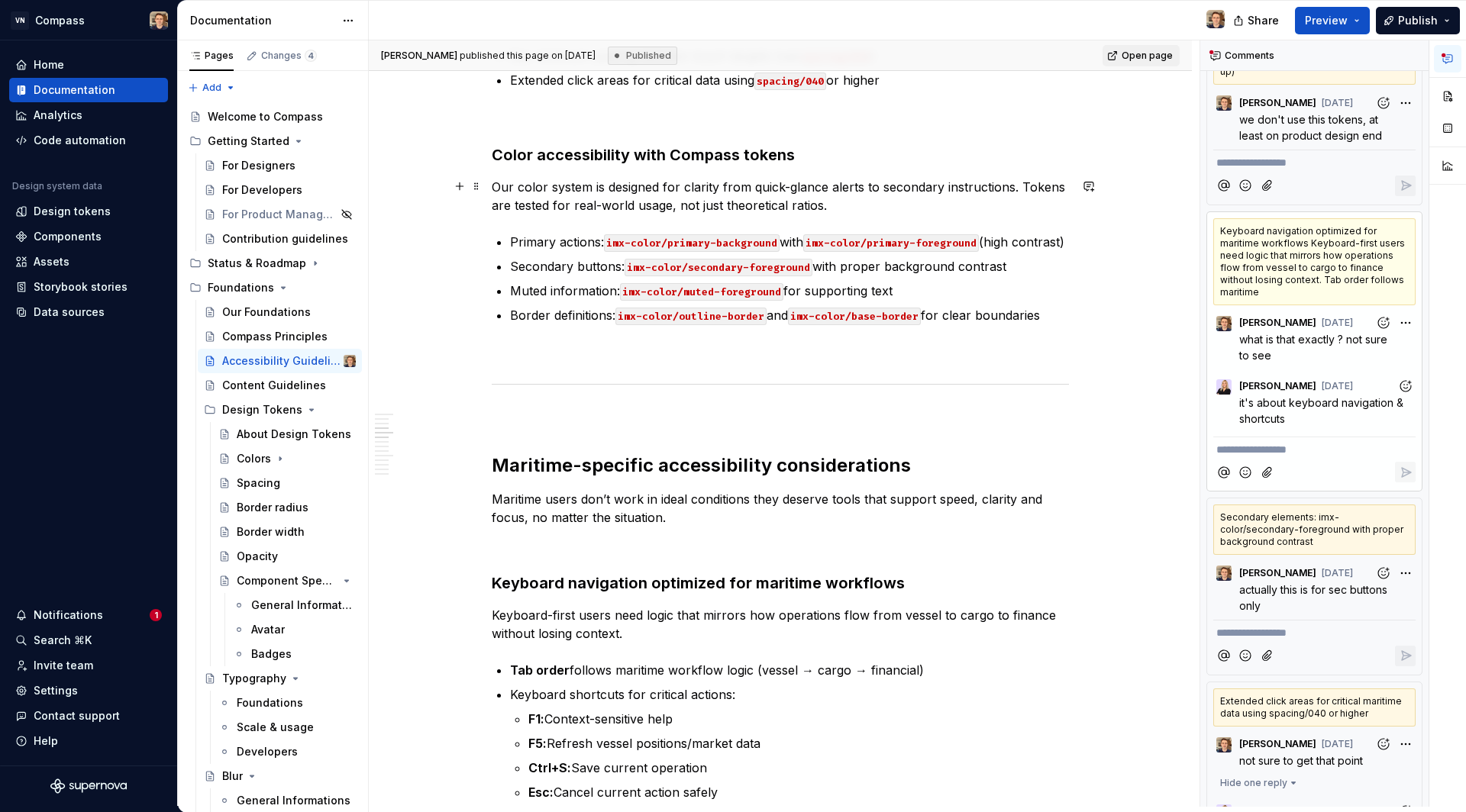
click at [845, 183] on p "Our color system is designed for clarity from quick-glance alerts to secondary …" at bounding box center [780, 195] width 577 height 36
click at [1328, 268] on div "Keyboard navigation optimized for maritime workflows Keyboard-first users need …" at bounding box center [1314, 262] width 202 height 87
click at [896, 183] on p "Our color system is designed for clarity from quick-glance alerts to secondary …" at bounding box center [780, 195] width 577 height 36
click at [1297, 271] on div "Keyboard navigation optimized for maritime workflows Keyboard-first users need …" at bounding box center [1314, 262] width 202 height 87
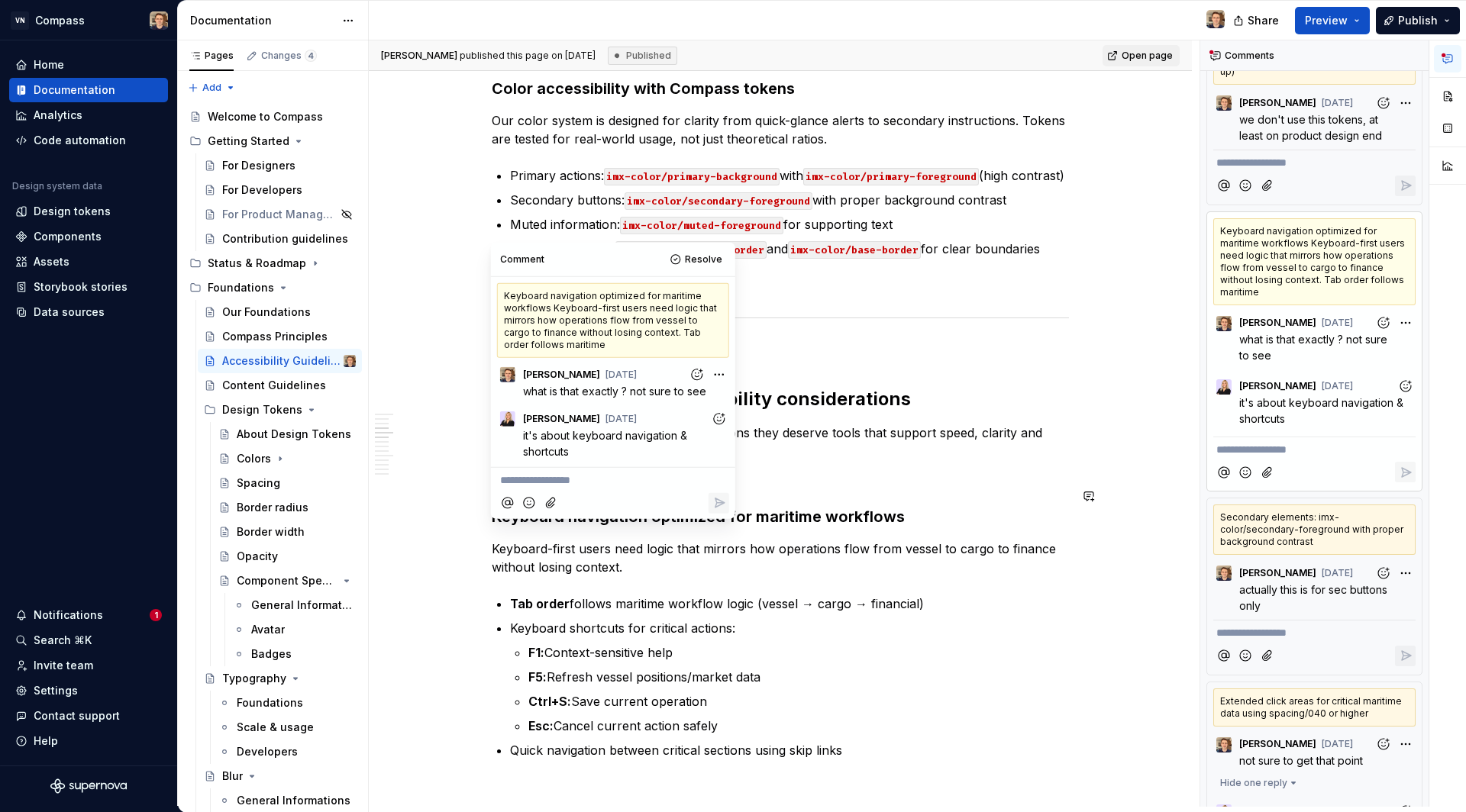
scroll to position [1011, 0]
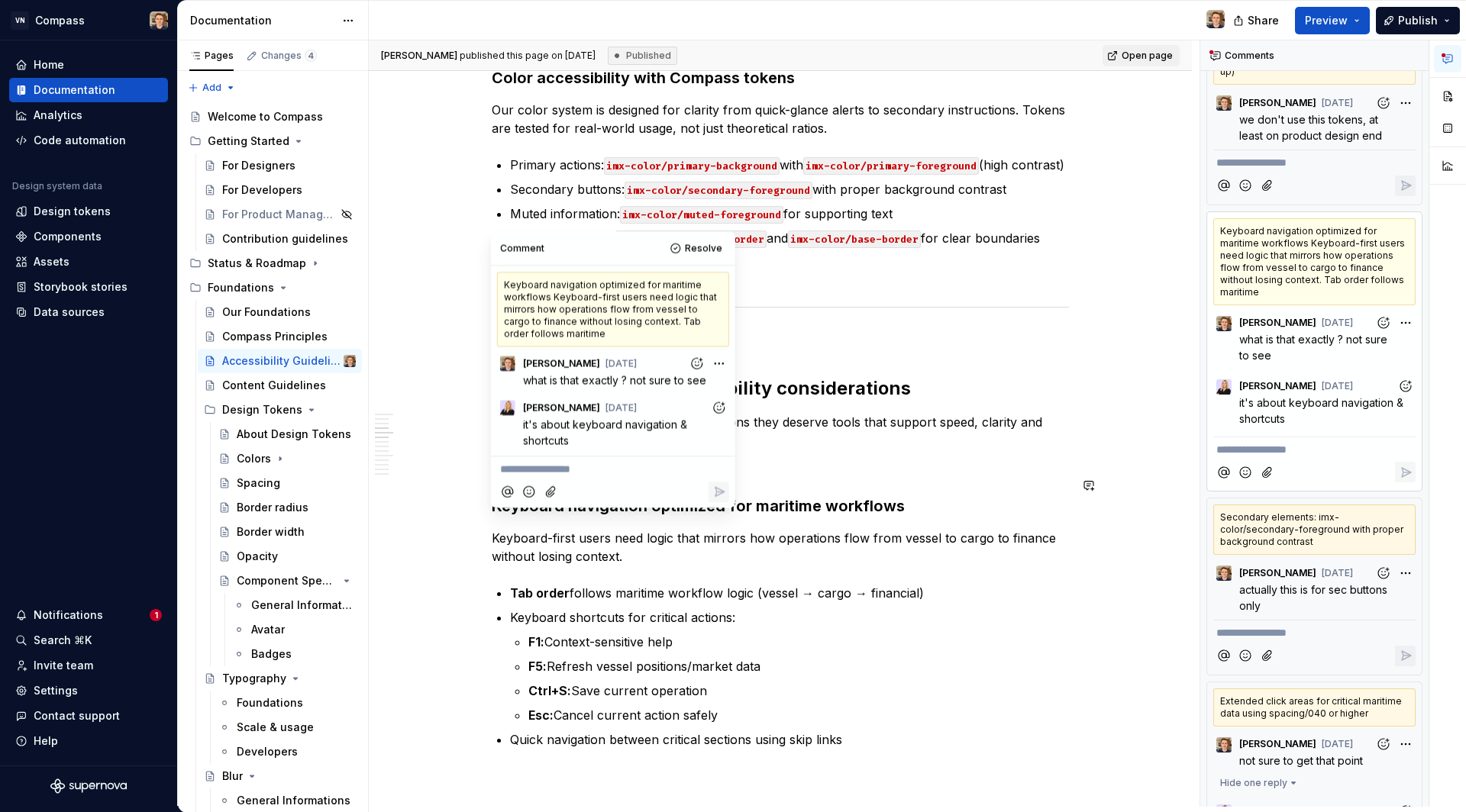
click at [597, 468] on p "**********" at bounding box center [612, 469] width 226 height 16
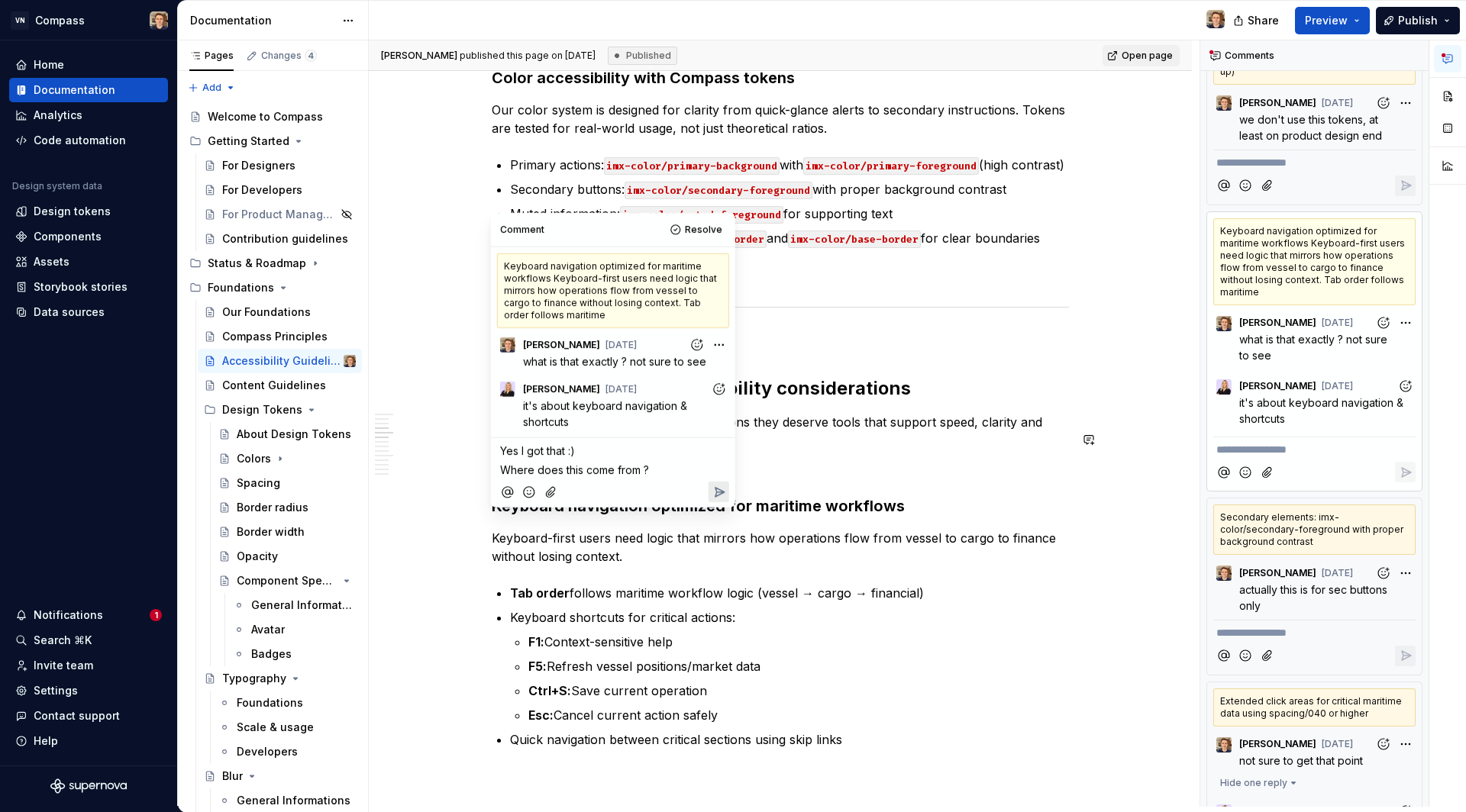
click at [586, 471] on span "Where does this come from ?" at bounding box center [574, 469] width 149 height 13
drag, startPoint x: 532, startPoint y: 469, endPoint x: 500, endPoint y: 465, distance: 32.2
click at [500, 465] on span "Where does this information come from ?" at bounding box center [603, 469] width 208 height 13
drag, startPoint x: 560, startPoint y: 469, endPoint x: 500, endPoint y: 462, distance: 60.4
click at [500, 463] on span "Where does this information come from ?" at bounding box center [603, 469] width 208 height 13
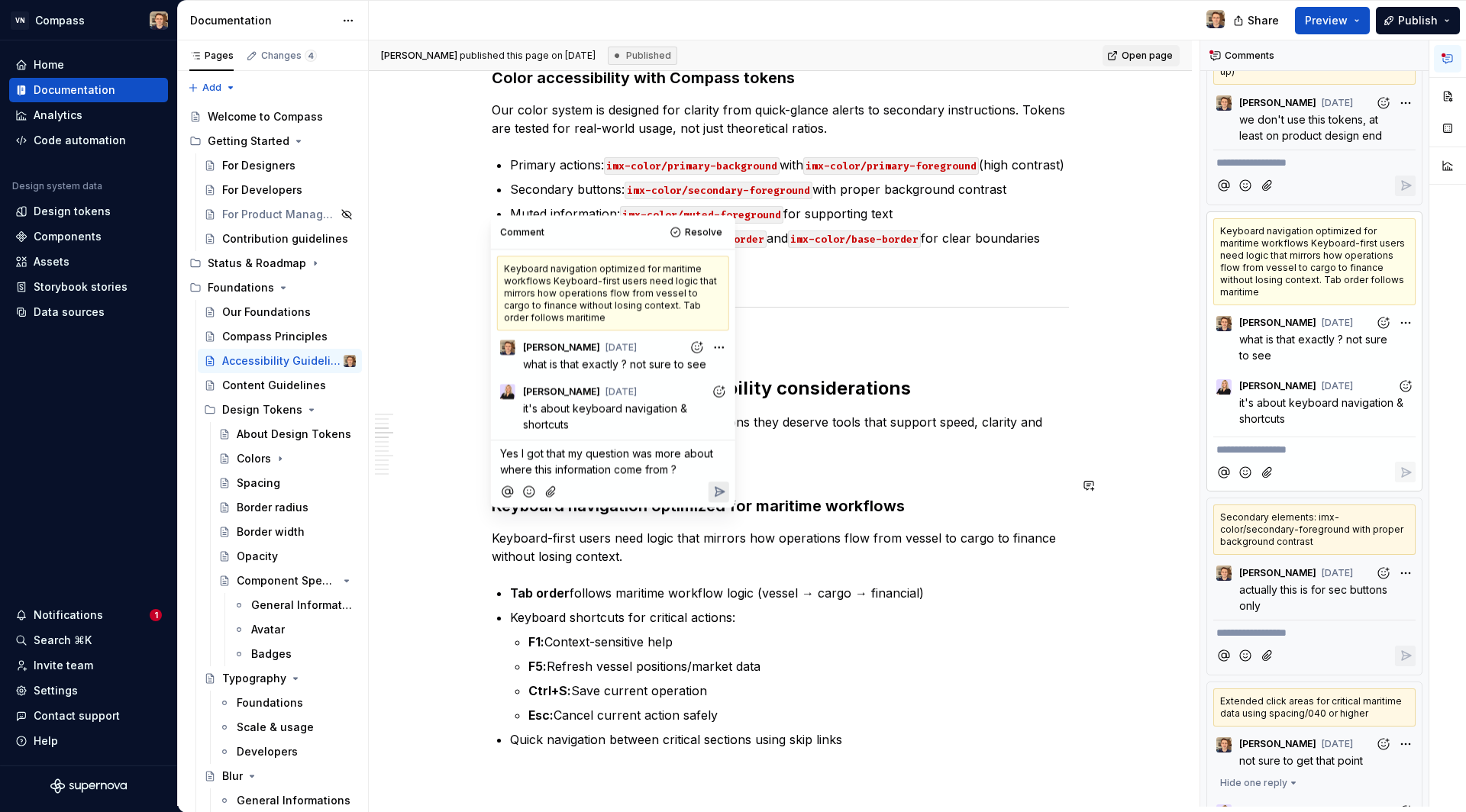
click at [694, 469] on p "Yes I got that my question was more about where this information come from ?" at bounding box center [612, 461] width 226 height 32
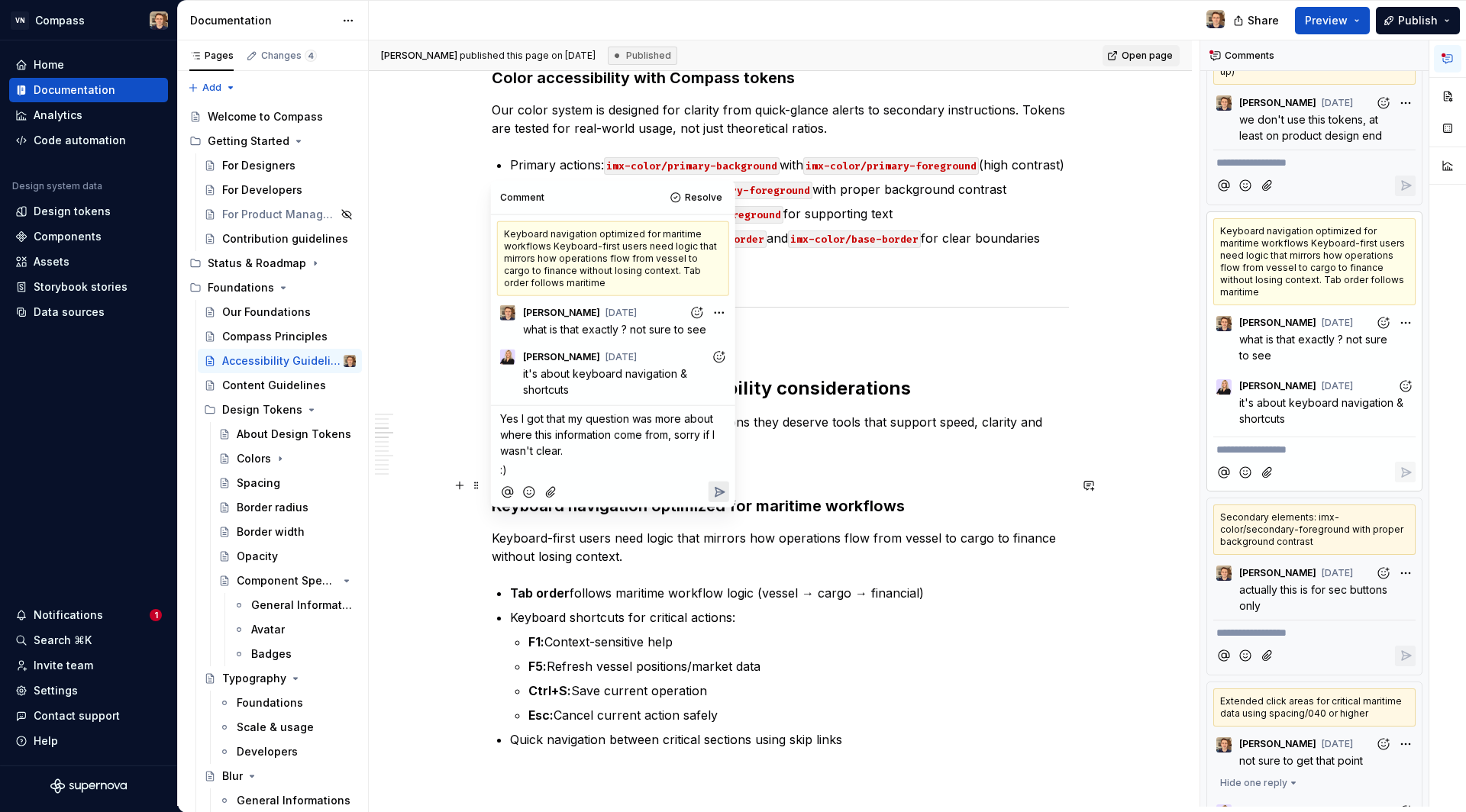
click at [722, 489] on icon "Reply" at bounding box center [719, 492] width 9 height 9
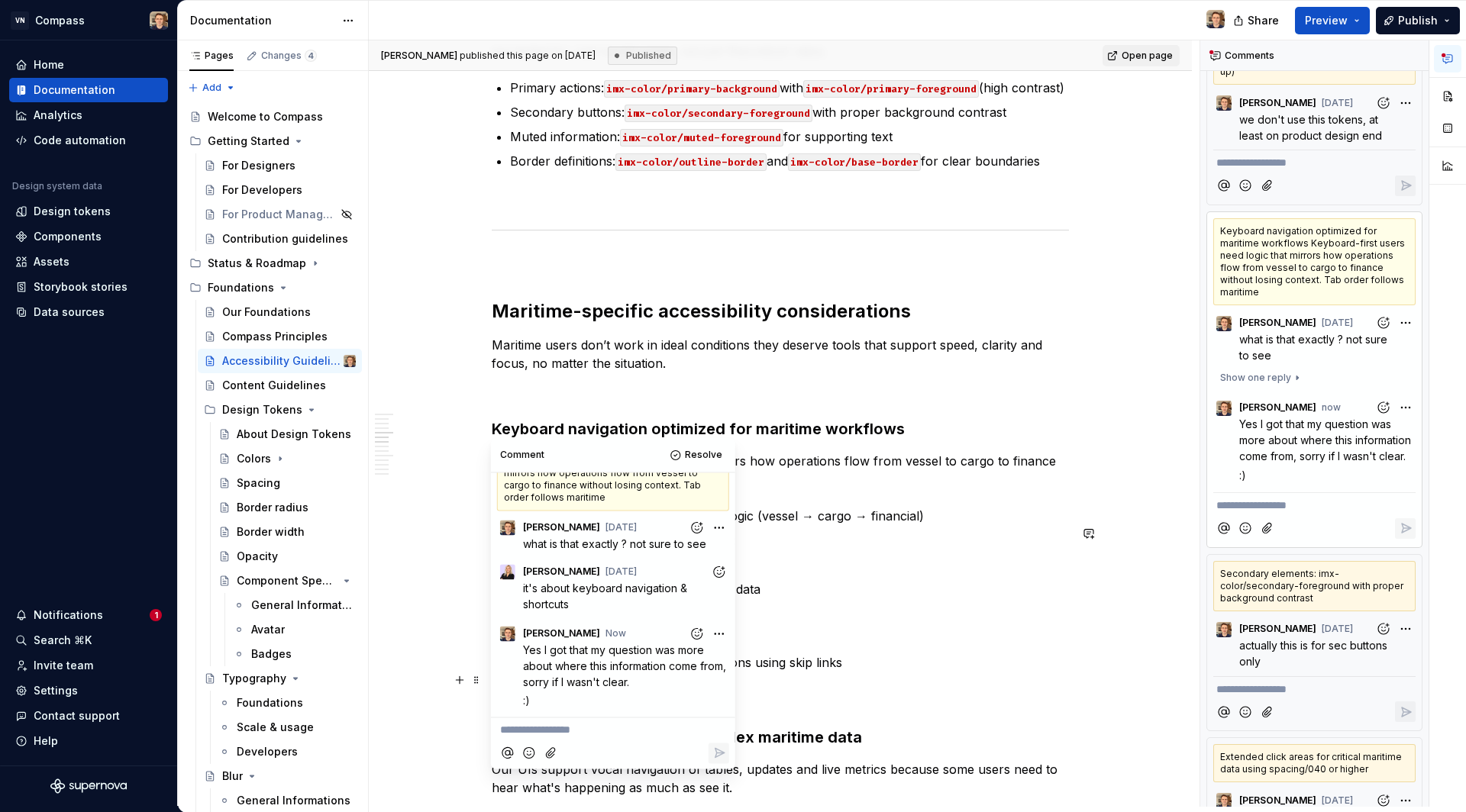
scroll to position [1178, 0]
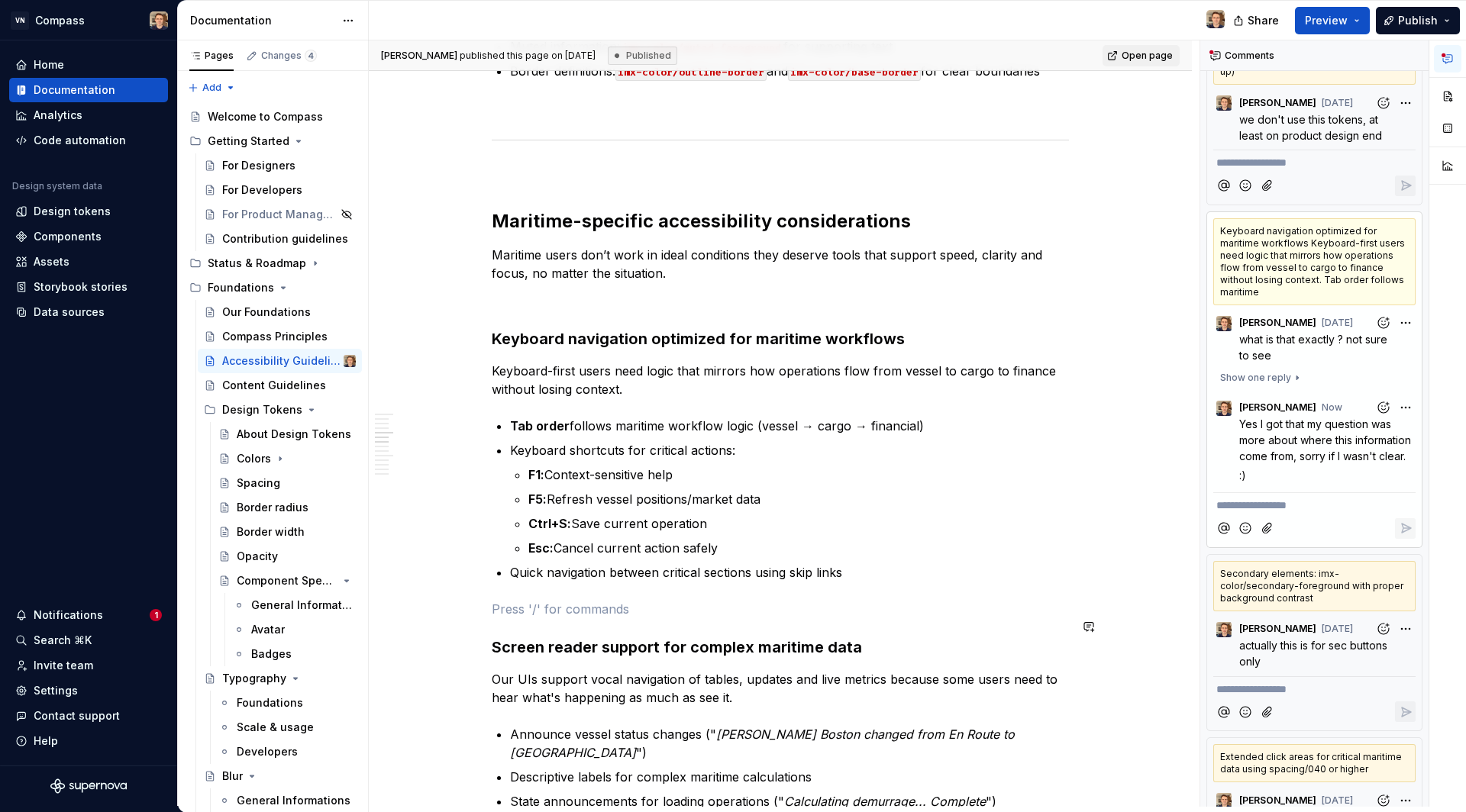
click at [946, 600] on div "In maritime environments, users work under pressure, in motion, sometimes with …" at bounding box center [780, 807] width 577 height 3386
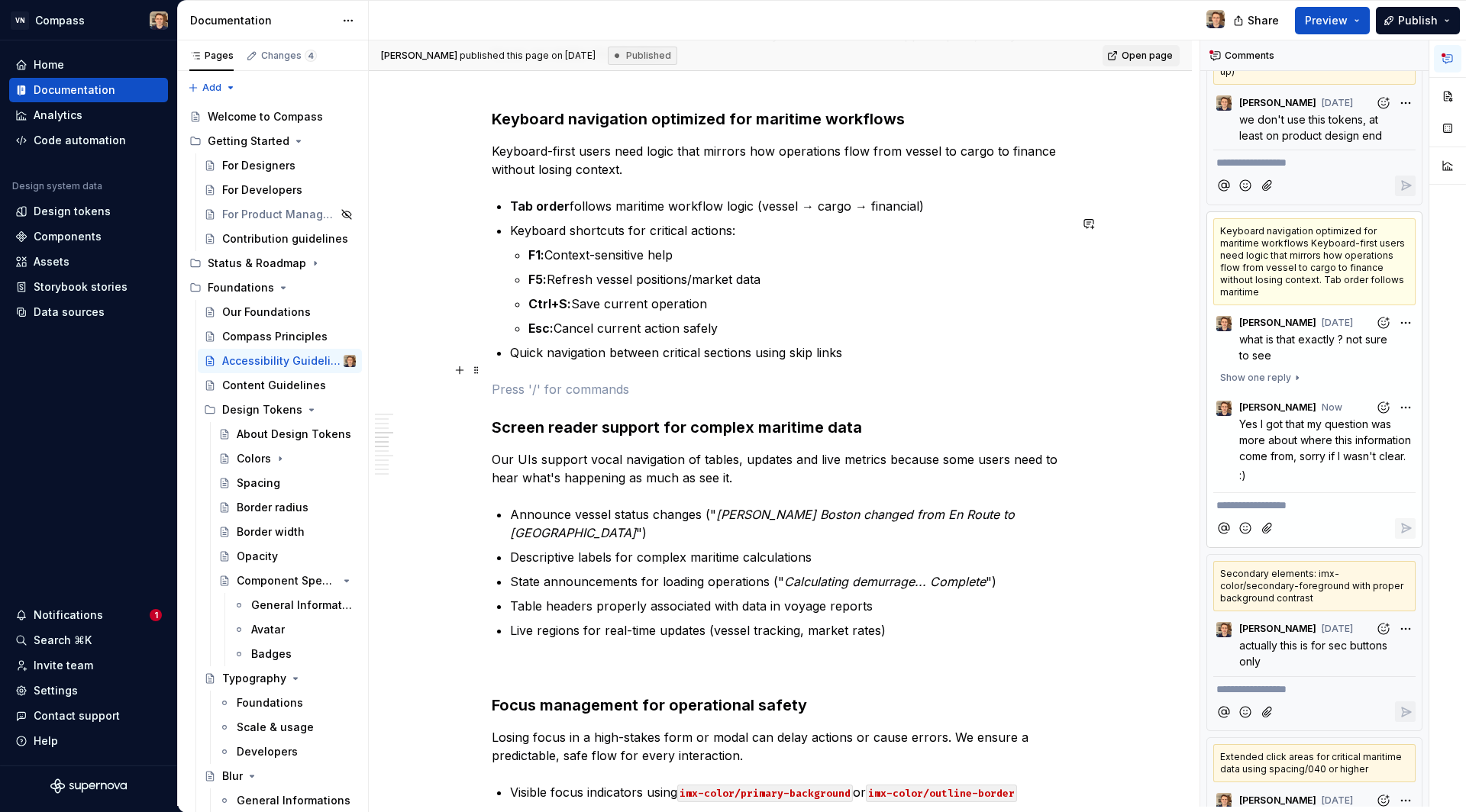
scroll to position [1566, 0]
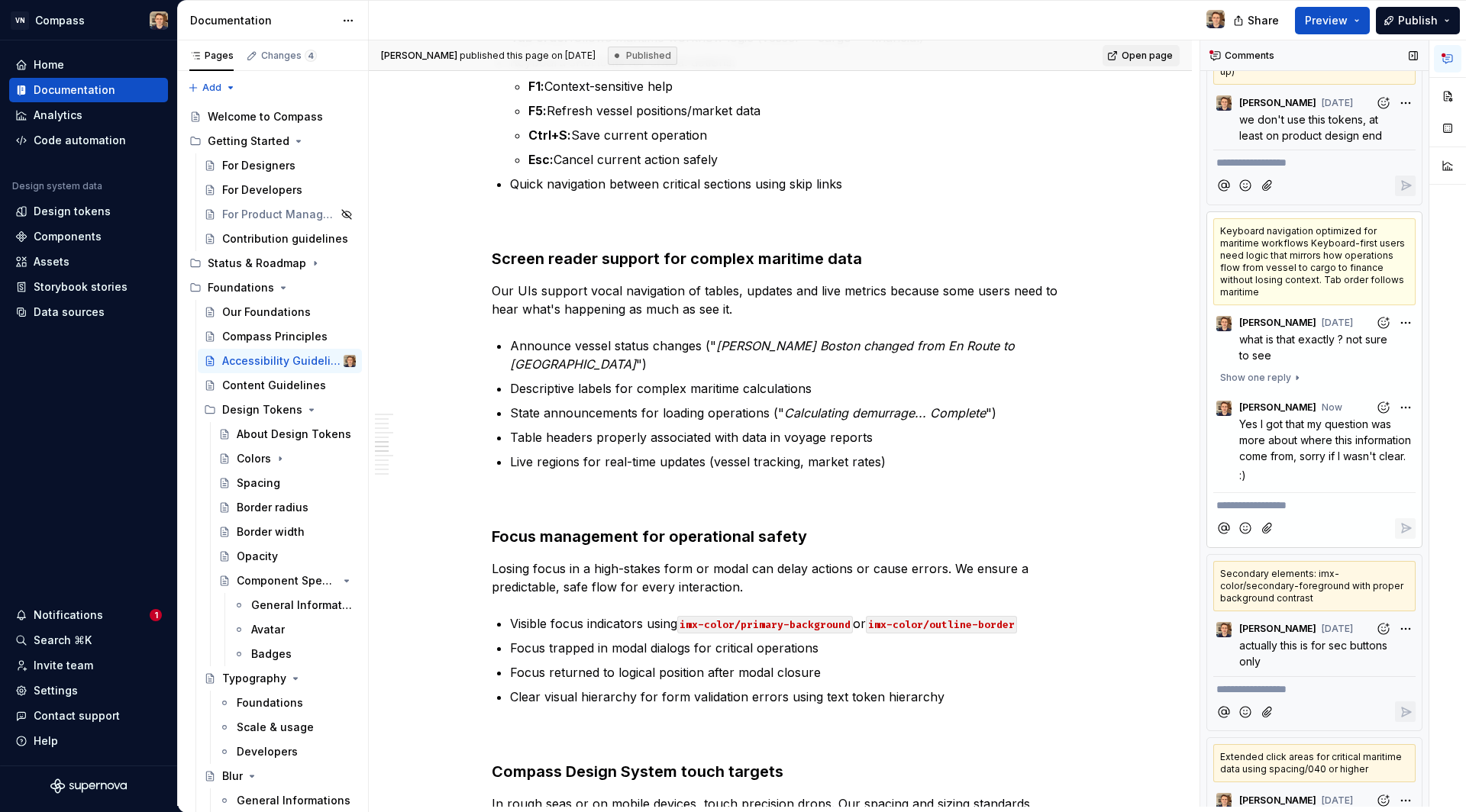
click at [1210, 58] on icon at bounding box center [1216, 56] width 12 height 12
drag, startPoint x: 1212, startPoint y: 56, endPoint x: 1224, endPoint y: 51, distance: 13.0
click at [1212, 55] on icon at bounding box center [1216, 56] width 12 height 12
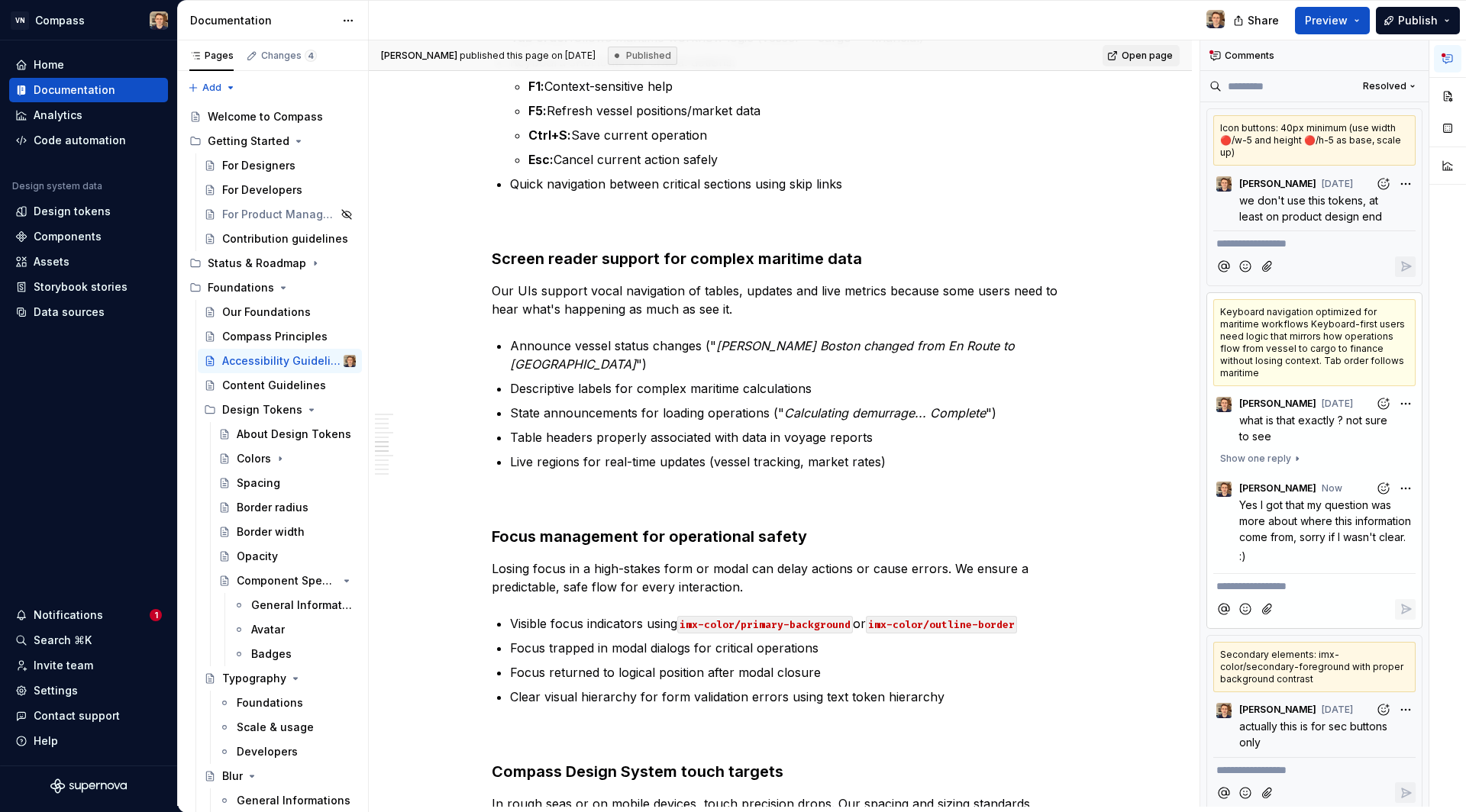
click at [1455, 53] on button "button" at bounding box center [1447, 59] width 28 height 28
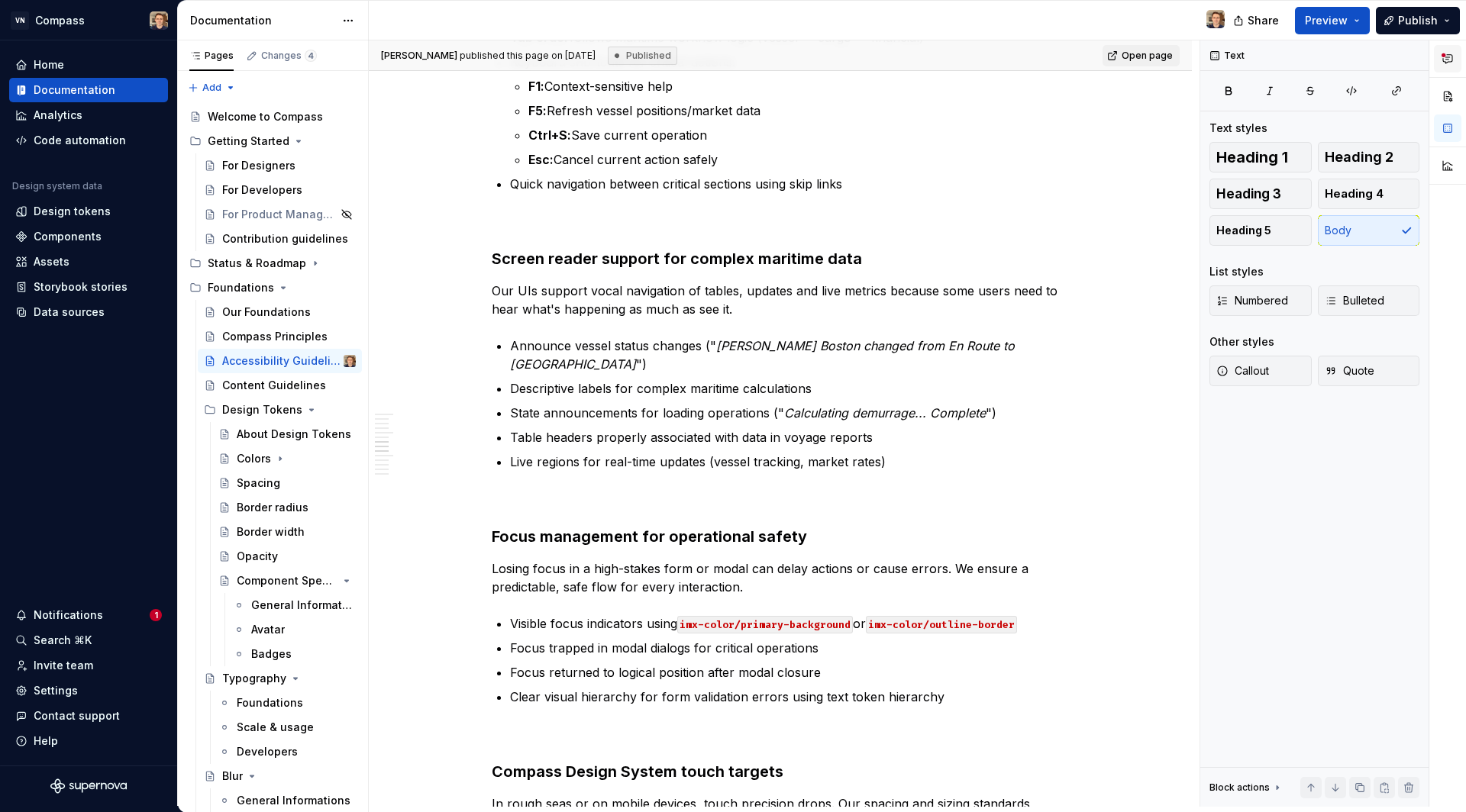
click at [1456, 54] on button "button" at bounding box center [1447, 59] width 28 height 28
type textarea "*"
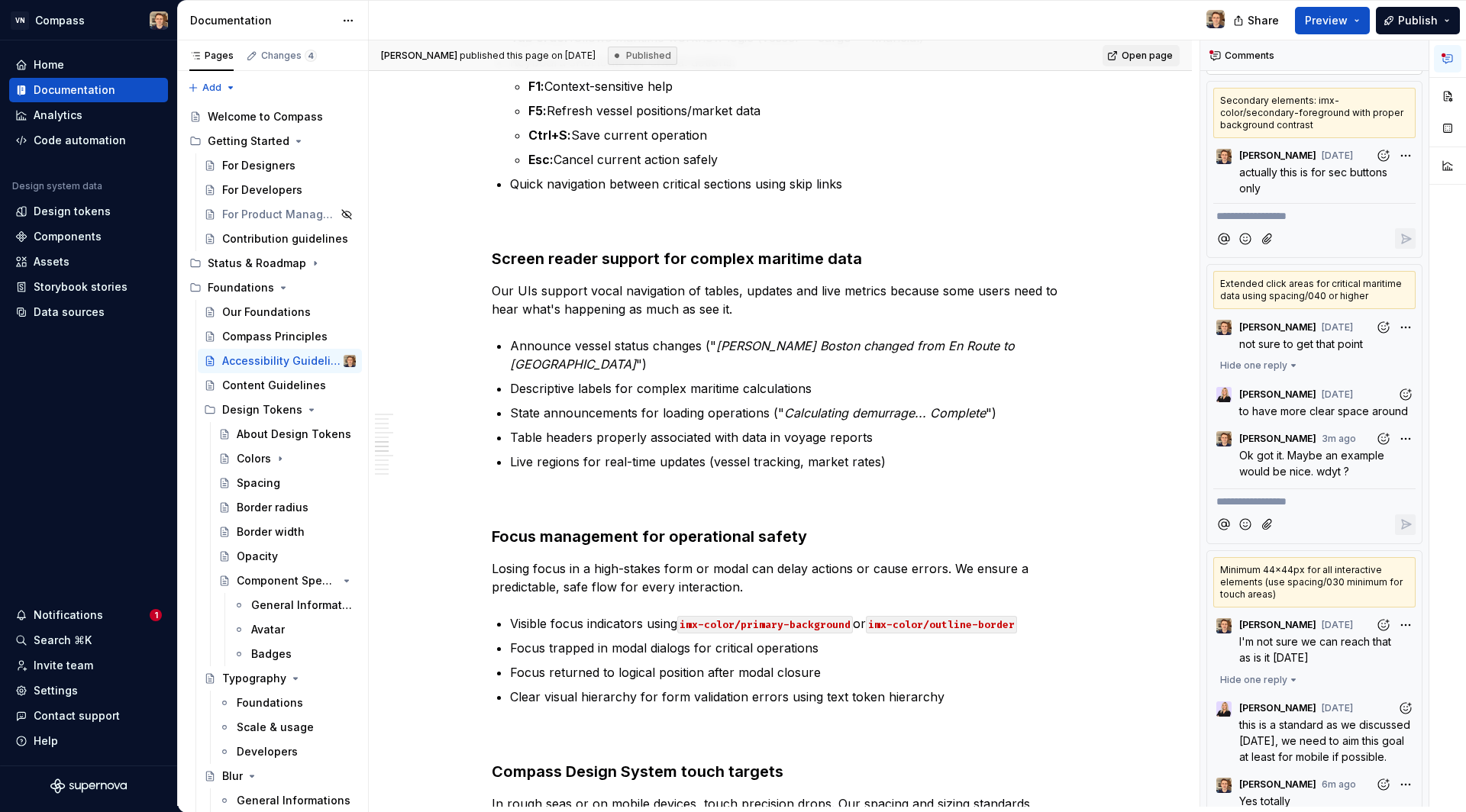
scroll to position [104, 0]
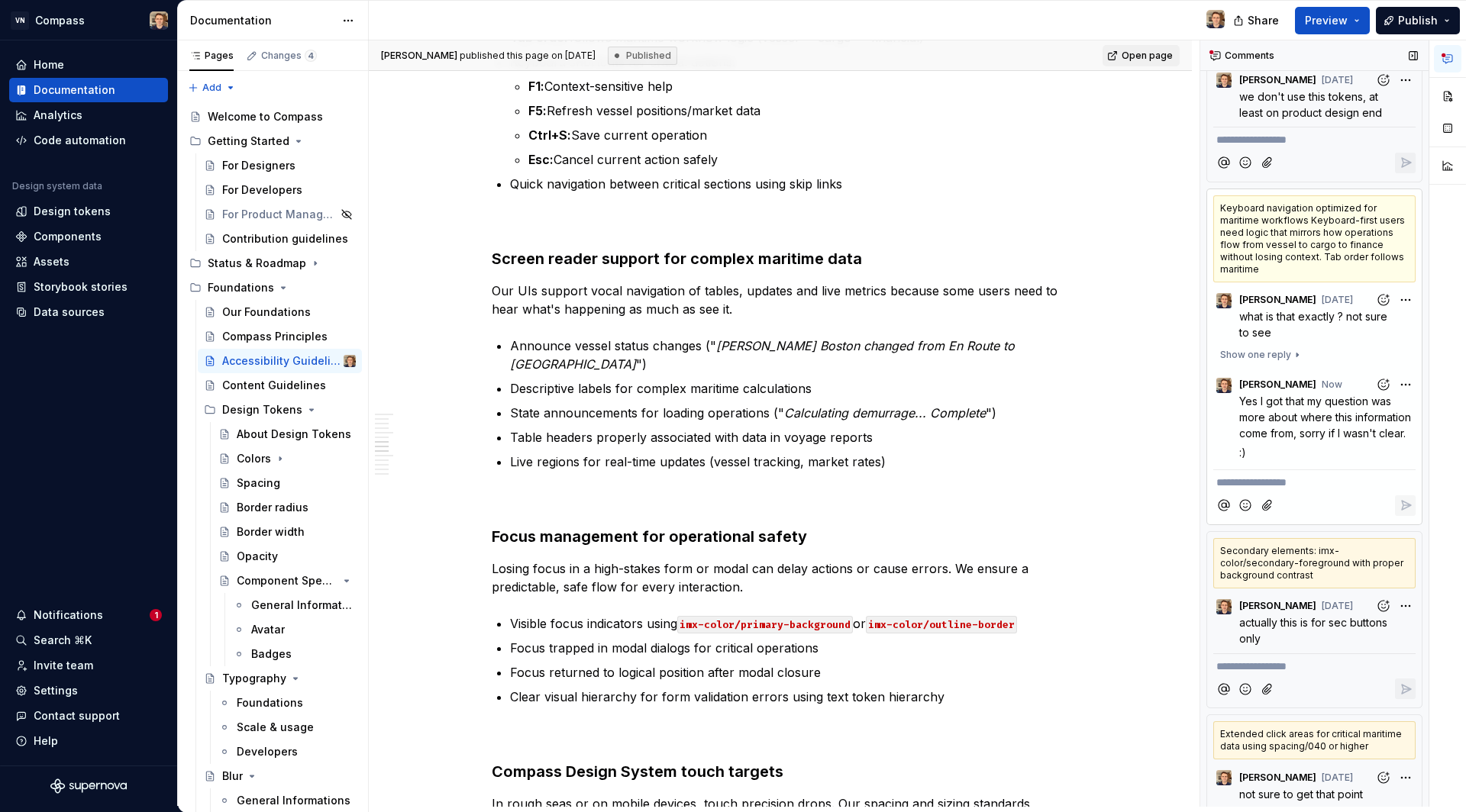
click at [1210, 52] on circle at bounding box center [1211, 51] width 4 height 4
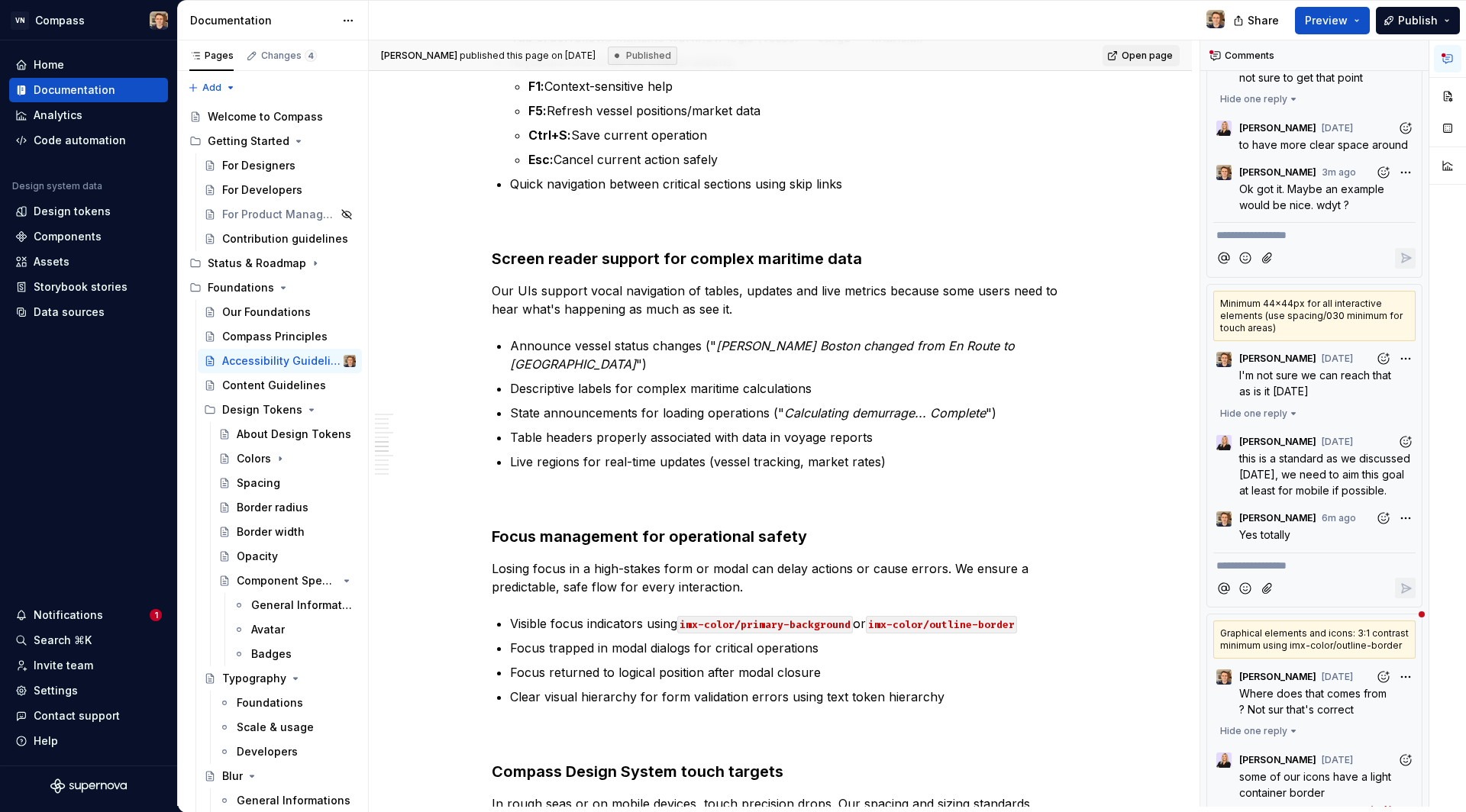
scroll to position [975, 0]
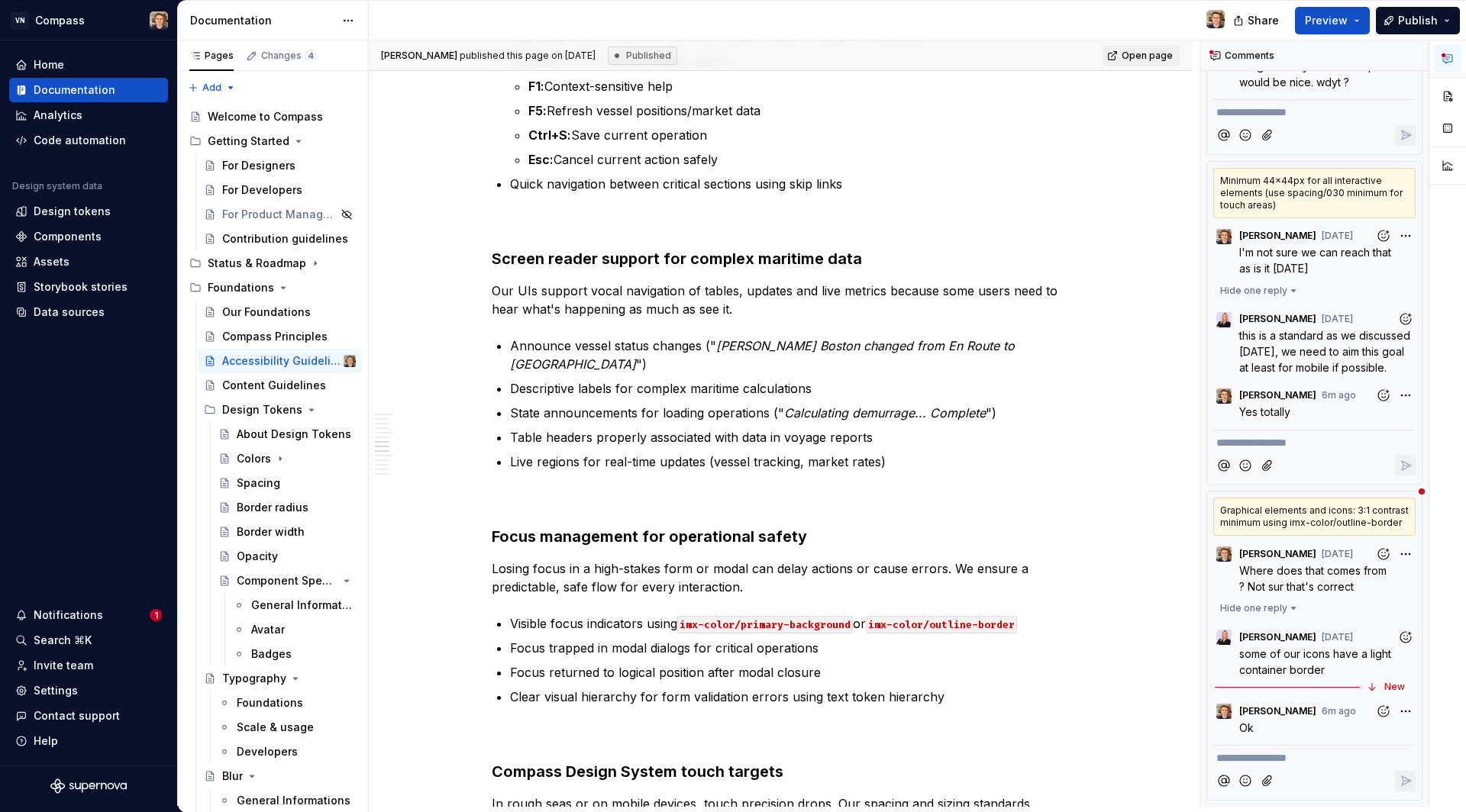
click at [1367, 510] on div "Graphical elements and icons: 3:1 contrast minimum using imx-color/outline-bord…" at bounding box center [1314, 516] width 202 height 38
click at [1346, 721] on p "Ok" at bounding box center [1327, 728] width 177 height 16
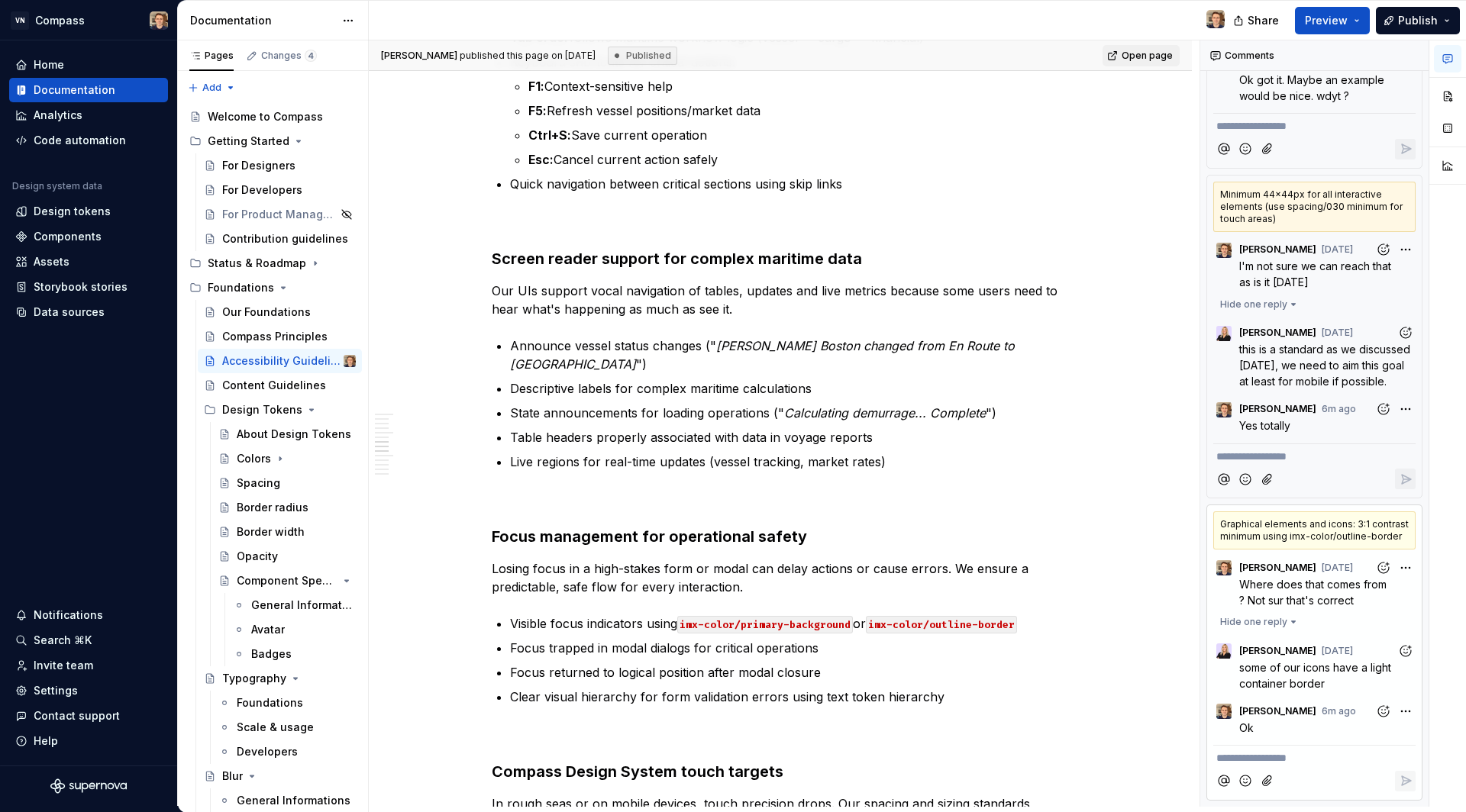
scroll to position [962, 0]
click at [101, 69] on div "Home" at bounding box center [88, 65] width 146 height 15
